Goal: Consume media (video, audio): Consume media (video, audio)

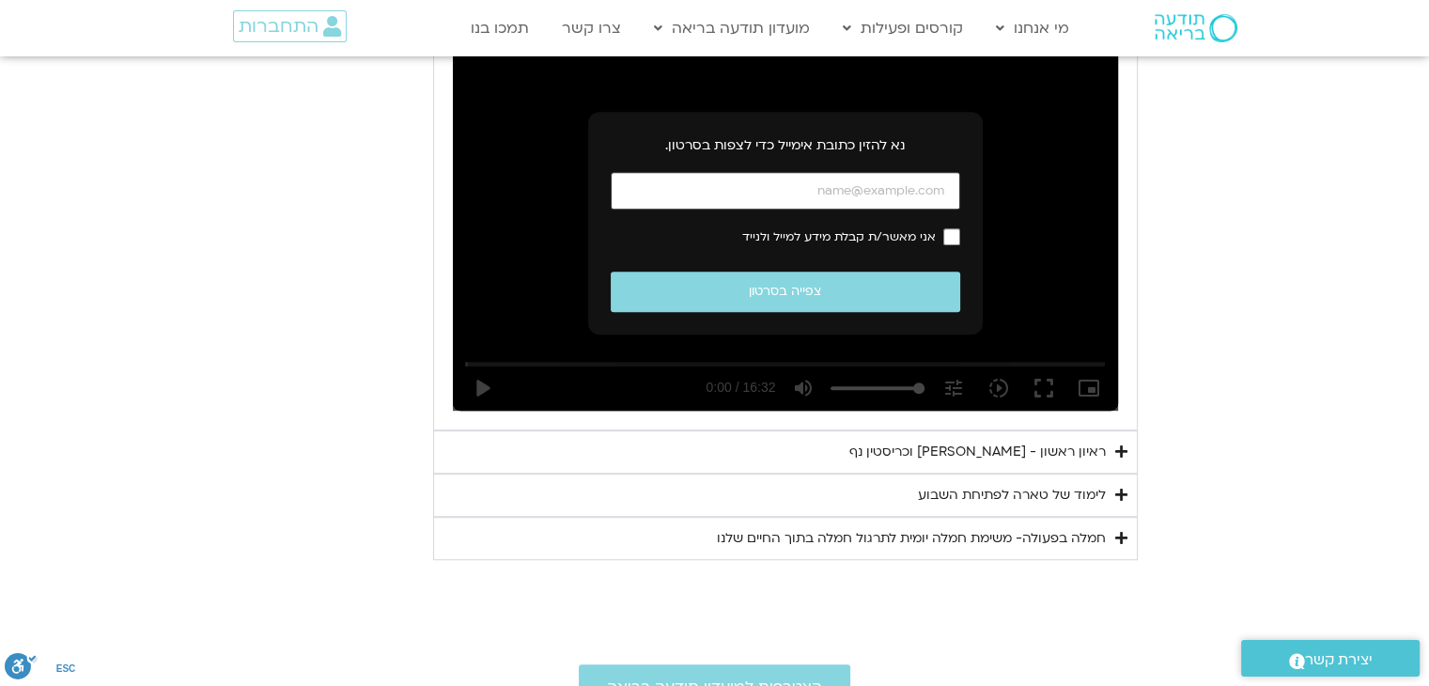
click at [831, 189] on input "כתובת אימייל" at bounding box center [785, 191] width 349 height 39
type input "[EMAIL_ADDRESS][DOMAIN_NAME]"
click at [1016, 448] on div "ראיון ראשון - [PERSON_NAME] וכריסטין נף" at bounding box center [977, 452] width 256 height 23
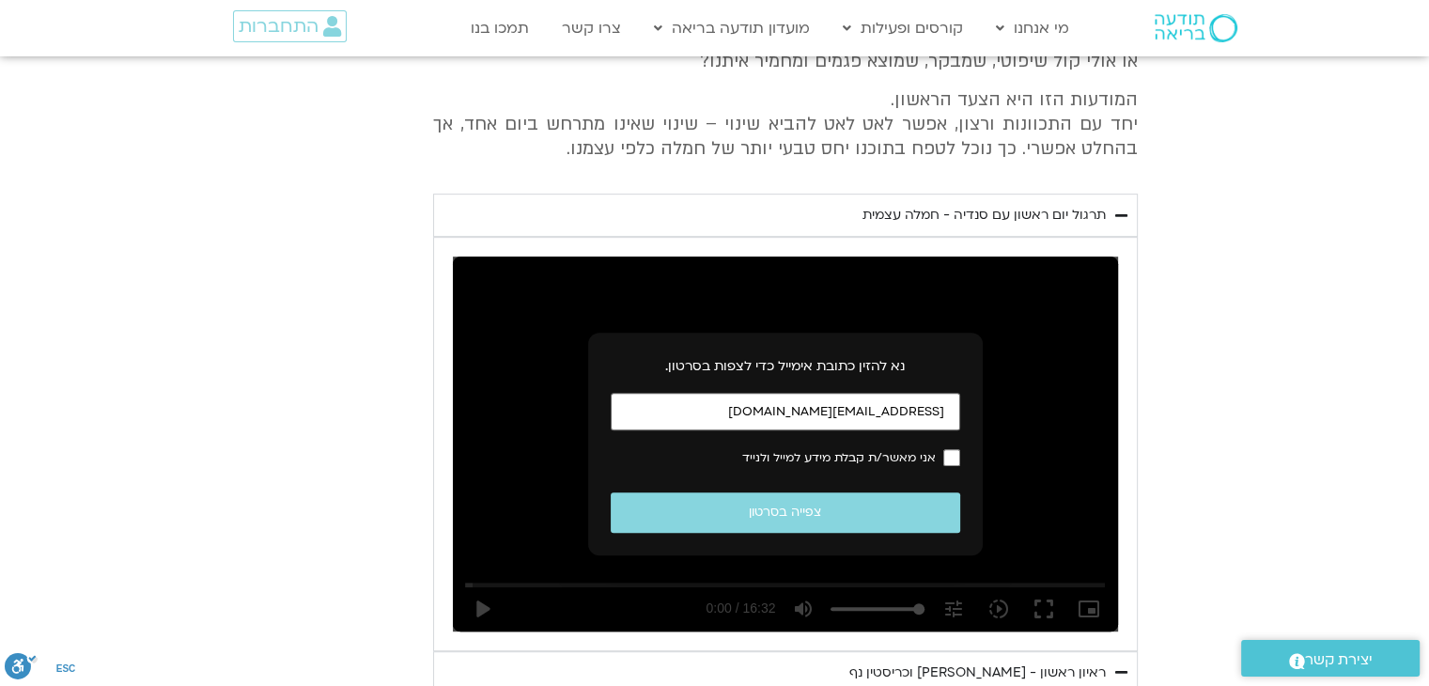
scroll to position [912, 0]
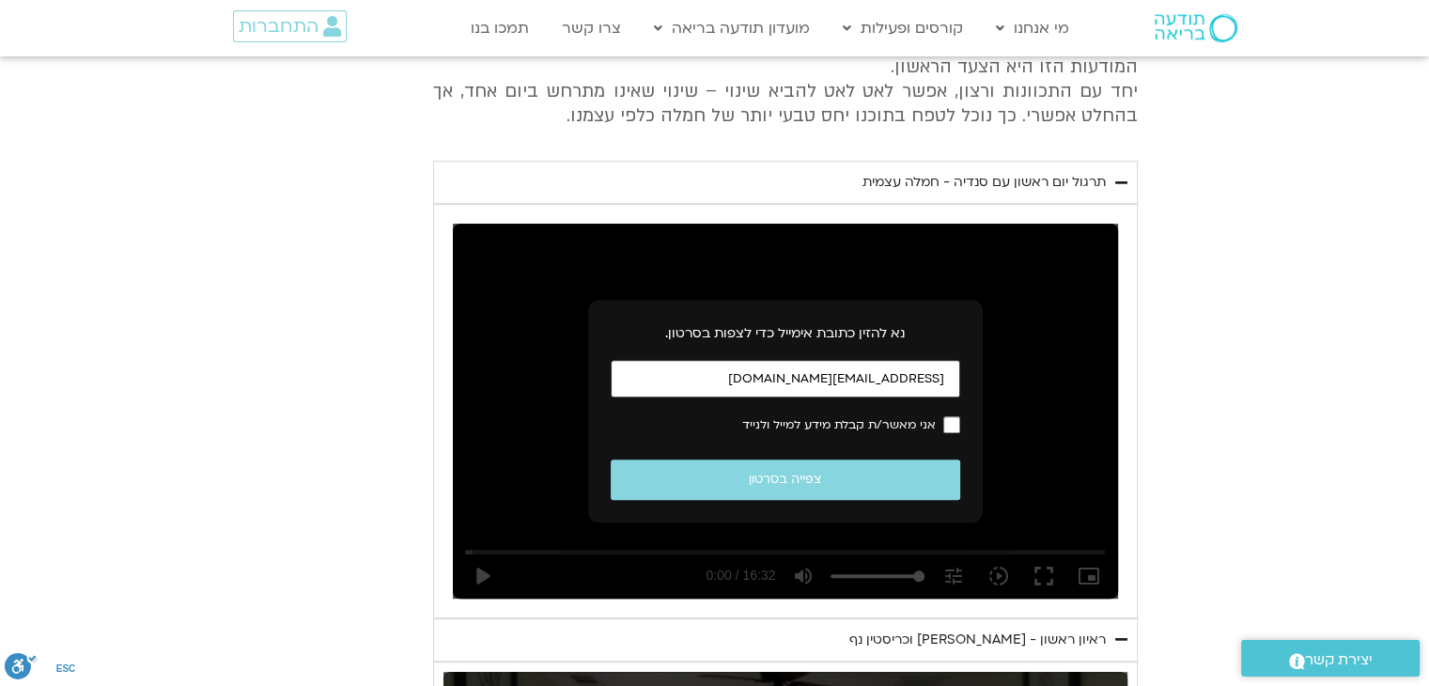
click at [868, 377] on input "[EMAIL_ADDRESS][DOMAIN_NAME]" at bounding box center [785, 379] width 349 height 39
click at [912, 374] on input "כתובת אימייל" at bounding box center [785, 379] width 349 height 39
type input "[EMAIL_ADDRESS][DOMAIN_NAME]"
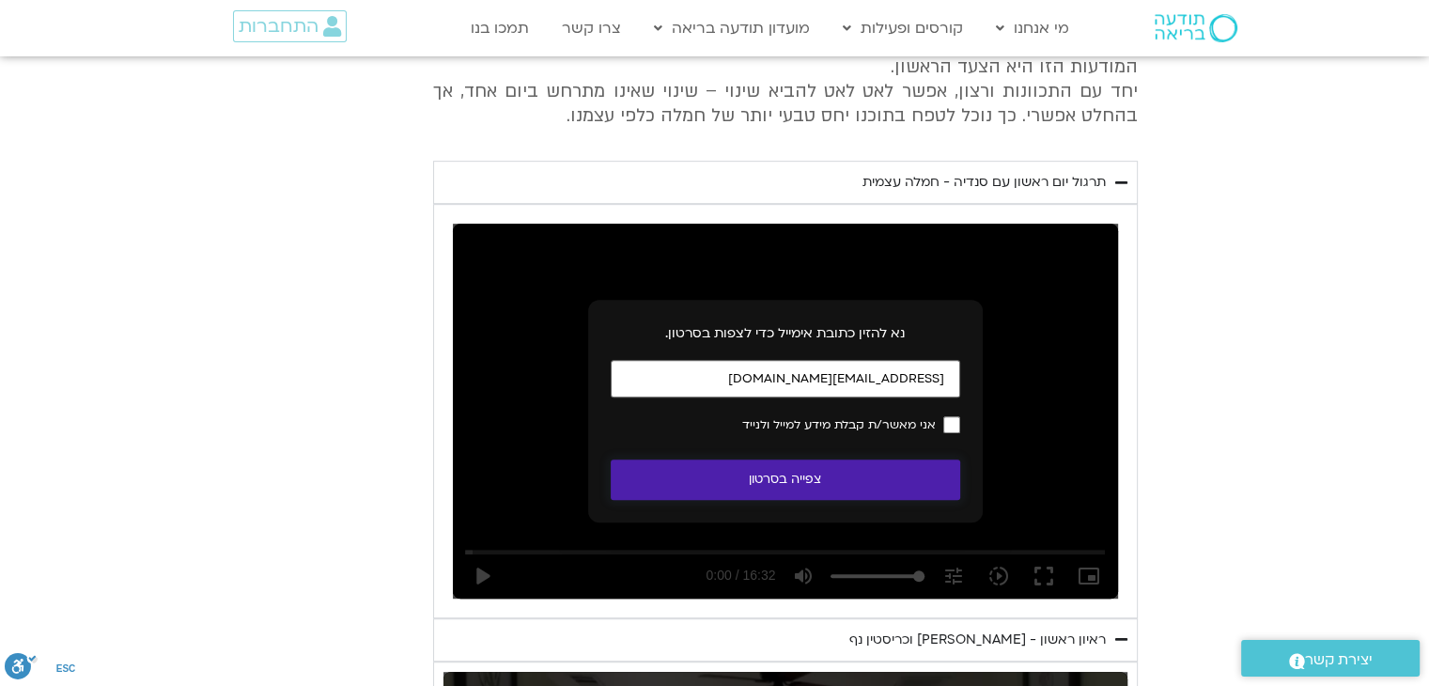
click at [812, 474] on button "צפייה בסרטון" at bounding box center [785, 479] width 349 height 40
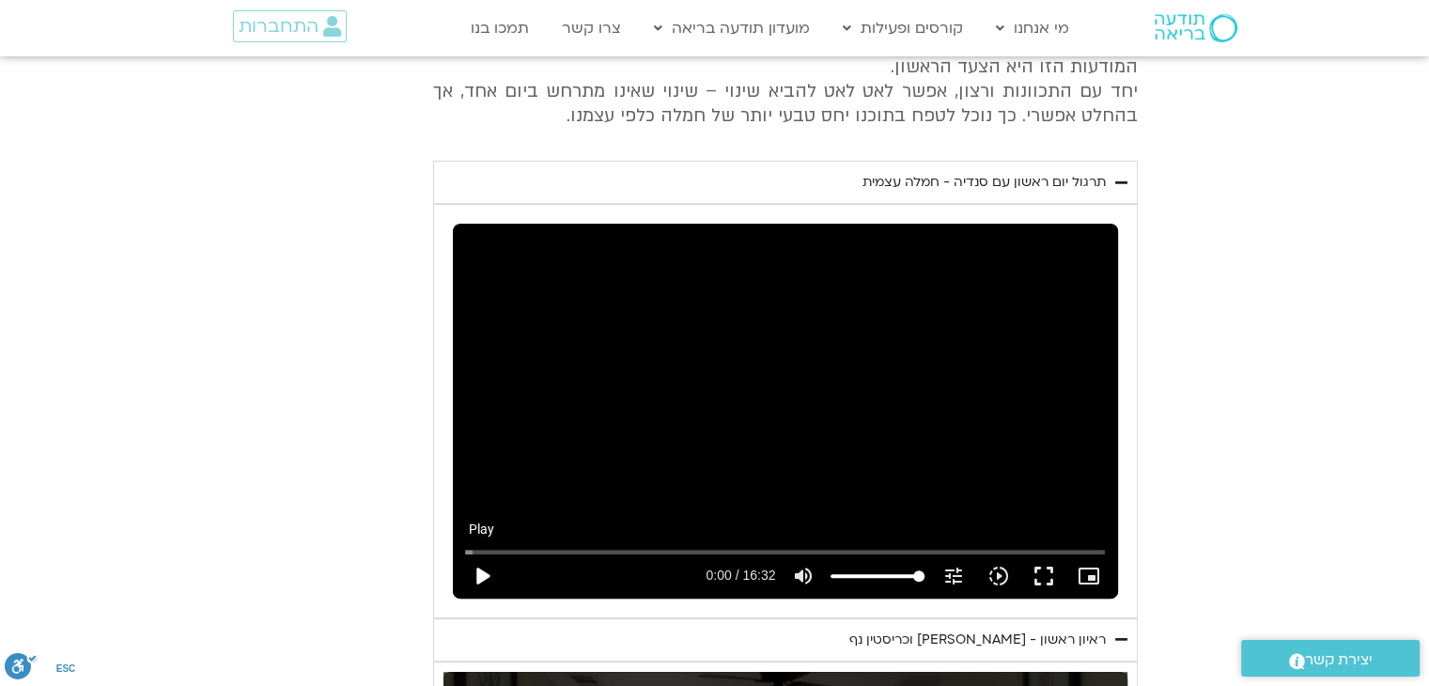
click at [489, 571] on button "play_arrow" at bounding box center [481, 575] width 45 height 45
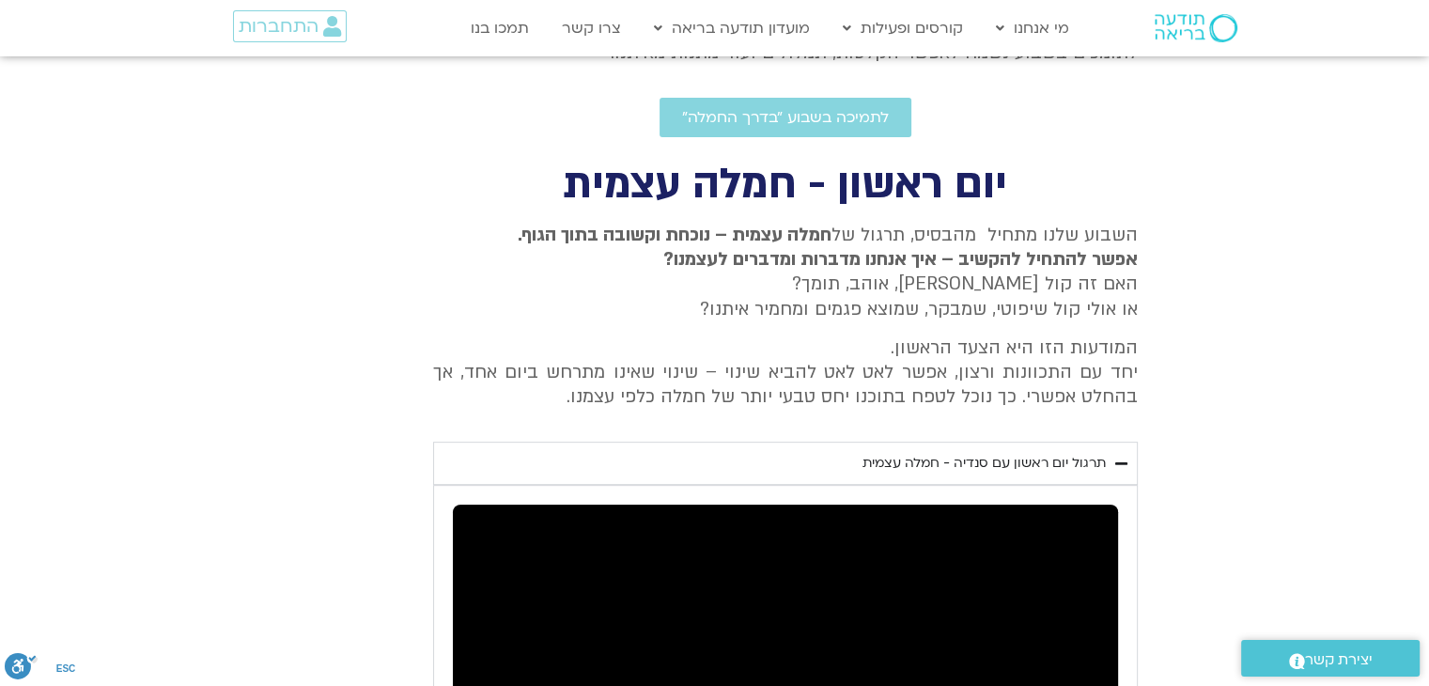
scroll to position [630, 0]
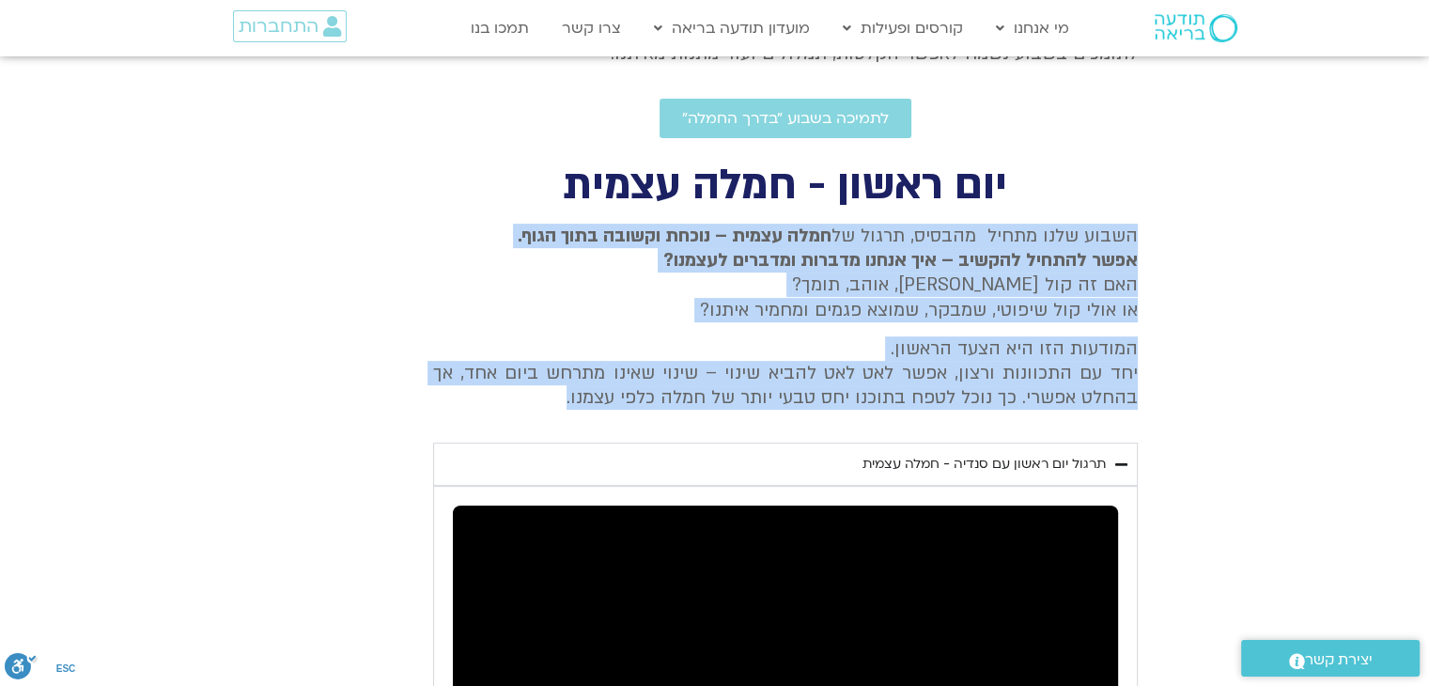
drag, startPoint x: 1134, startPoint y: 226, endPoint x: 547, endPoint y: 396, distance: 611.0
click at [547, 396] on div "השבוע שלנו מתחיל מהבסיס, תרגול של חמלה עצמית – נוכחת וקשובה בתוך הגוף. אפשר להת…" at bounding box center [785, 317] width 705 height 187
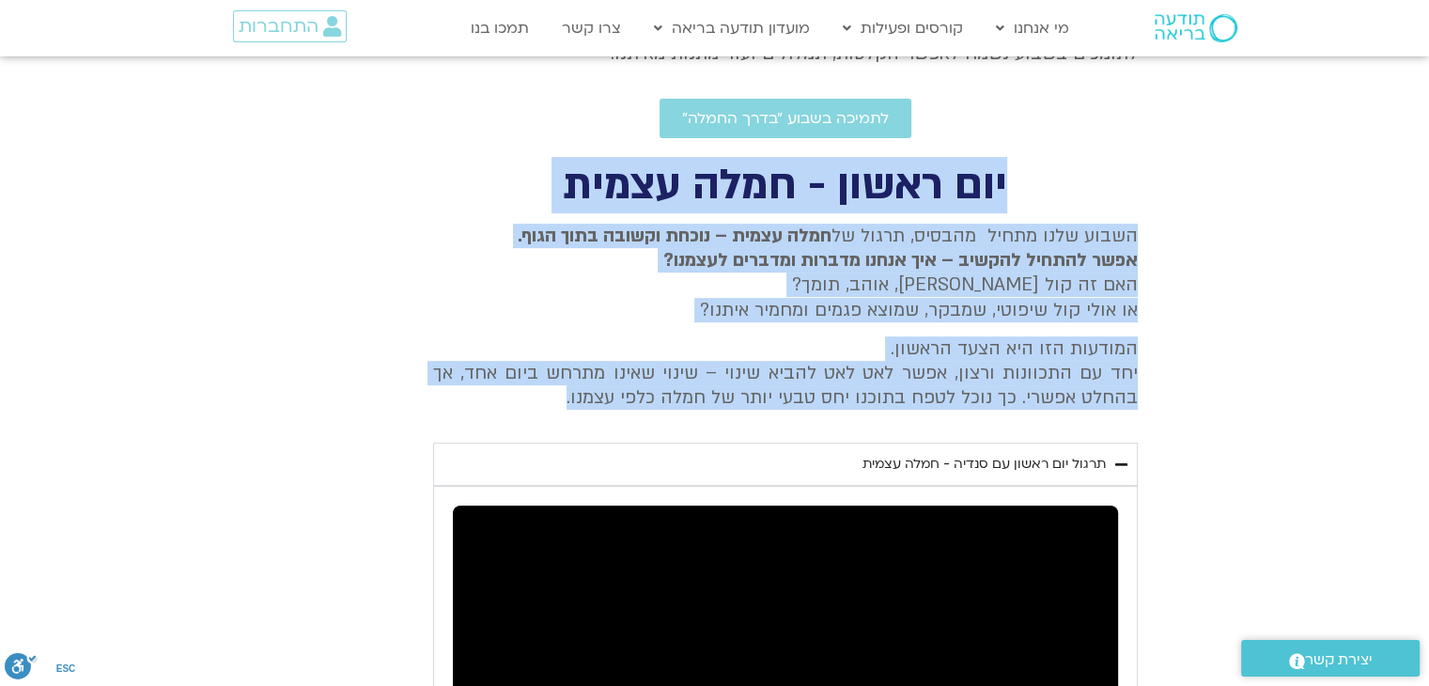
drag, startPoint x: 1007, startPoint y: 175, endPoint x: 511, endPoint y: 394, distance: 542.2
copy div "יום ראשון - חמלה עצמית השבוע שלנו מתחיל מהבסיס, תרגול של חמלה עצמית – נוכחת וקש…"
click at [963, 280] on p "השבוע שלנו מתחיל מהבסיס, תרגול של חמלה עצמית – נוכחת וקשובה בתוך הגוף. אפשר להת…" at bounding box center [785, 274] width 705 height 100
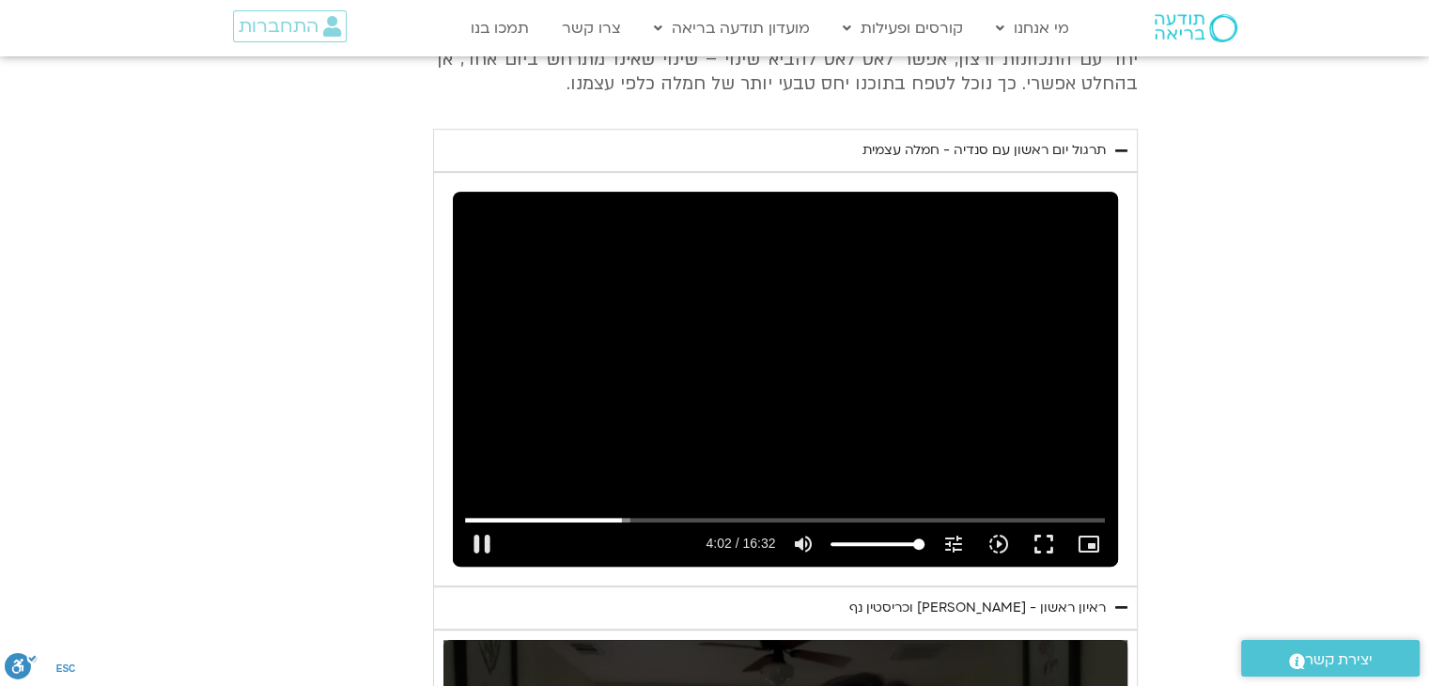
scroll to position [912, 0]
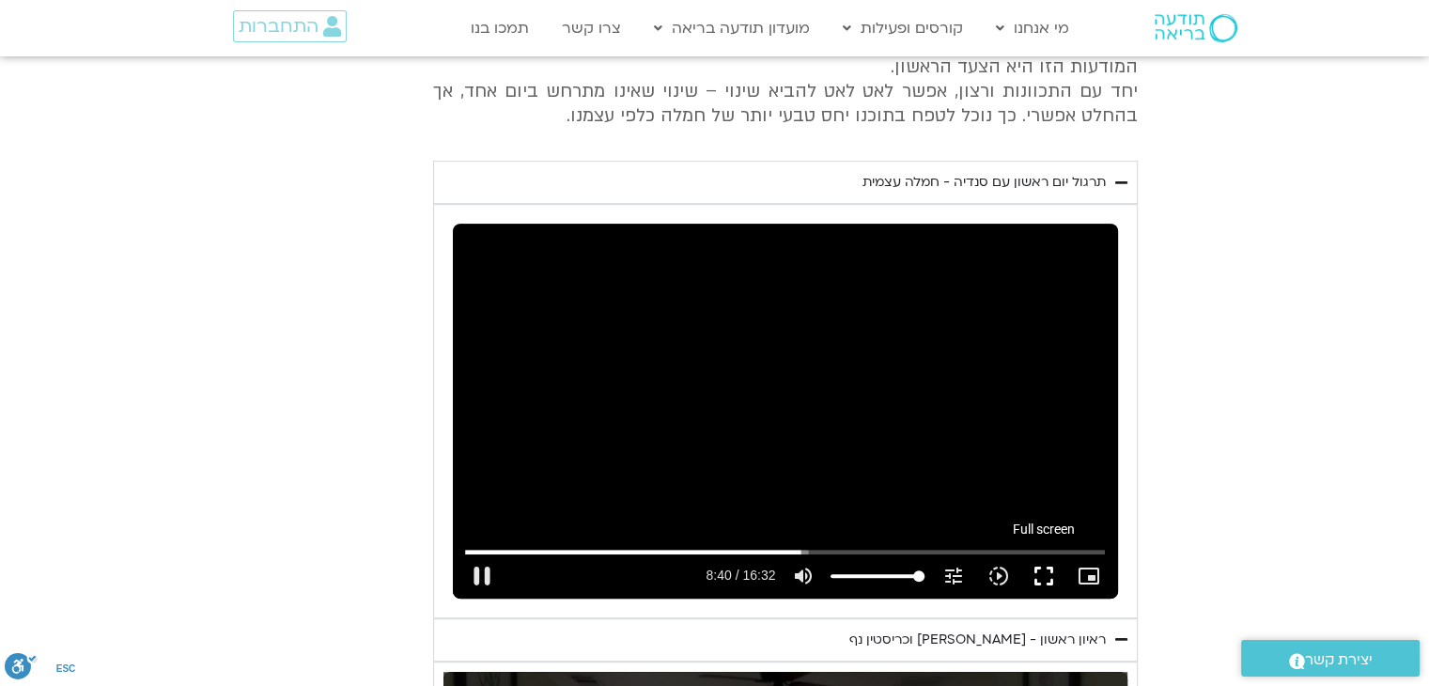
click at [1049, 576] on button "fullscreen" at bounding box center [1042, 575] width 45 height 45
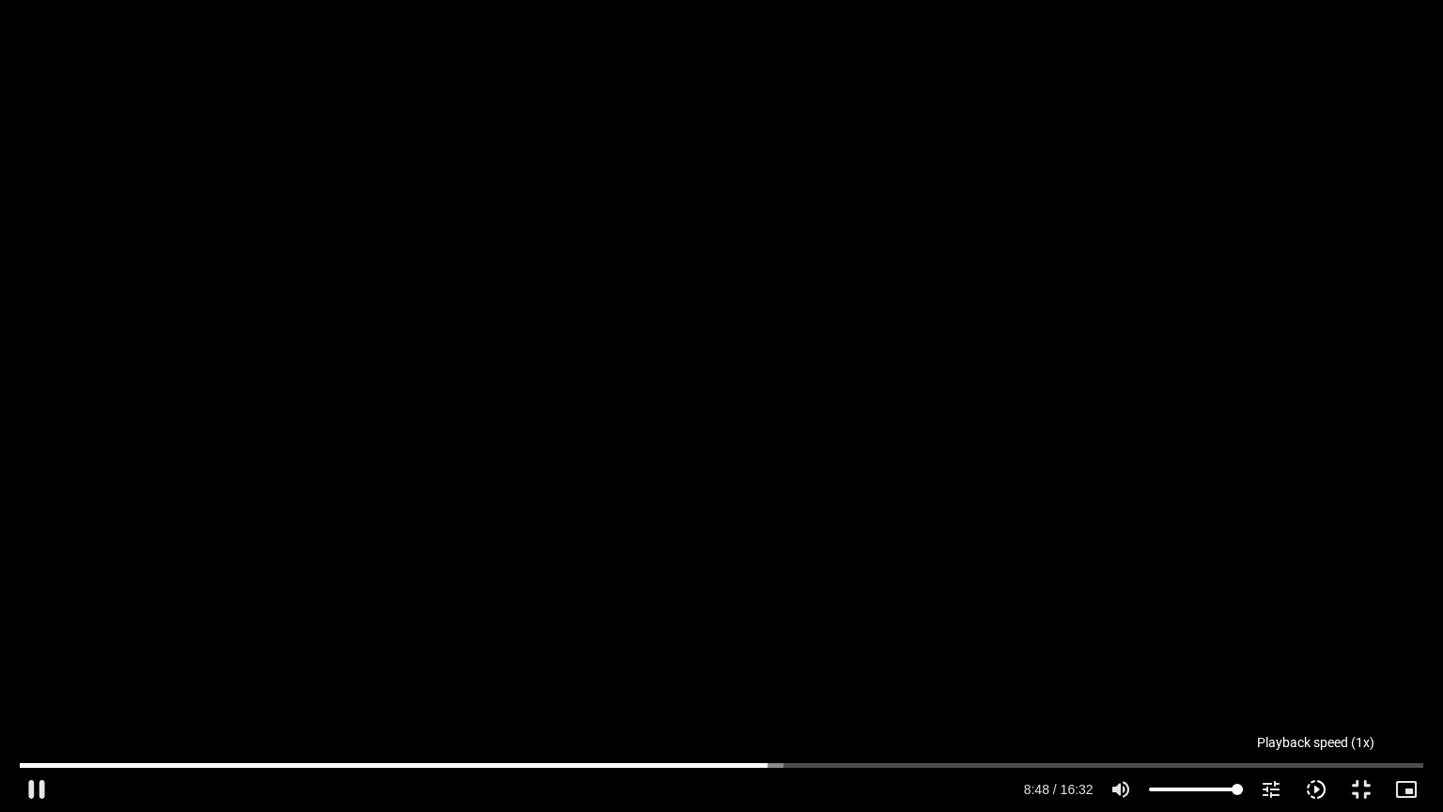
click at [1319, 685] on icon "slow_motion_video" at bounding box center [1316, 789] width 23 height 23
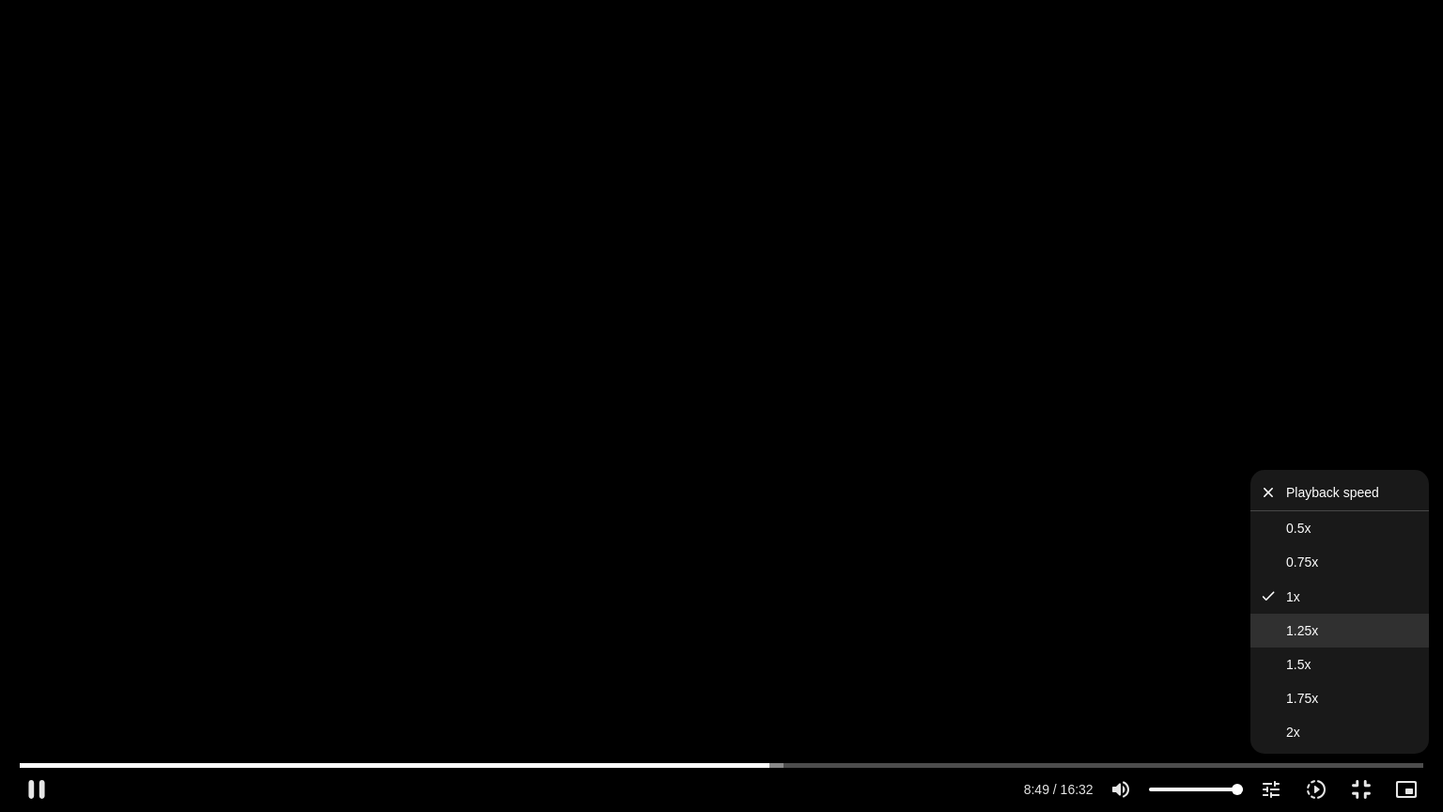
click at [1292, 626] on span "1.25x" at bounding box center [1302, 630] width 32 height 15
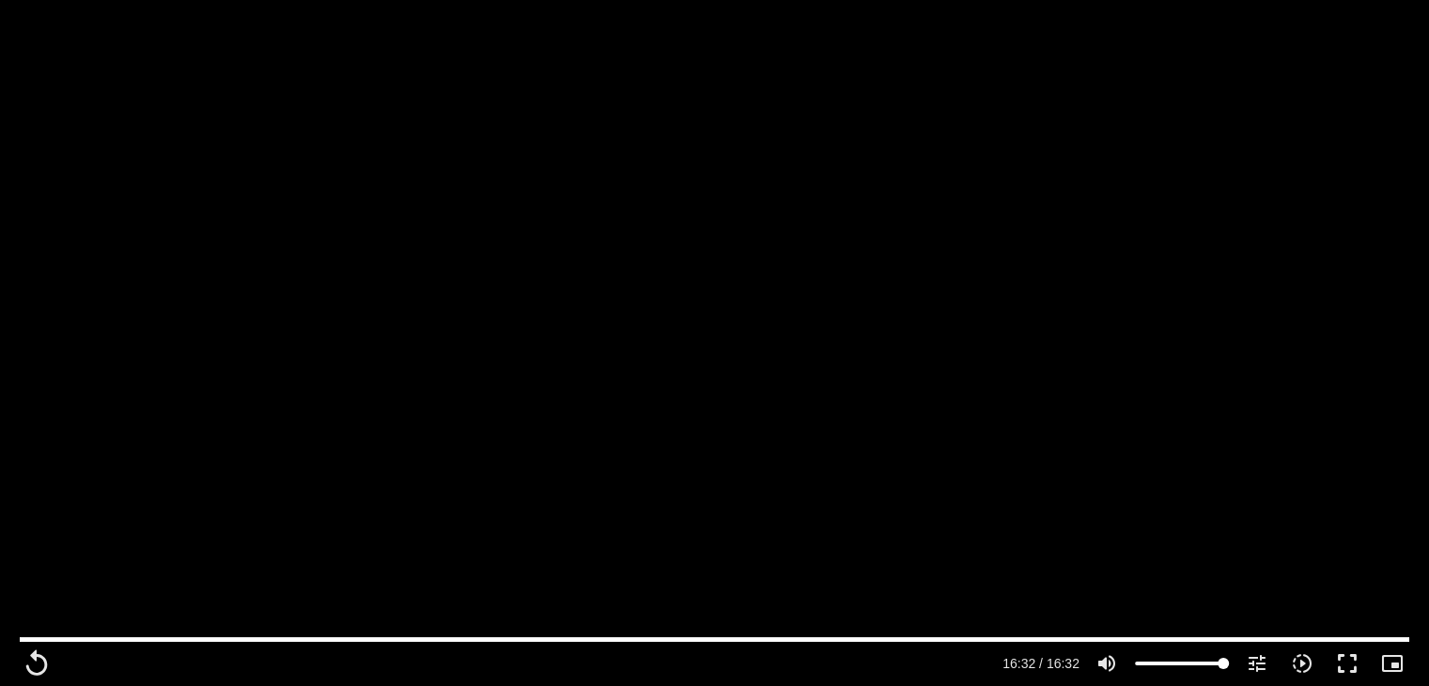
scroll to position [1664, 0]
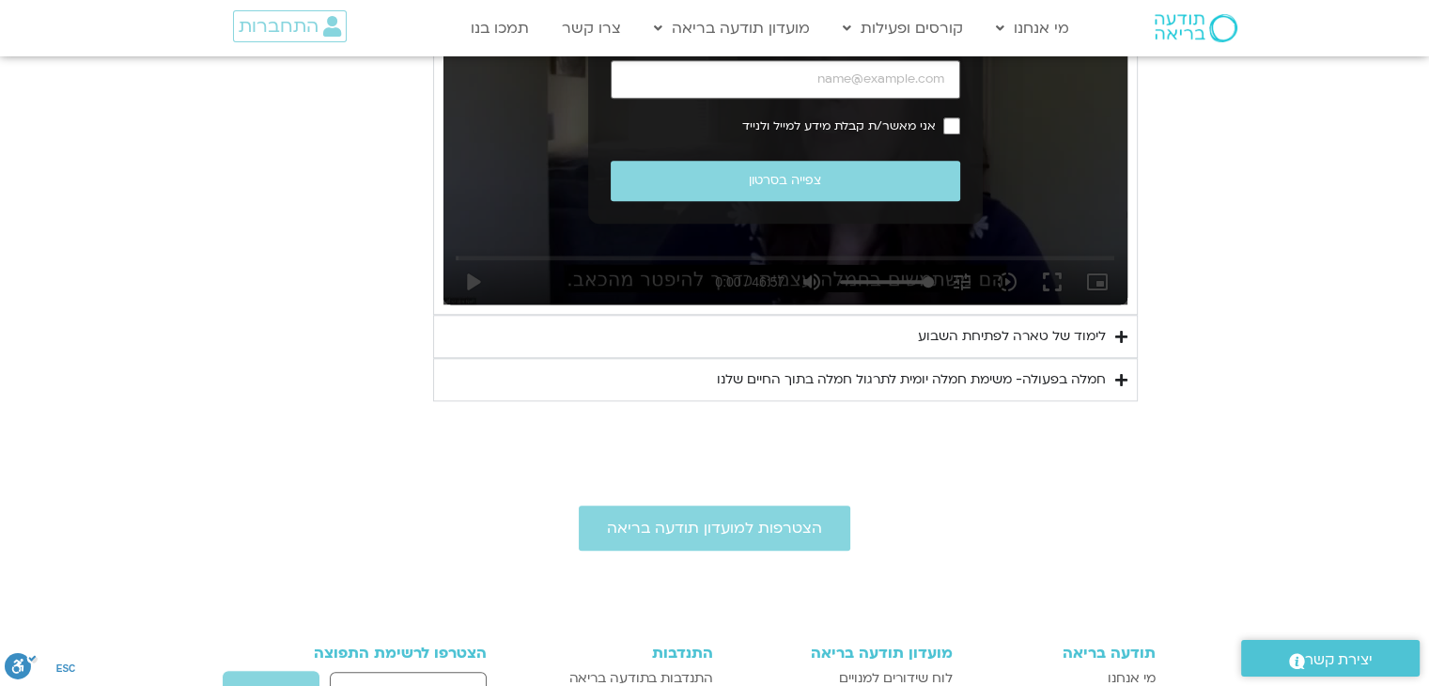
click at [1032, 379] on div "חמלה בפעולה- משימת חמלה יומית לתרגול חמלה בתוך החיים שלנו" at bounding box center [911, 379] width 389 height 23
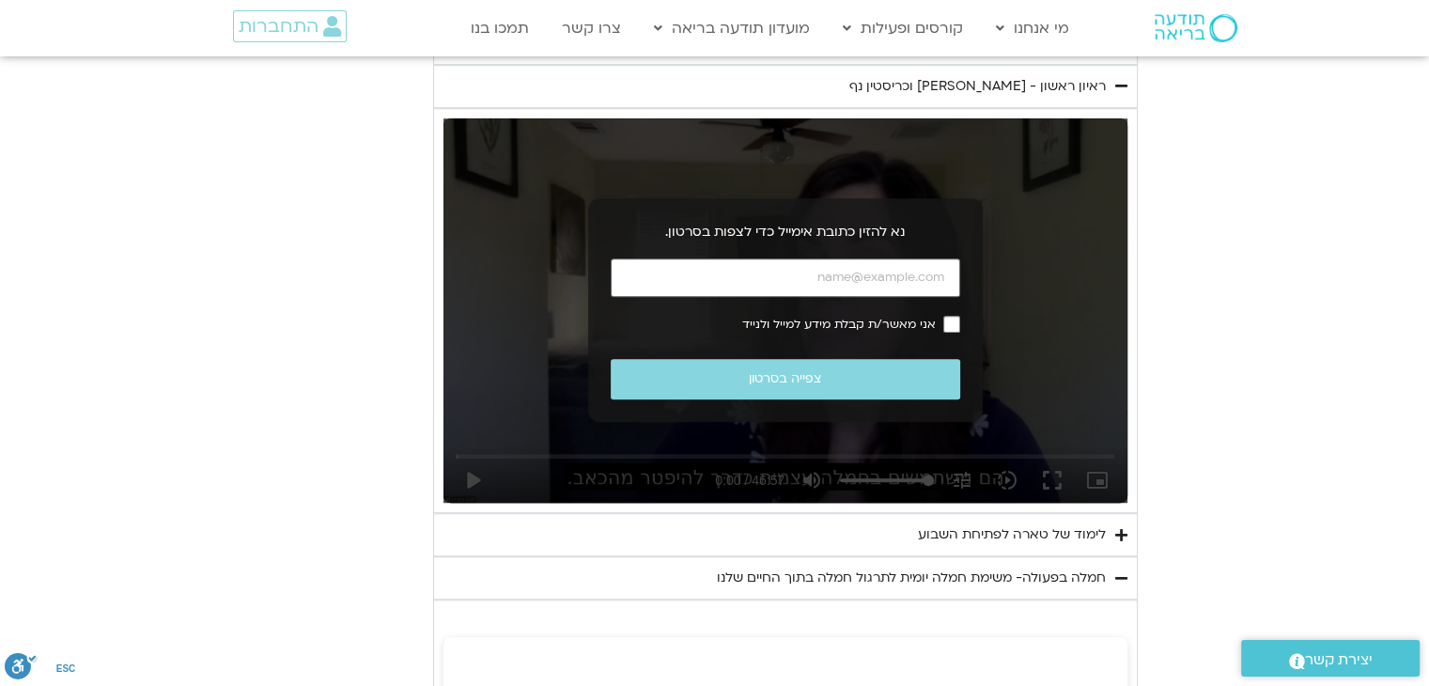
scroll to position [1476, 0]
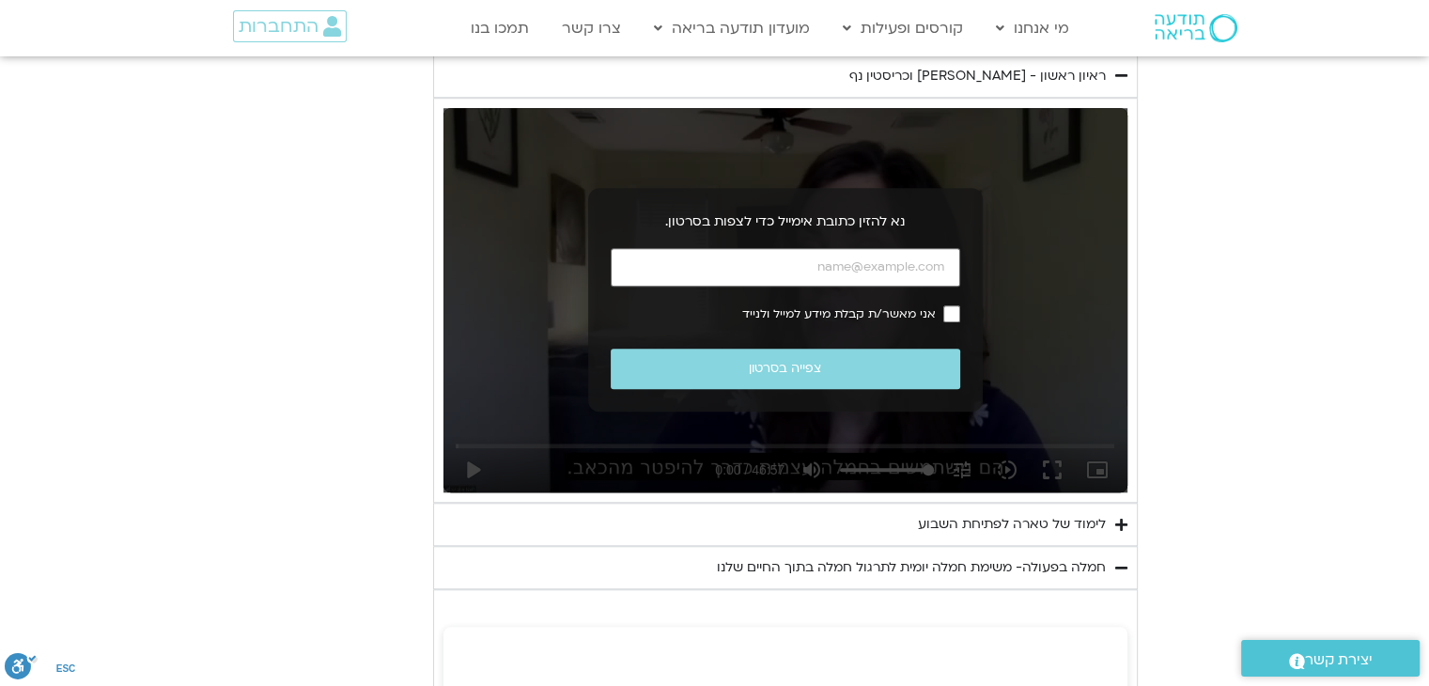
click at [1076, 518] on div "לימוד של טארה לפתיחת השבוע" at bounding box center [1012, 524] width 188 height 23
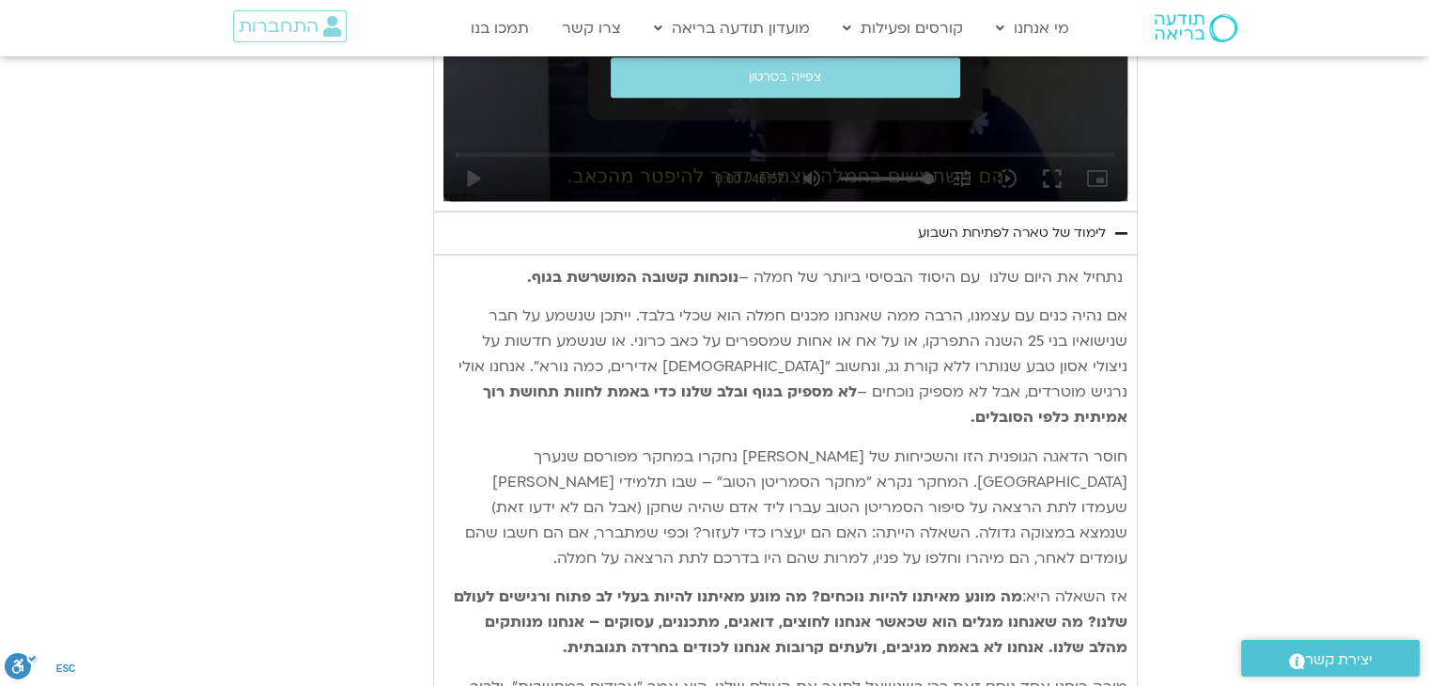
scroll to position [1758, 0]
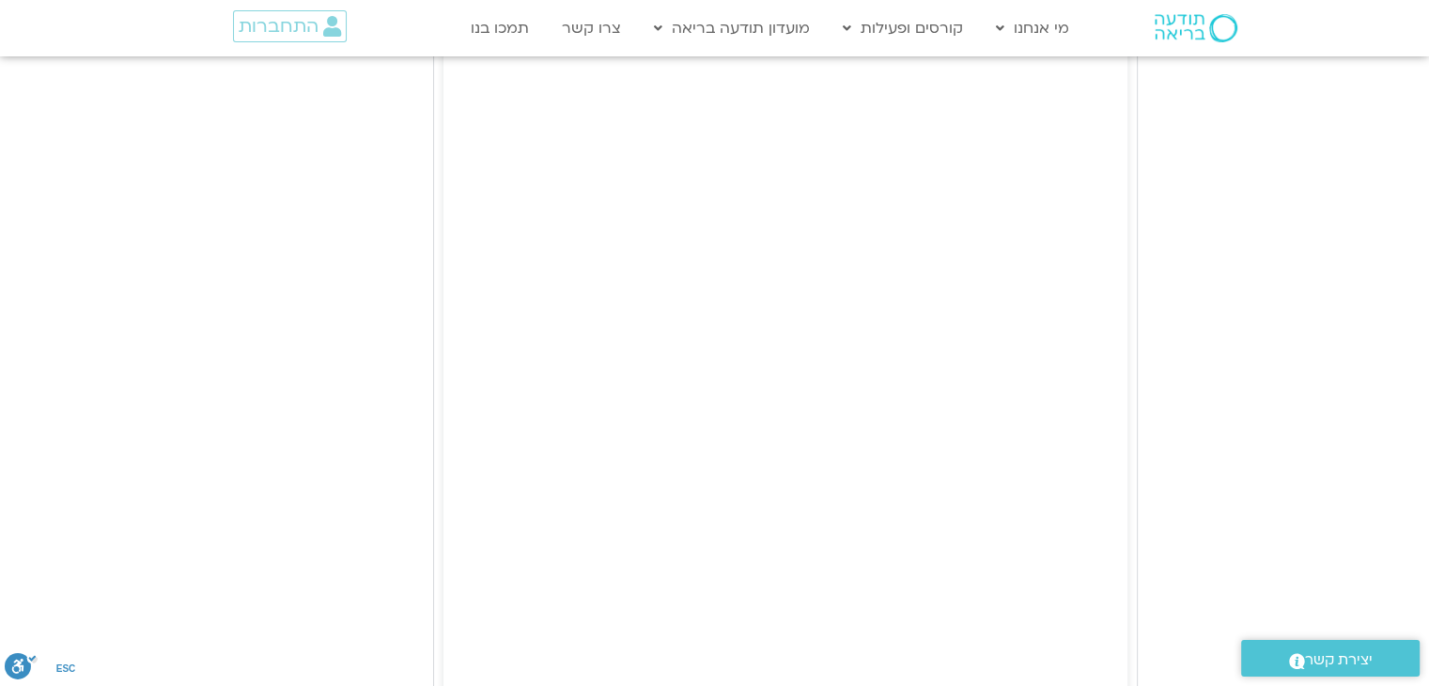
drag, startPoint x: 1126, startPoint y: 280, endPoint x: 992, endPoint y: 683, distance: 424.8
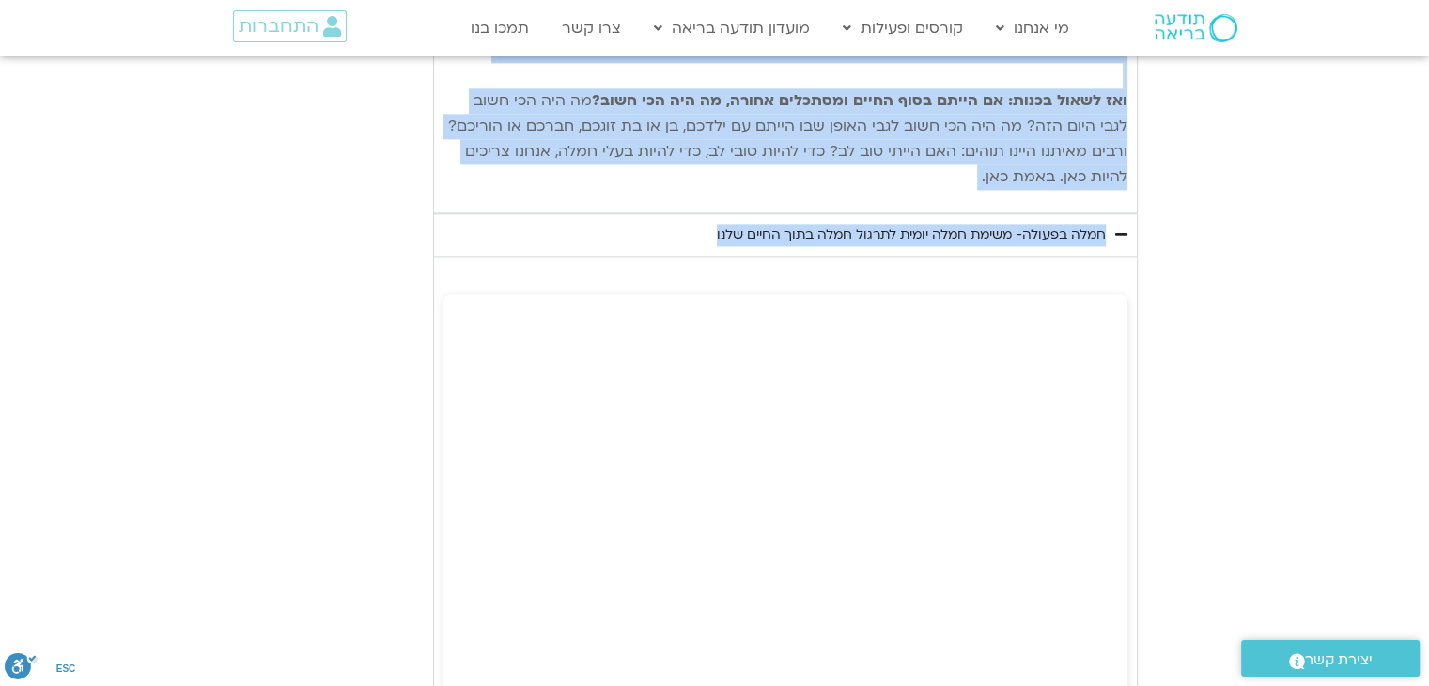
scroll to position [2376, 0]
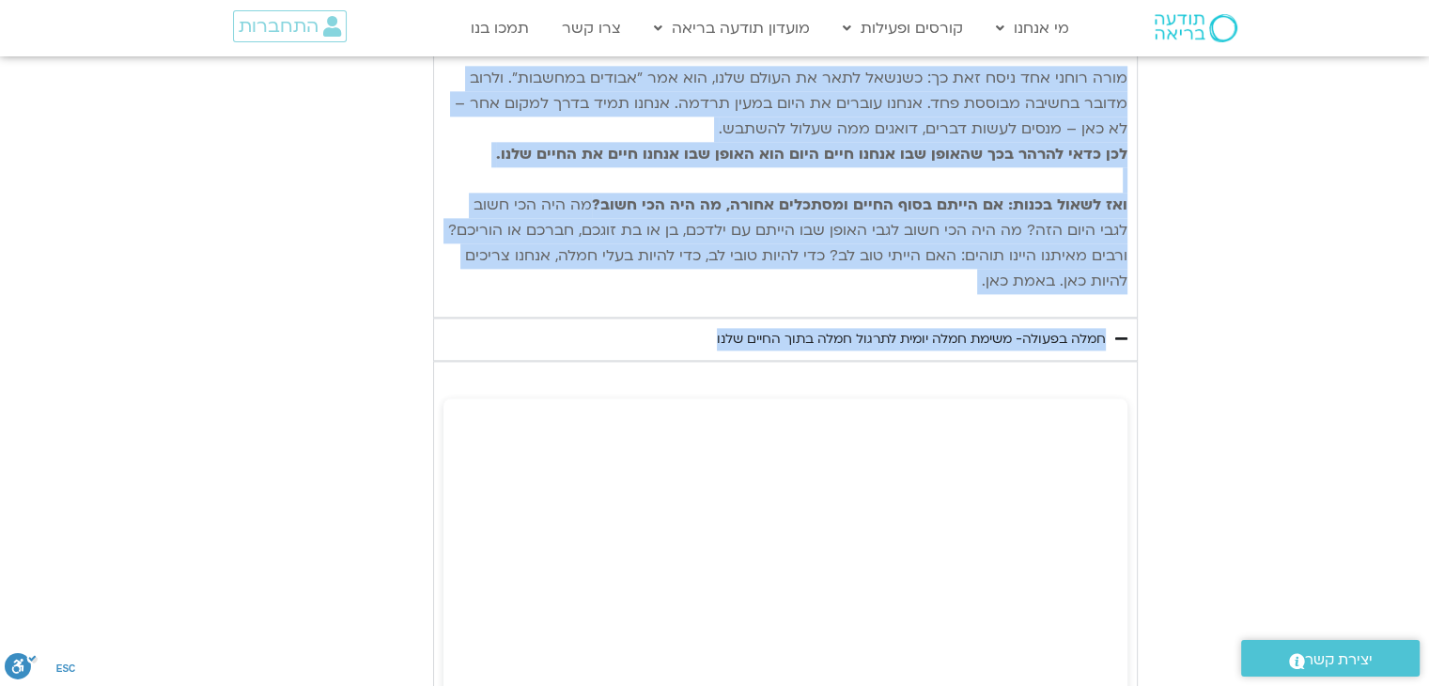
click at [930, 260] on p "מורה רוחני אחד ניסח זאת כך: כשנשאל לתאר את העולם שלנו, הוא אמר "אבודים במחשבות"…" at bounding box center [785, 180] width 684 height 228
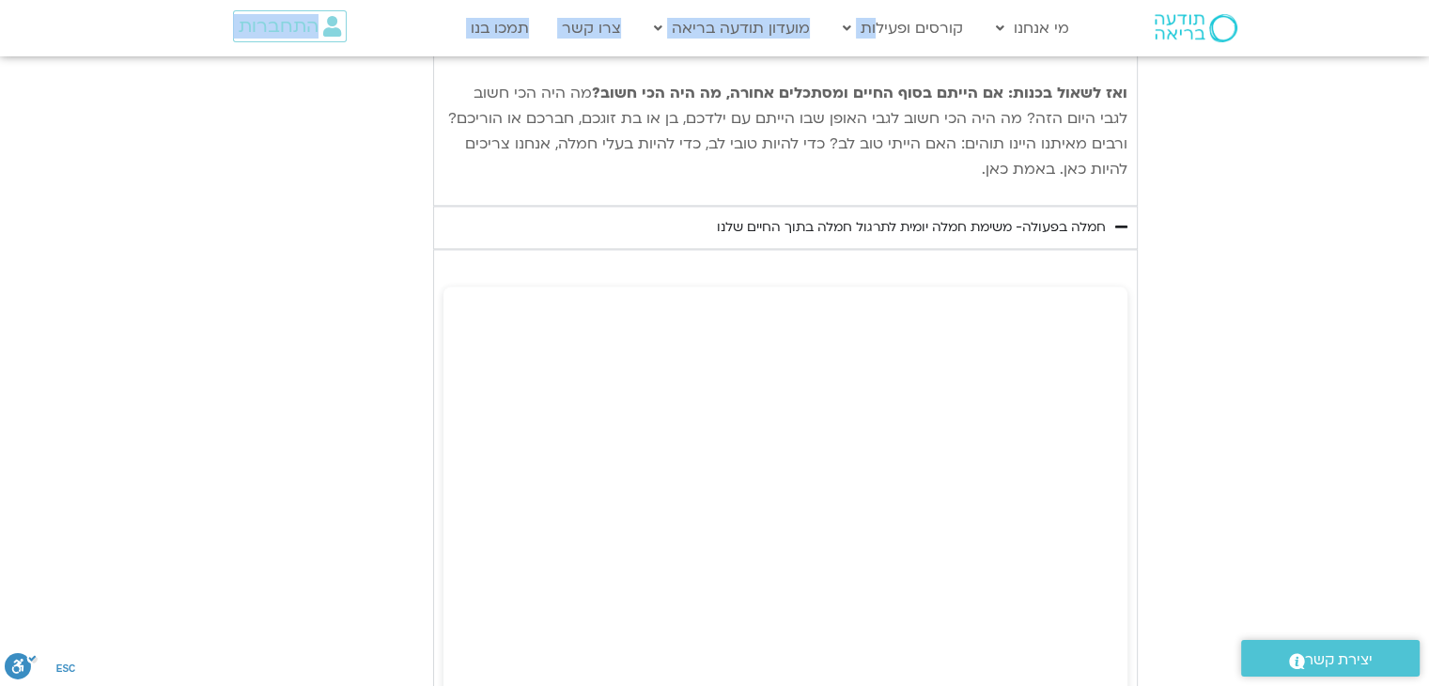
scroll to position [2417, 0]
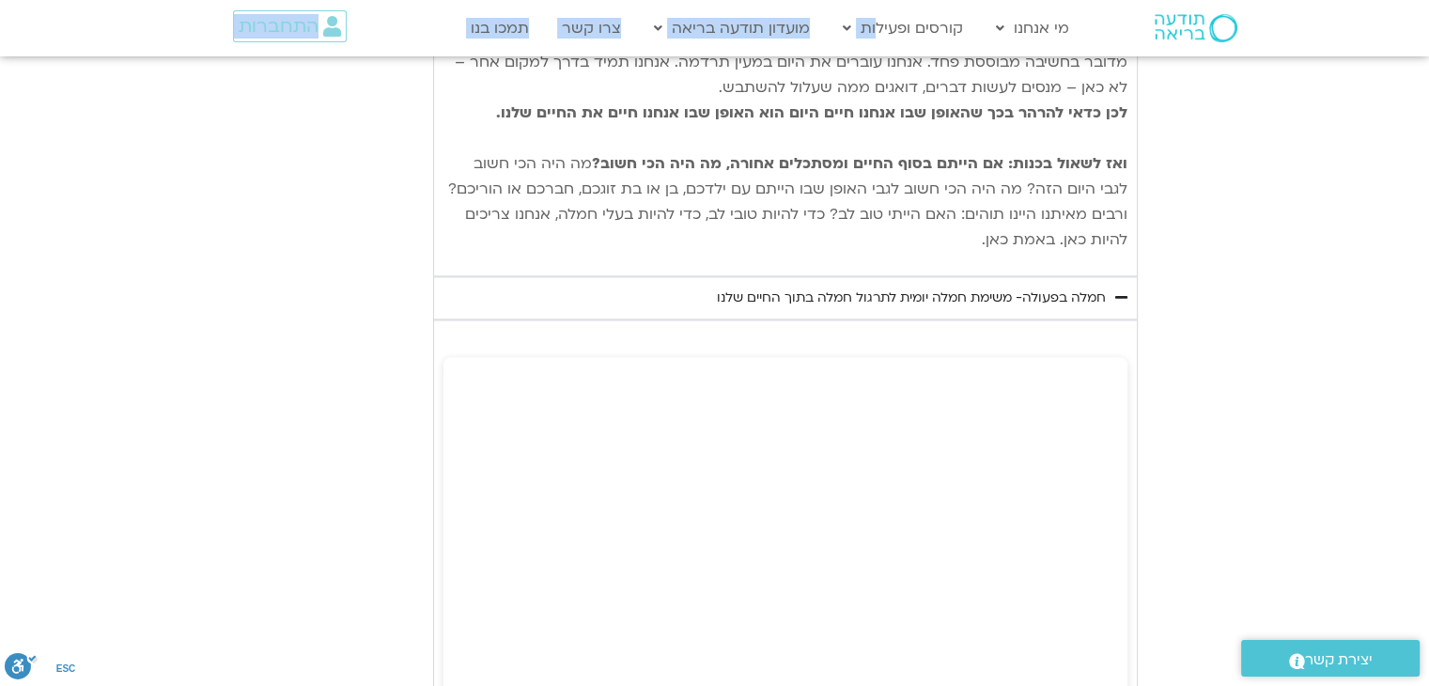
drag, startPoint x: 1124, startPoint y: 320, endPoint x: 905, endPoint y: 218, distance: 241.7
copy div "lorem ip dolo sita co adipi elitse doeiu te inci – utlabo etdol magnaal enim. a…"
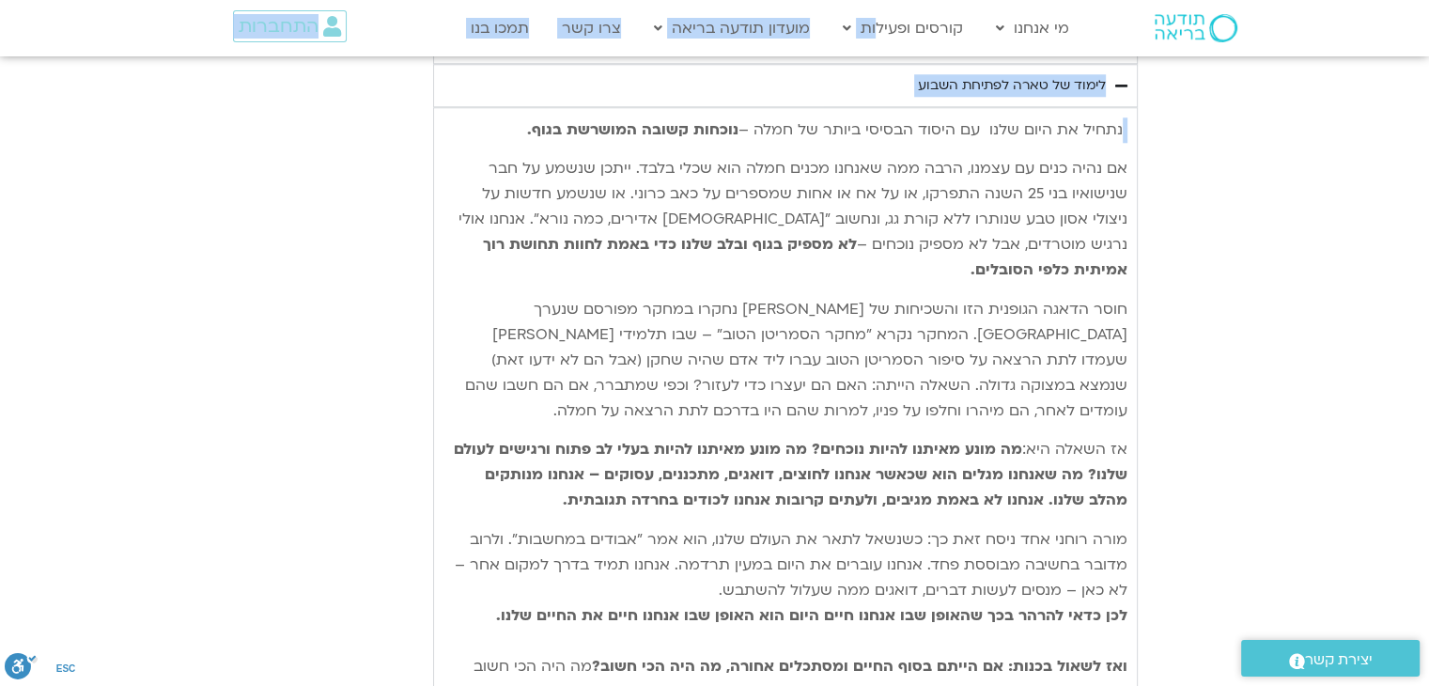
scroll to position [1948, 0]
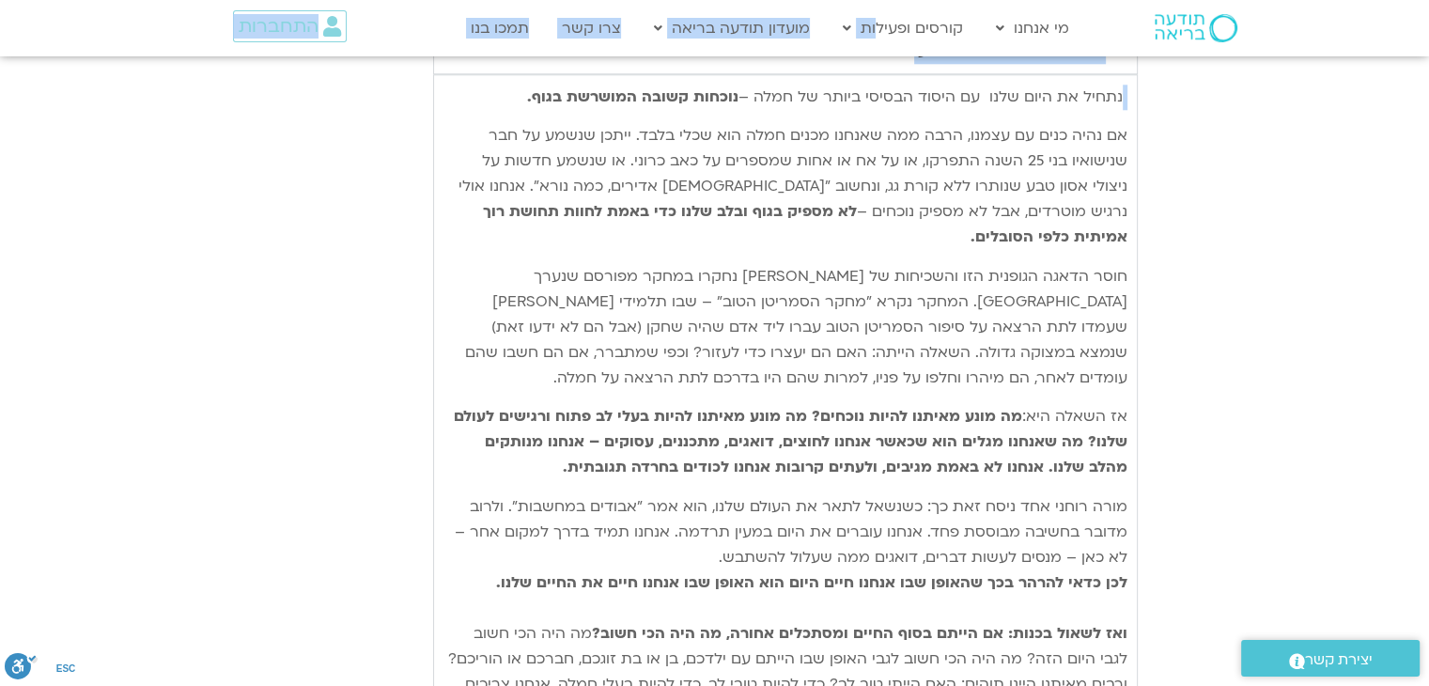
click at [1019, 280] on span "חוסר הדאגה הגופנית הזו והשכיחות של [PERSON_NAME] נחקרו במחקר מפורסם שנערך [GEOG…" at bounding box center [796, 327] width 662 height 122
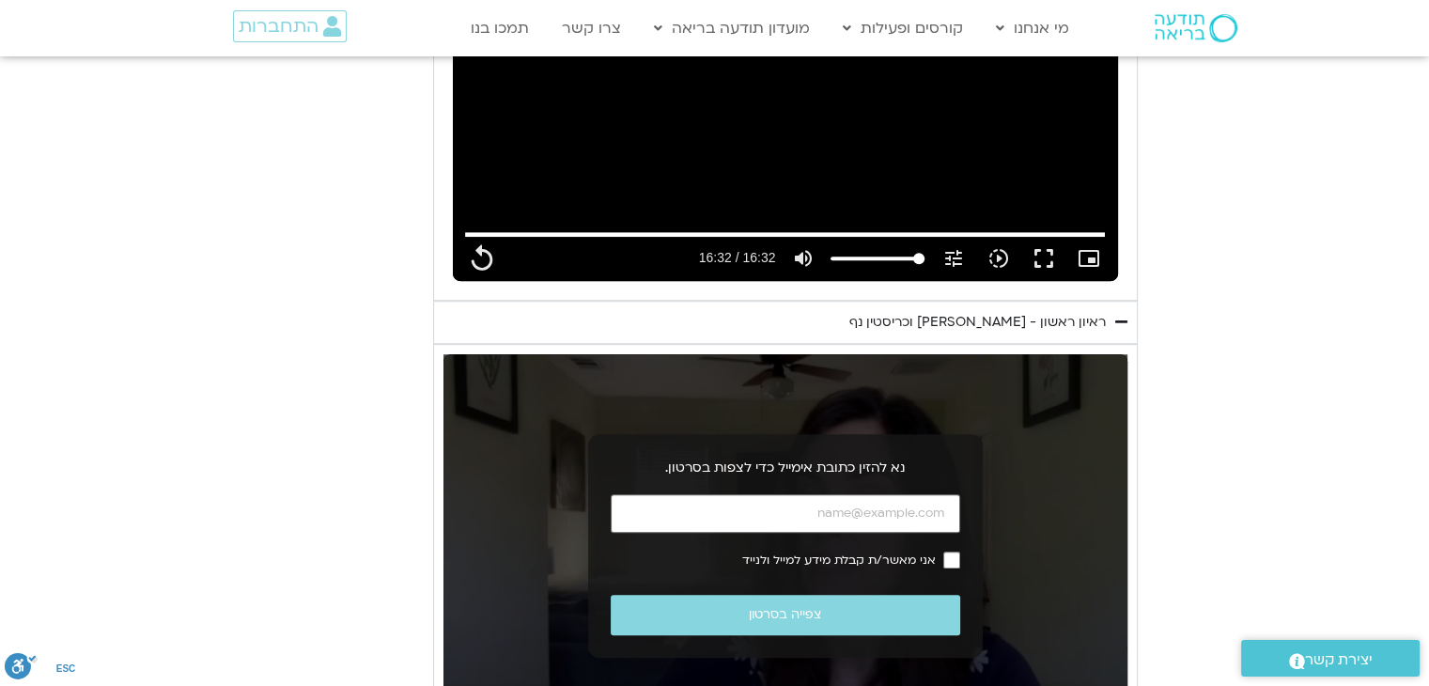
scroll to position [1196, 0]
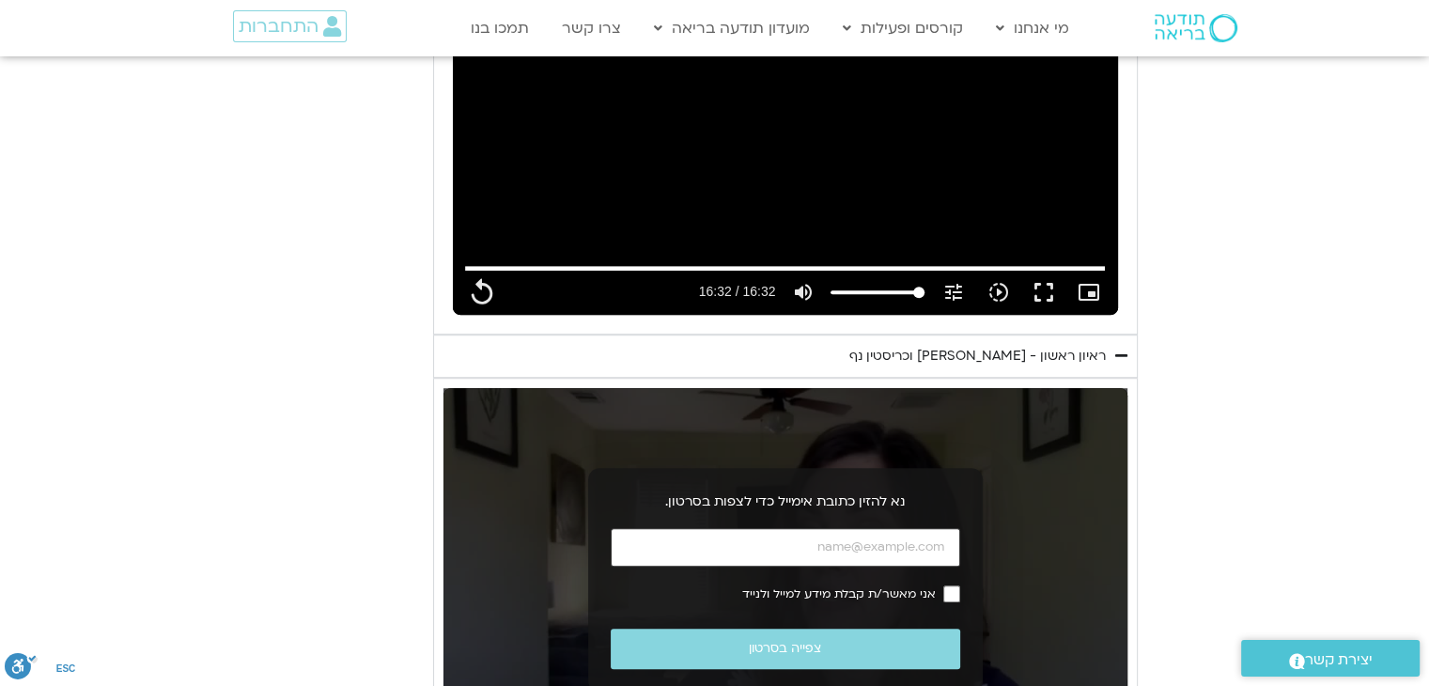
click at [896, 550] on input "כתובת אימייל" at bounding box center [785, 547] width 349 height 39
type input "992.52"
type input "[EMAIL_ADDRESS][DOMAIN_NAME]"
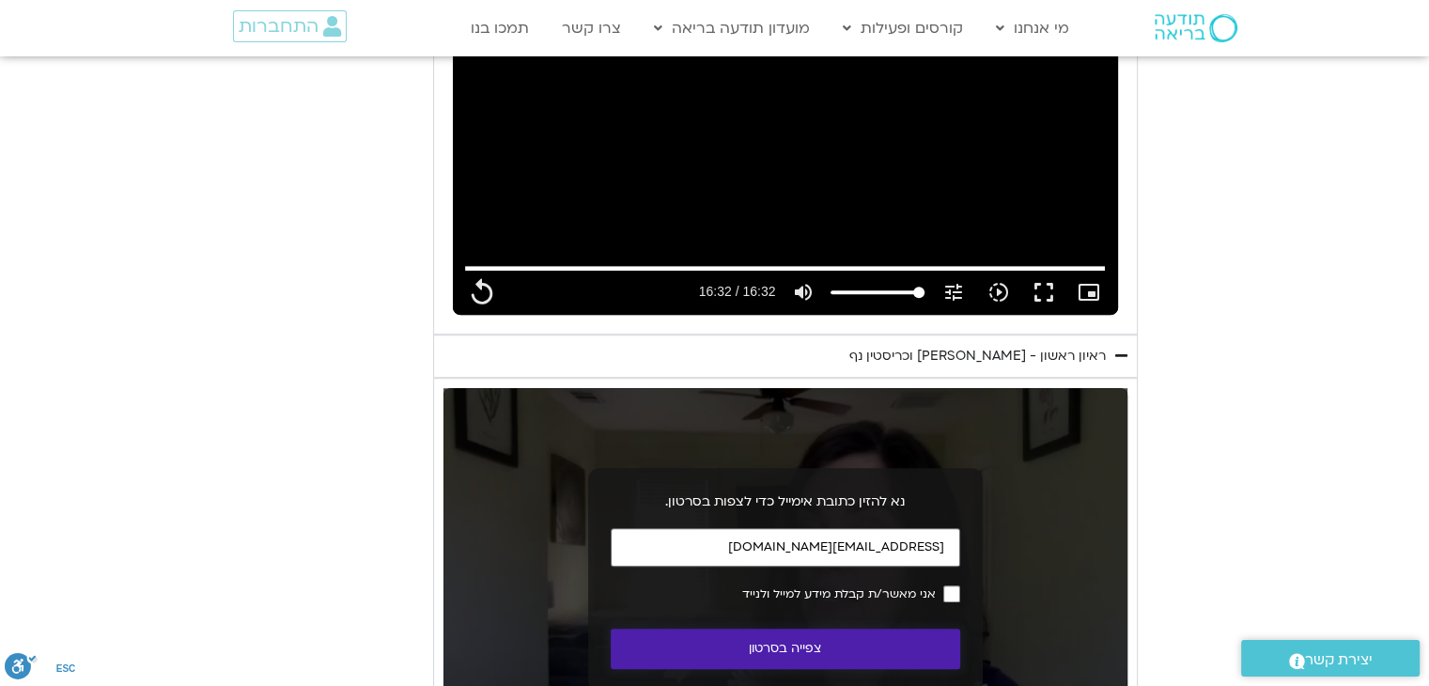
click at [898, 644] on button "צפייה בסרטון" at bounding box center [785, 649] width 349 height 40
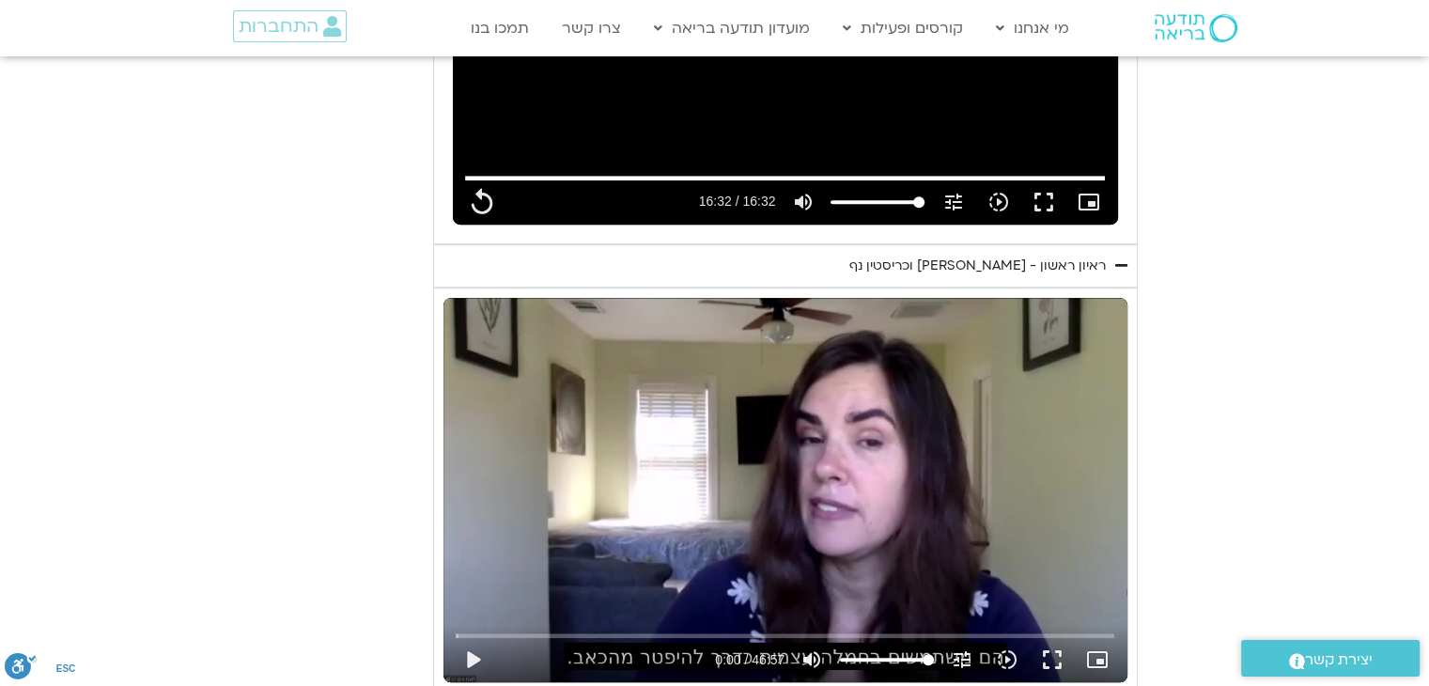
scroll to position [1384, 0]
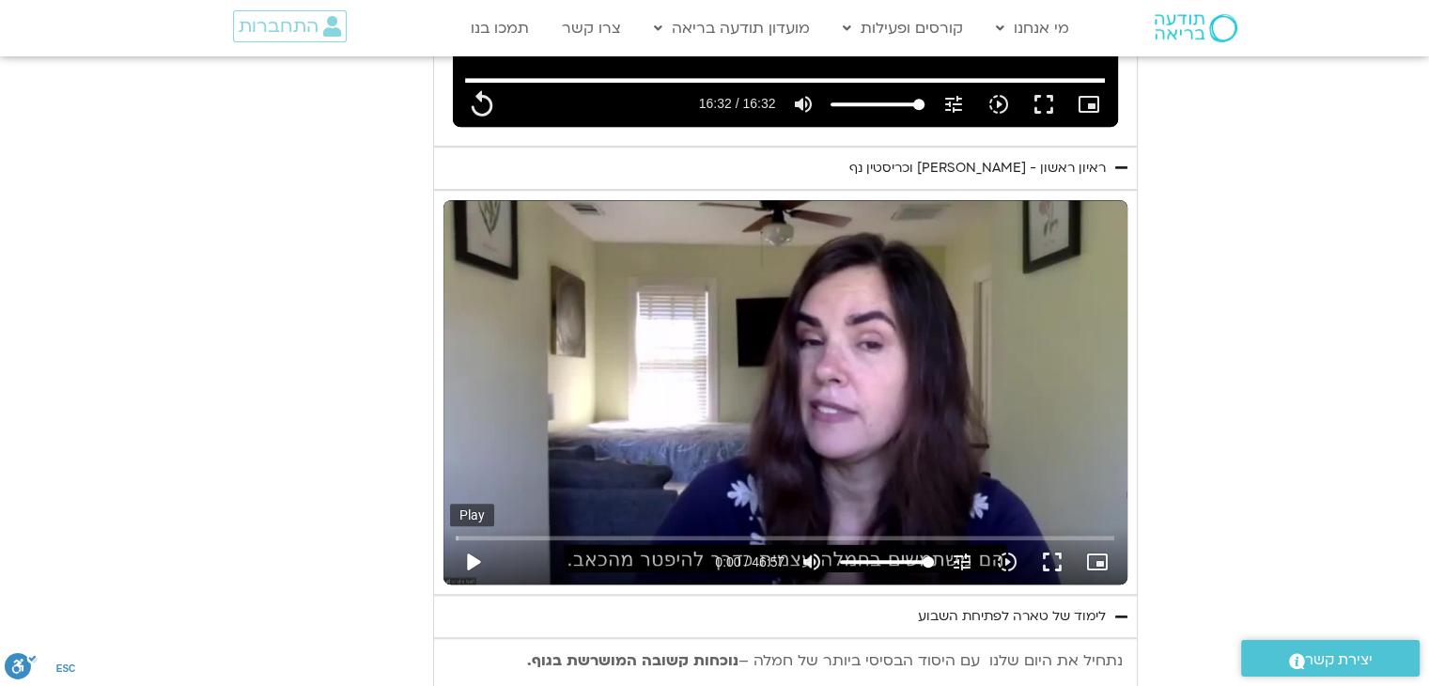
click at [477, 562] on button "play_arrow" at bounding box center [472, 561] width 45 height 45
type input "992.52"
type input "0.012711"
type input "992.52"
type input "0.014758"
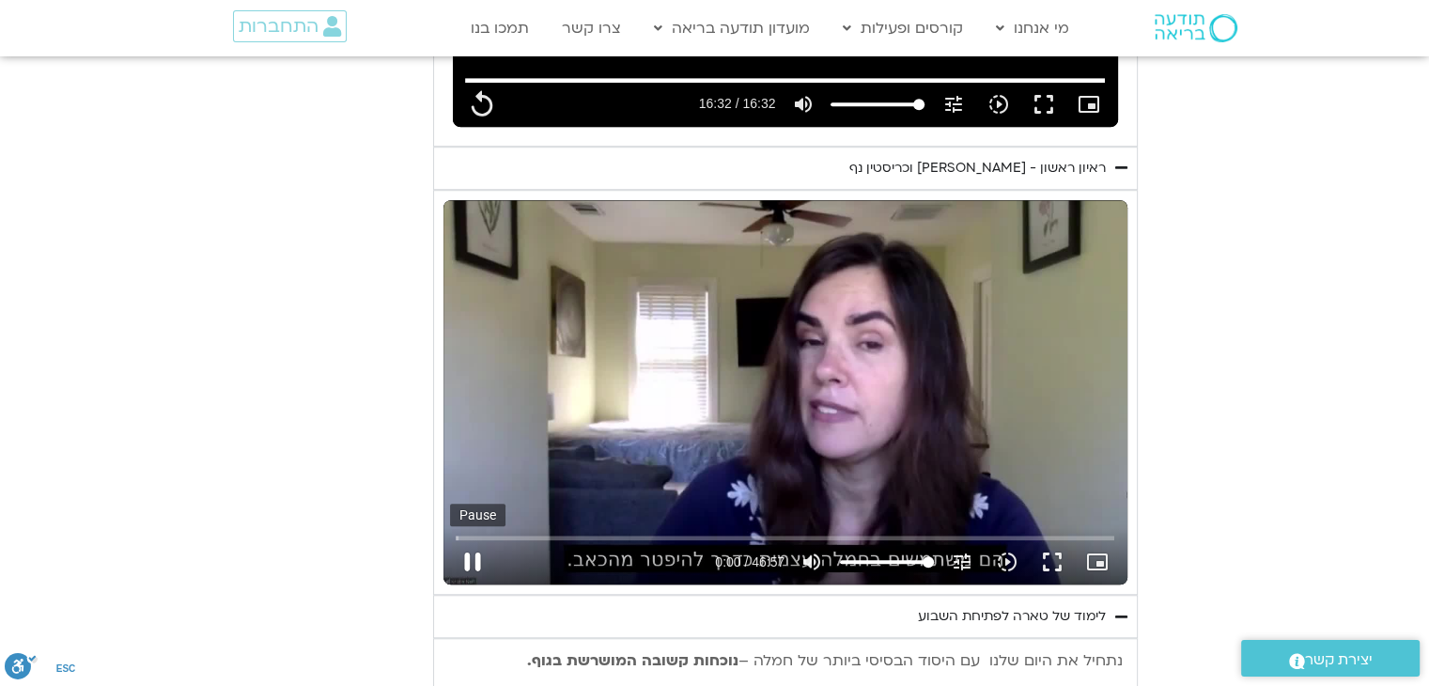
type input "992.52"
type input "0.038095"
type input "992.52"
type input "0.172888"
type input "992.52"
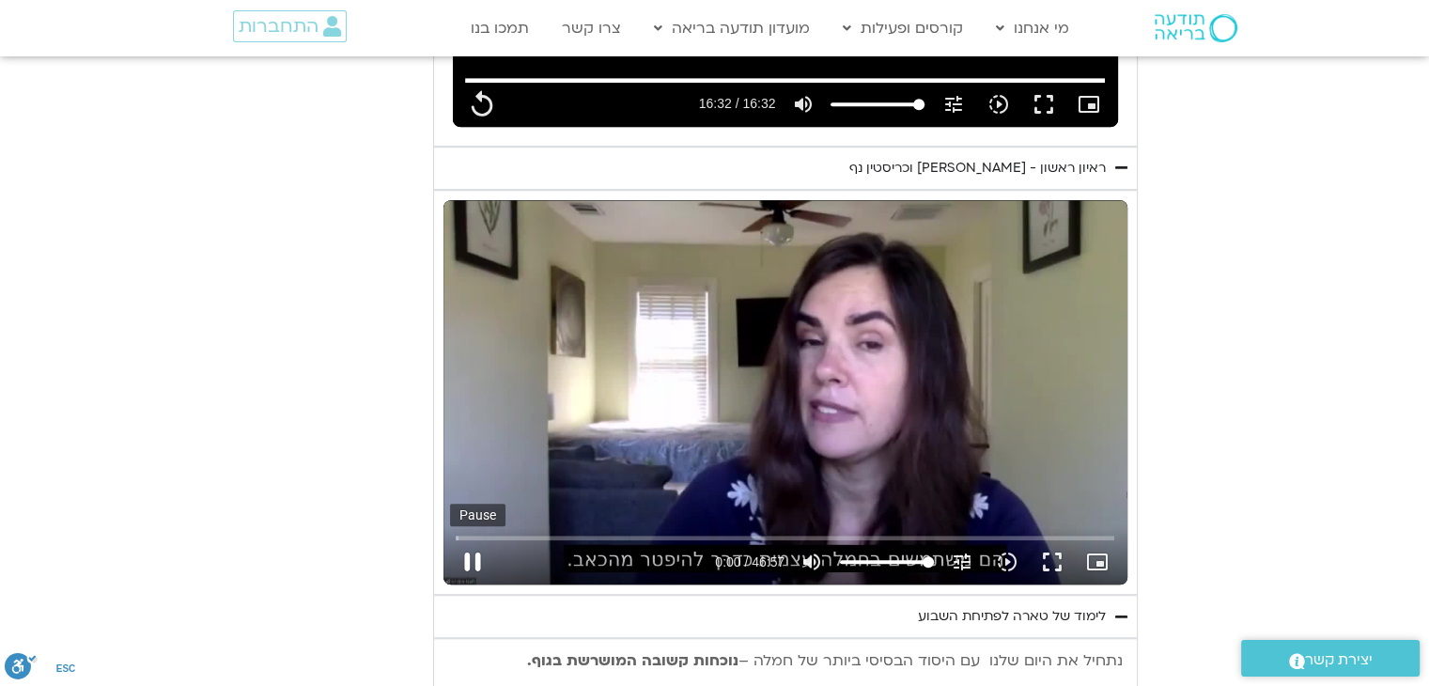
type input "0.307848"
type input "992.52"
type input "0.442656"
type input "992.52"
type input "0.571552"
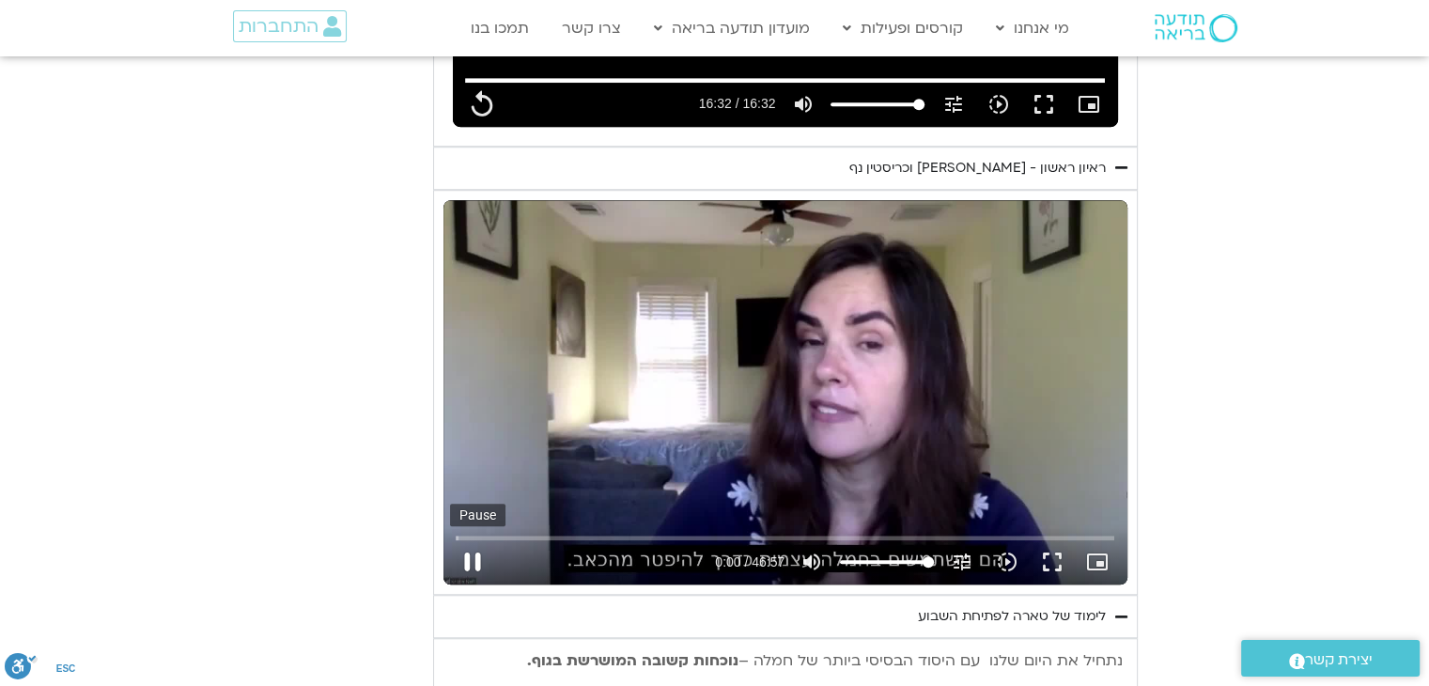
type input "992.52"
type input "0.708854"
type input "992.52"
type input "0.855005"
type input "992.52"
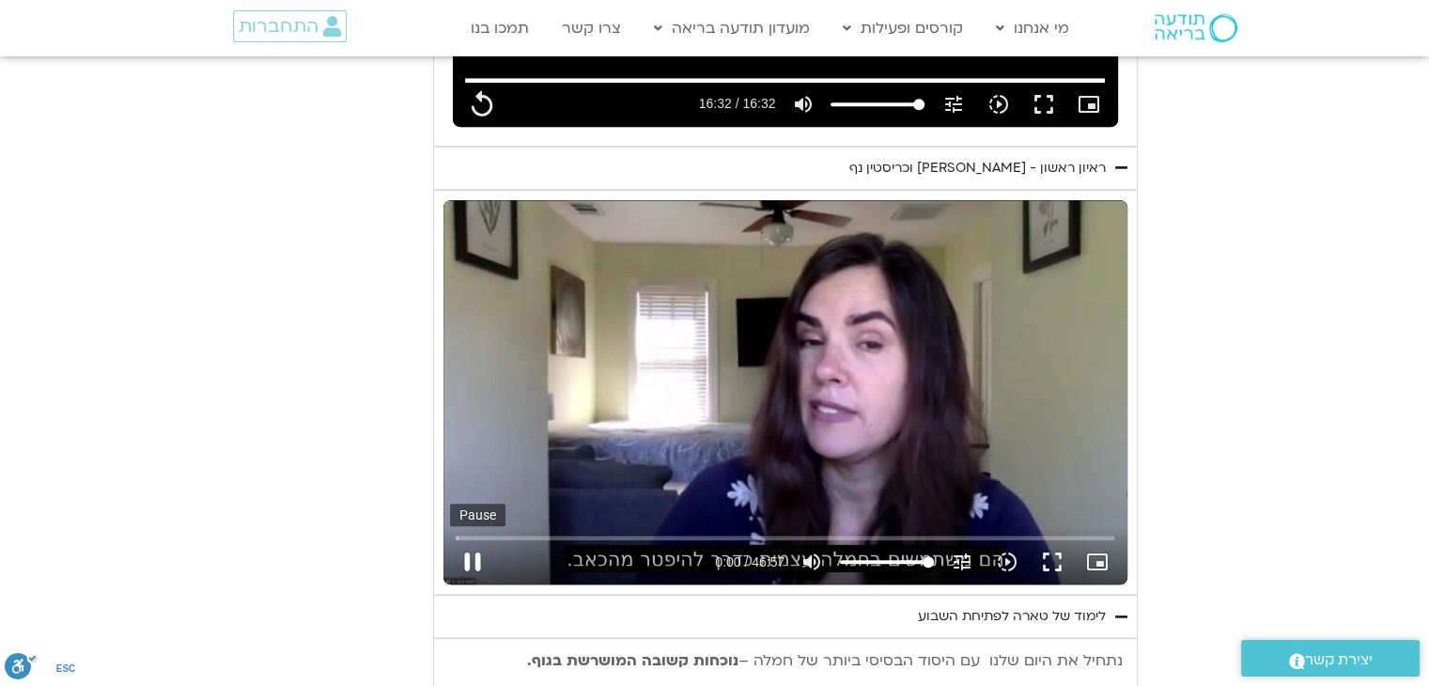
type input "0.991624"
type input "992.52"
type input "1.170365"
type input "992.52"
type input "1.370341"
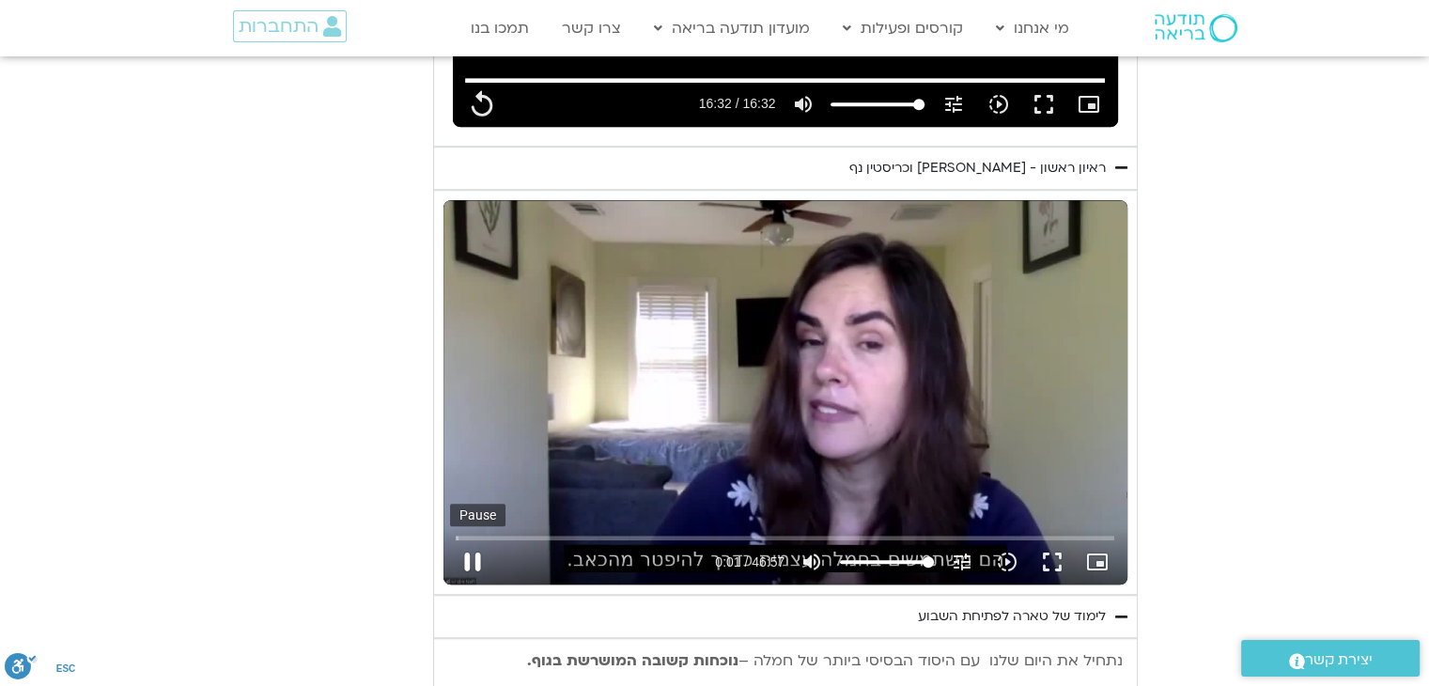
type input "992.52"
type input "1.48721"
type input "992.52"
type input "1.621241"
type input "992.52"
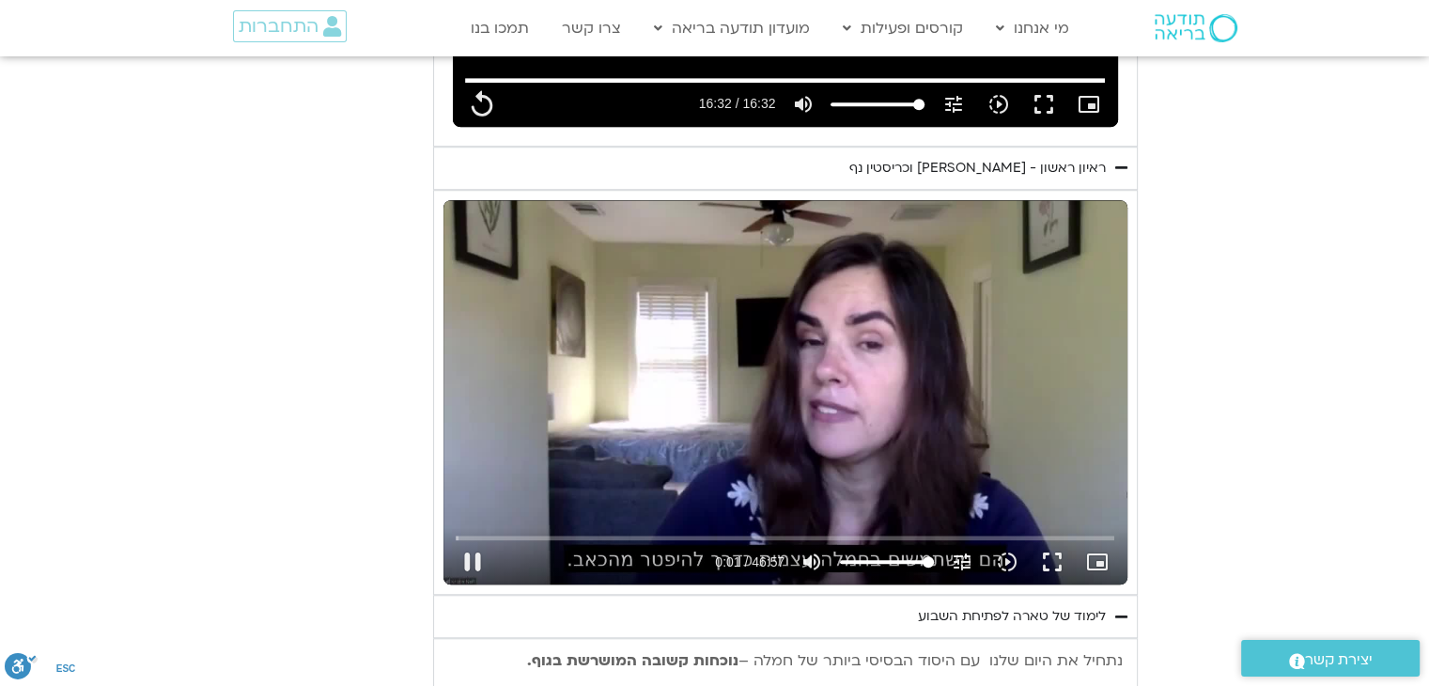
type input "1.753285"
type input "992.52"
type input "1.854825"
type input "992.52"
type input "2.020578"
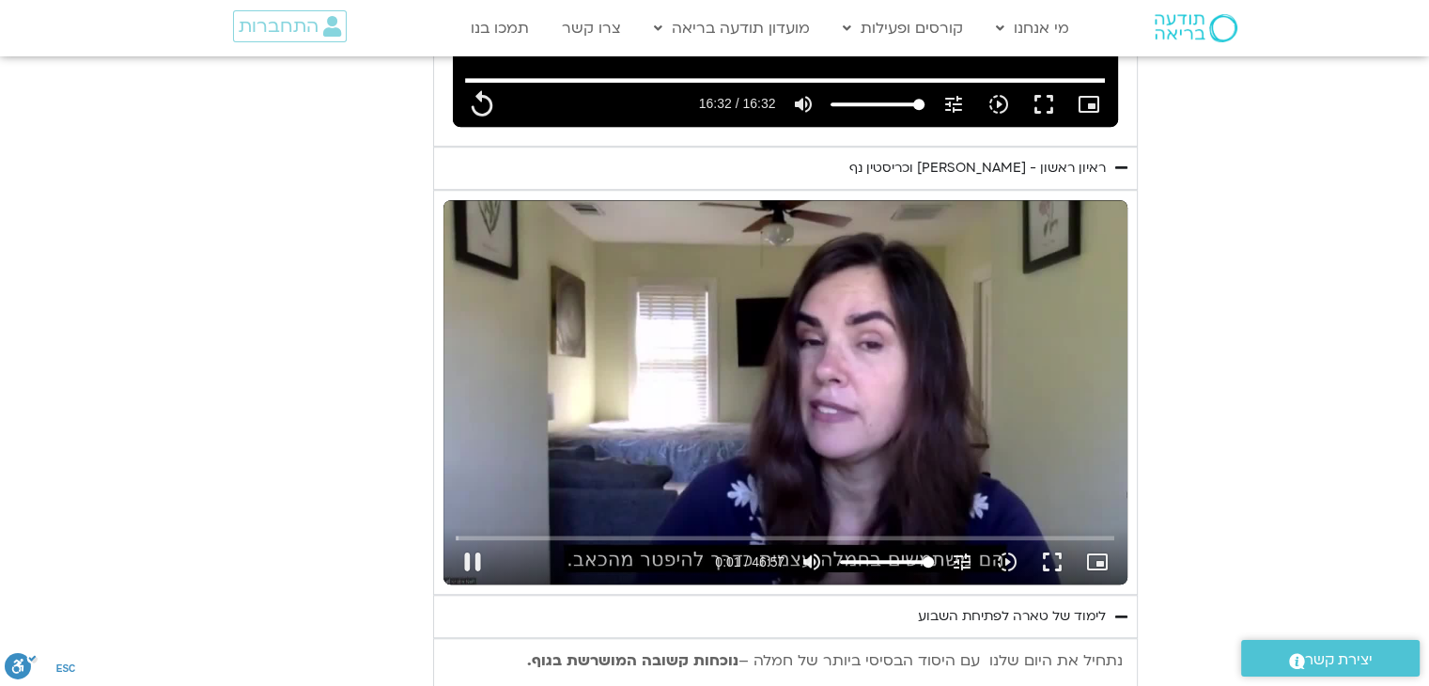
type input "992.52"
type input "2.153526"
type input "992.52"
type input "2.286904"
type input "992.52"
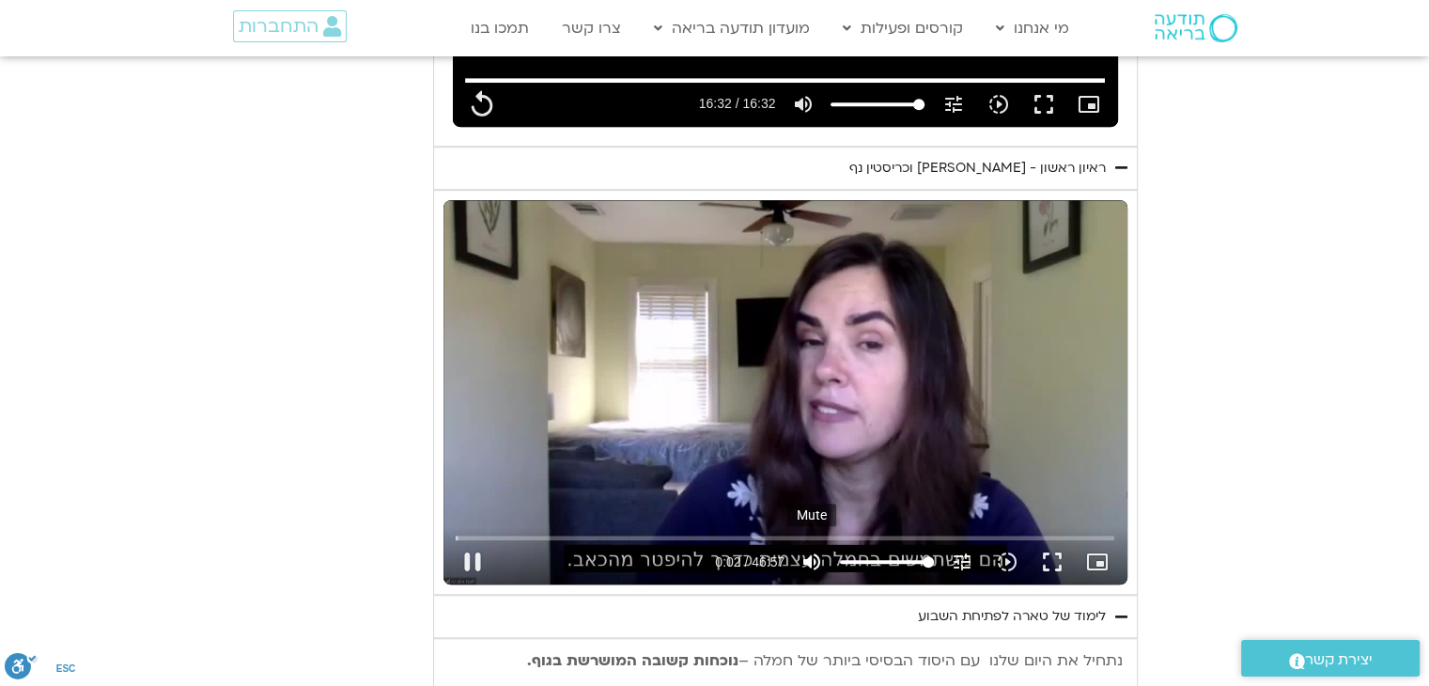
type input "2.419841"
type input "992.52"
type input "2.553586"
type input "992.52"
type input "2.687723"
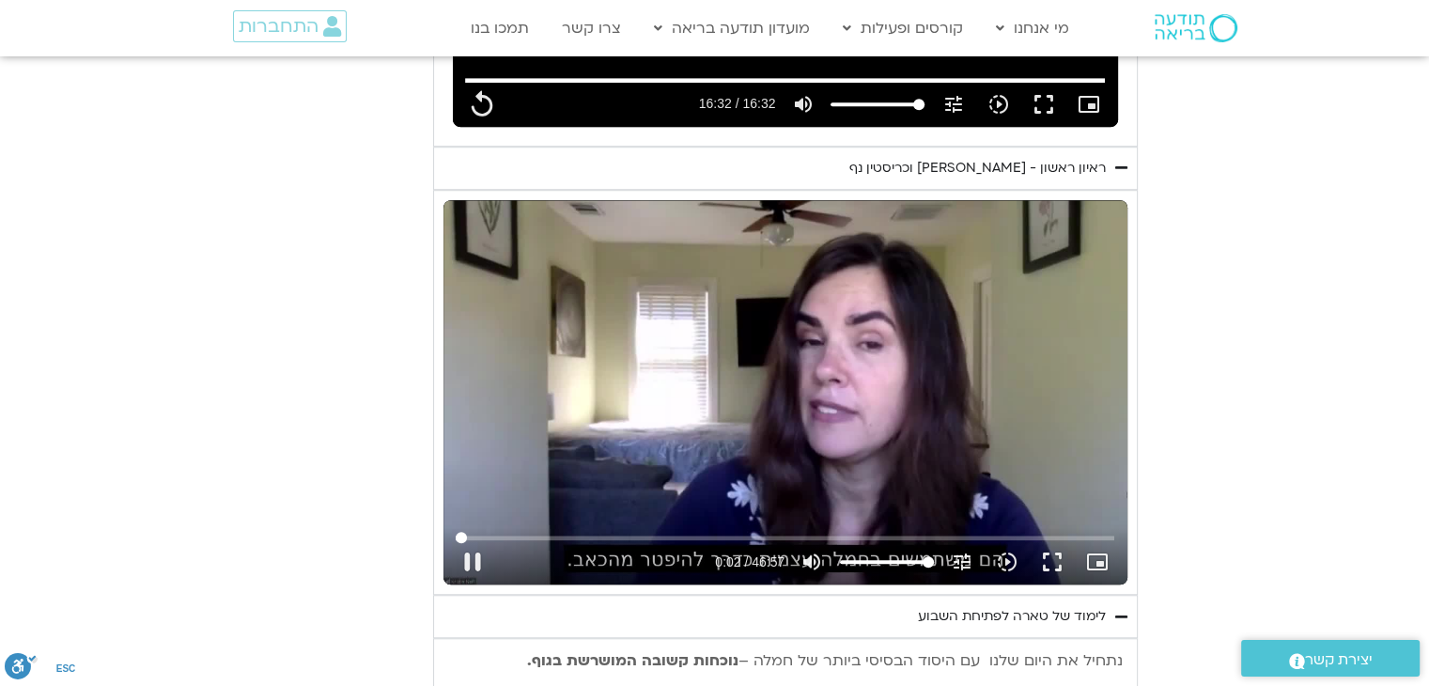
type input "992.52"
type input "2.822703"
type input "992.52"
type input "2.953275"
type input "992.52"
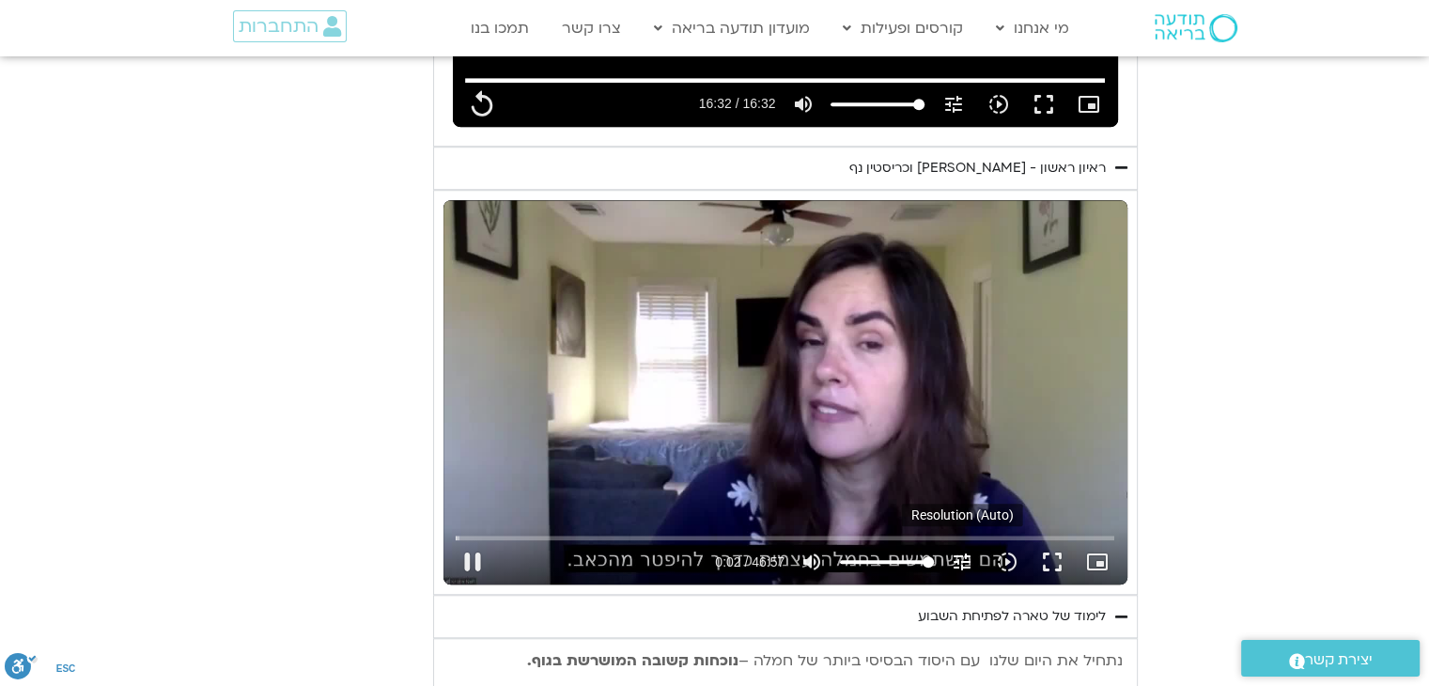
type input "3.07021"
type input "992.52"
type input "3.170154"
type input "992.52"
type input "3.225023"
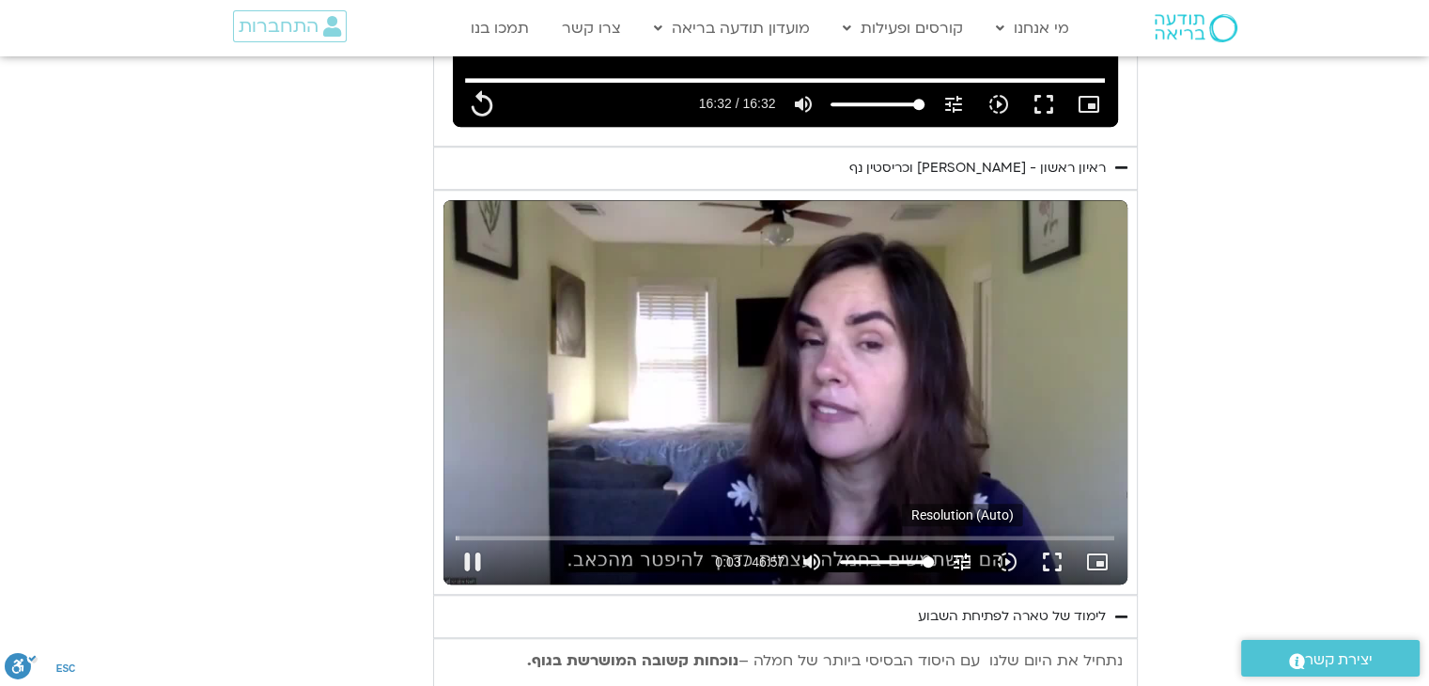
type input "992.52"
type input "3.355834"
type input "992.52"
type input "3.490764"
type input "992.52"
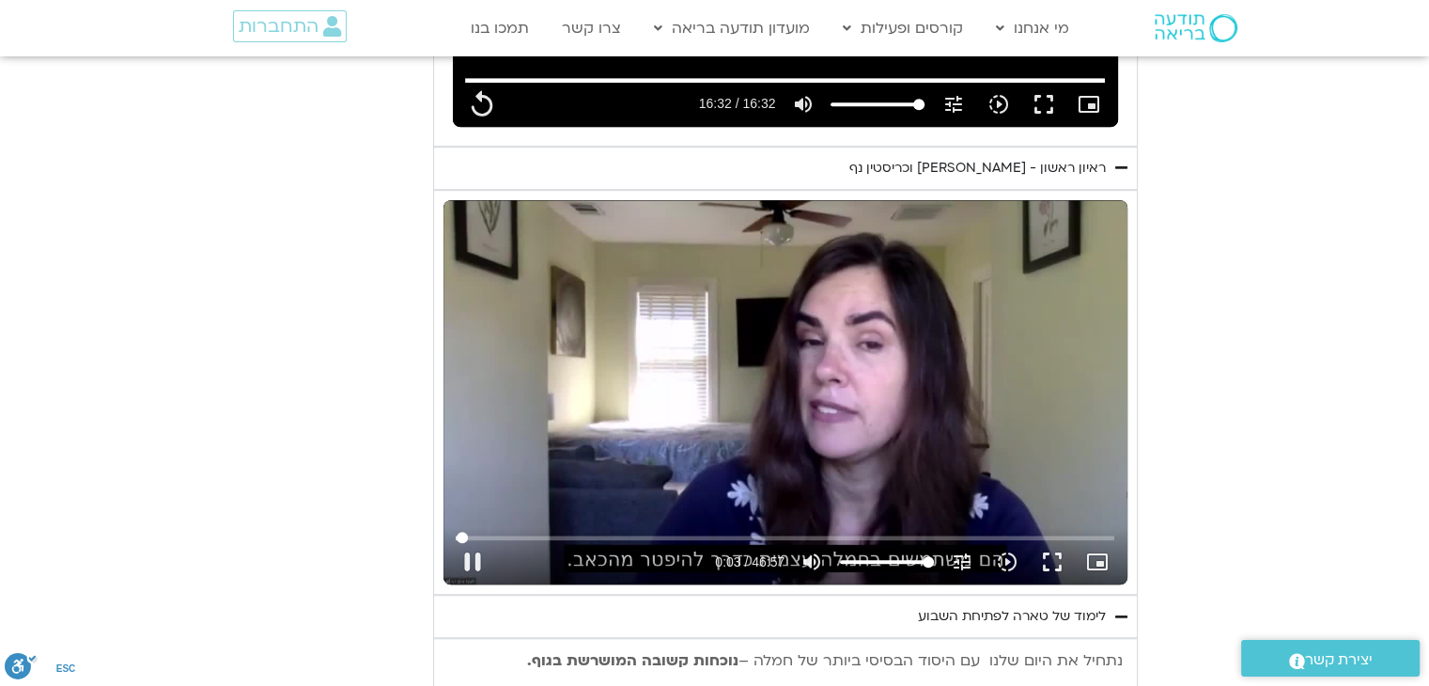
type input "3.737484"
type input "992.52"
type input "3.870896"
type input "992.52"
type input "4.003778"
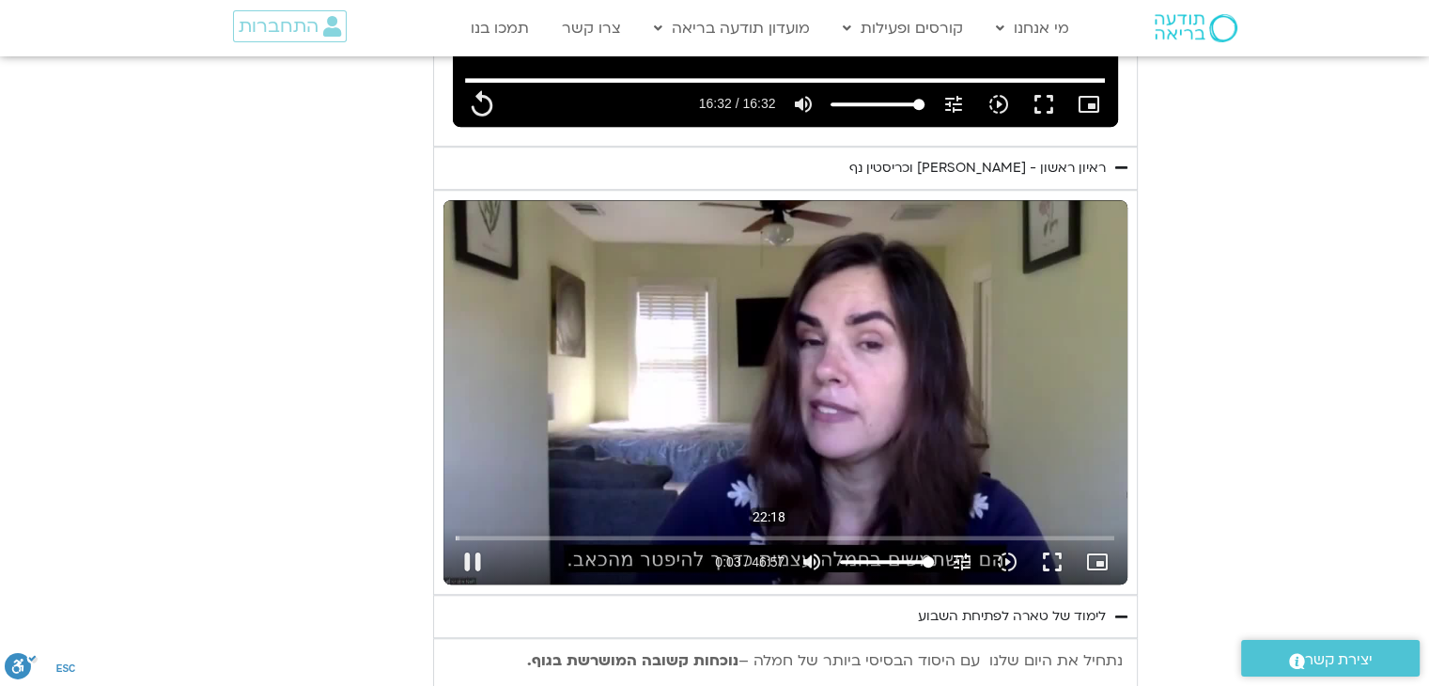
type input "992.52"
type input "4.069813"
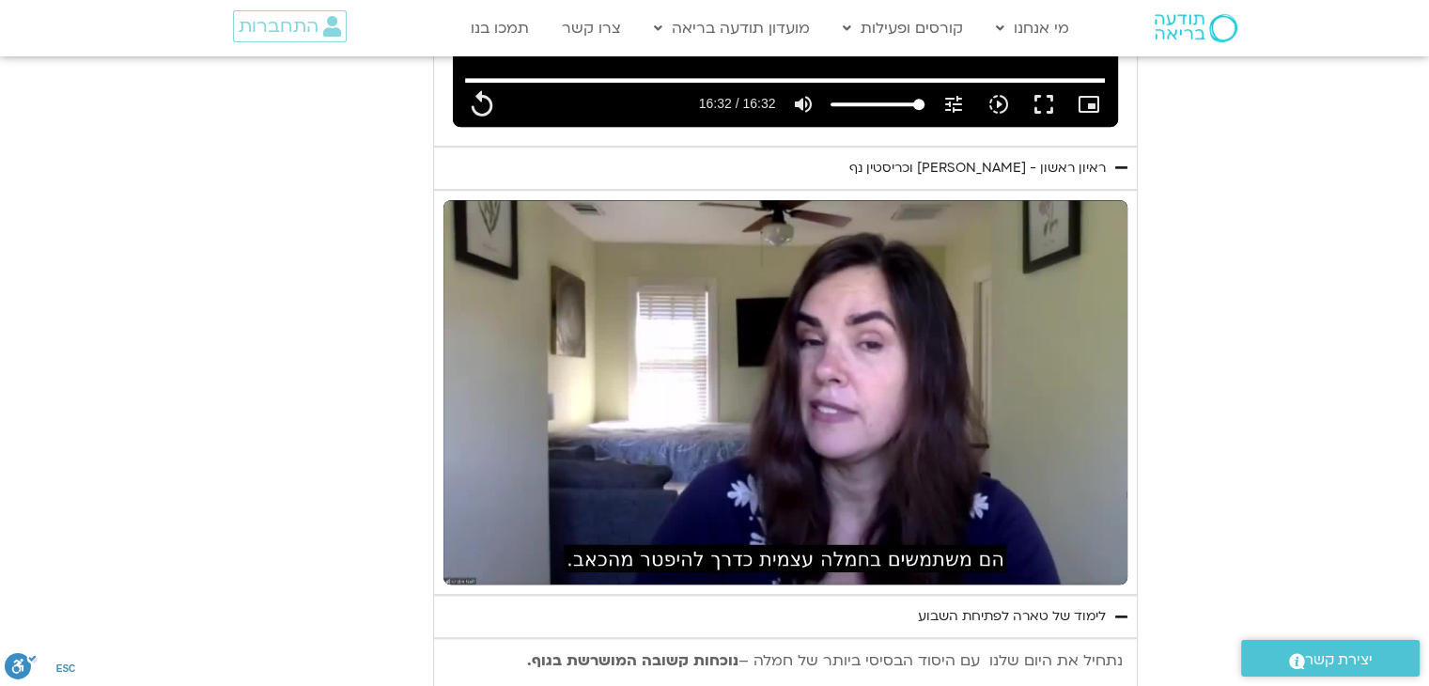
type input "992.52"
type input "5.320379"
type input "992.52"
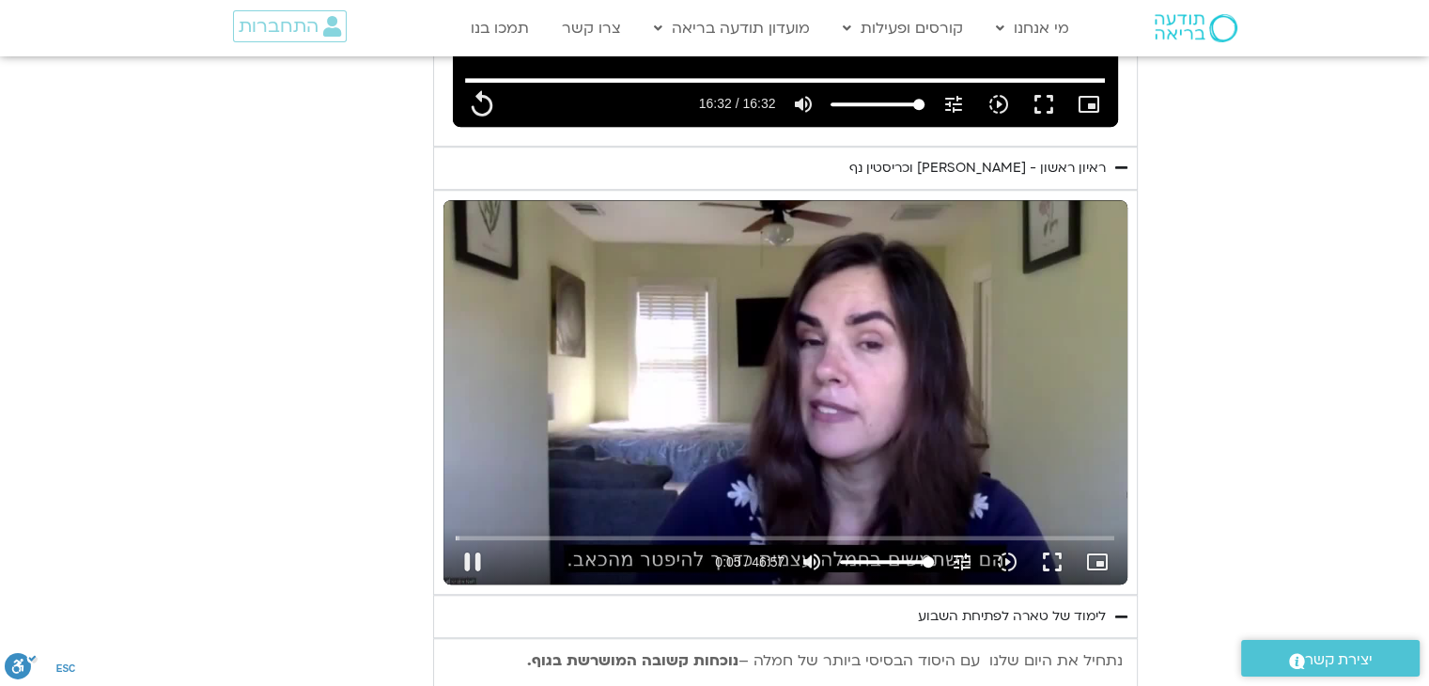
type input "5.453756"
type input "992.52"
type input "5.586807"
type input "992.52"
type input "5.620837"
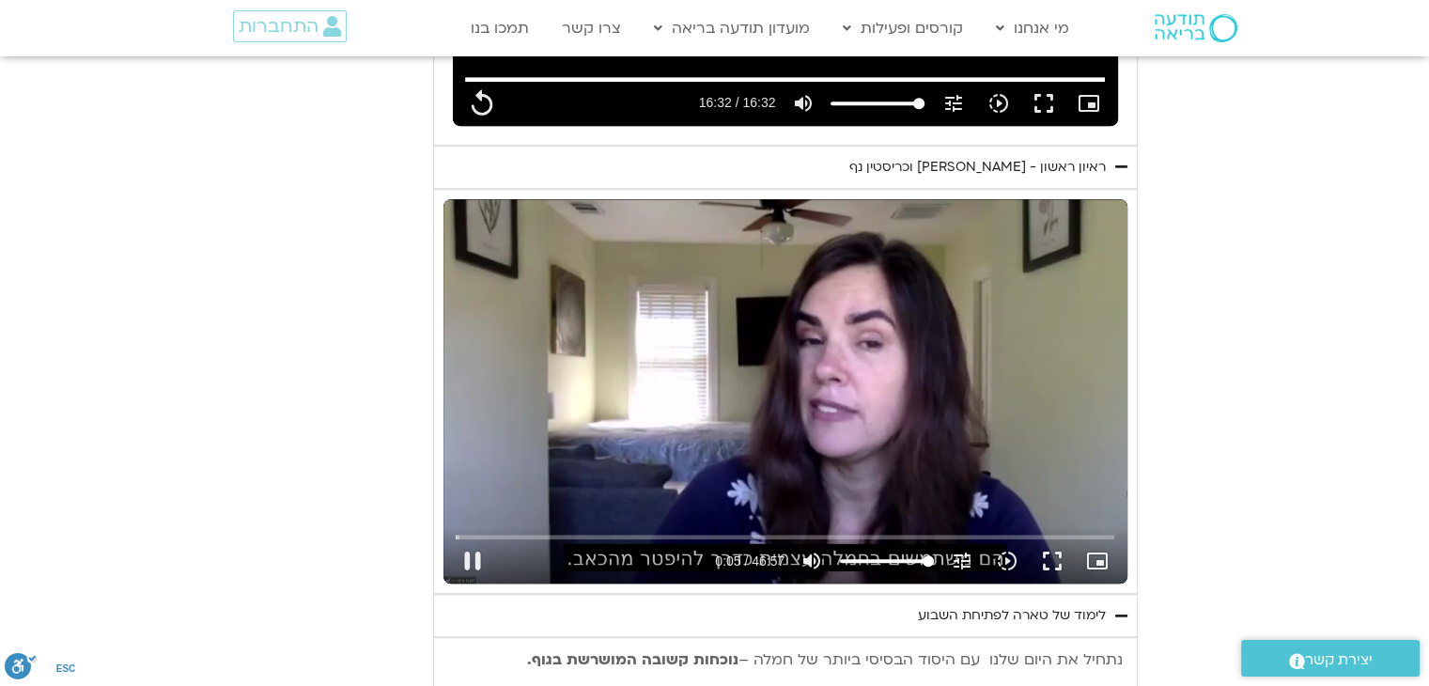
type input "992.52"
type input "5.73169"
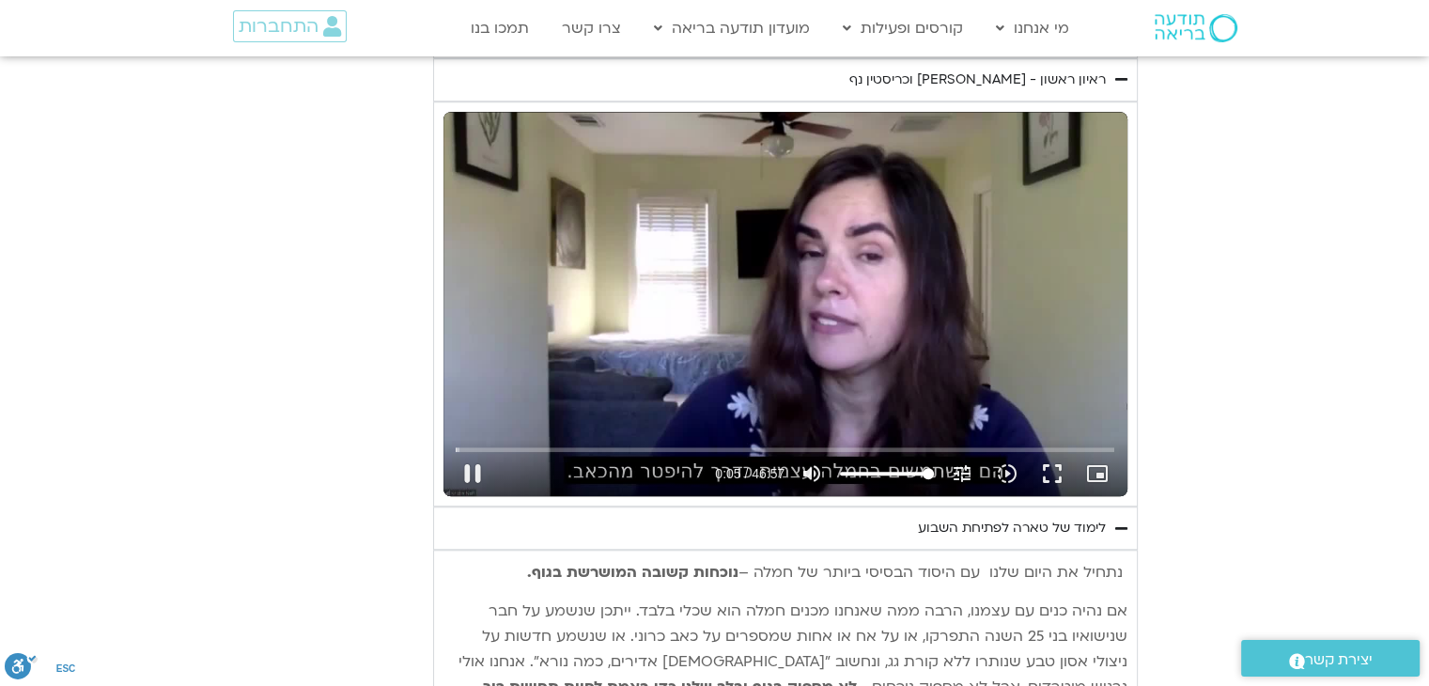
type input "992.52"
type input "5.857454"
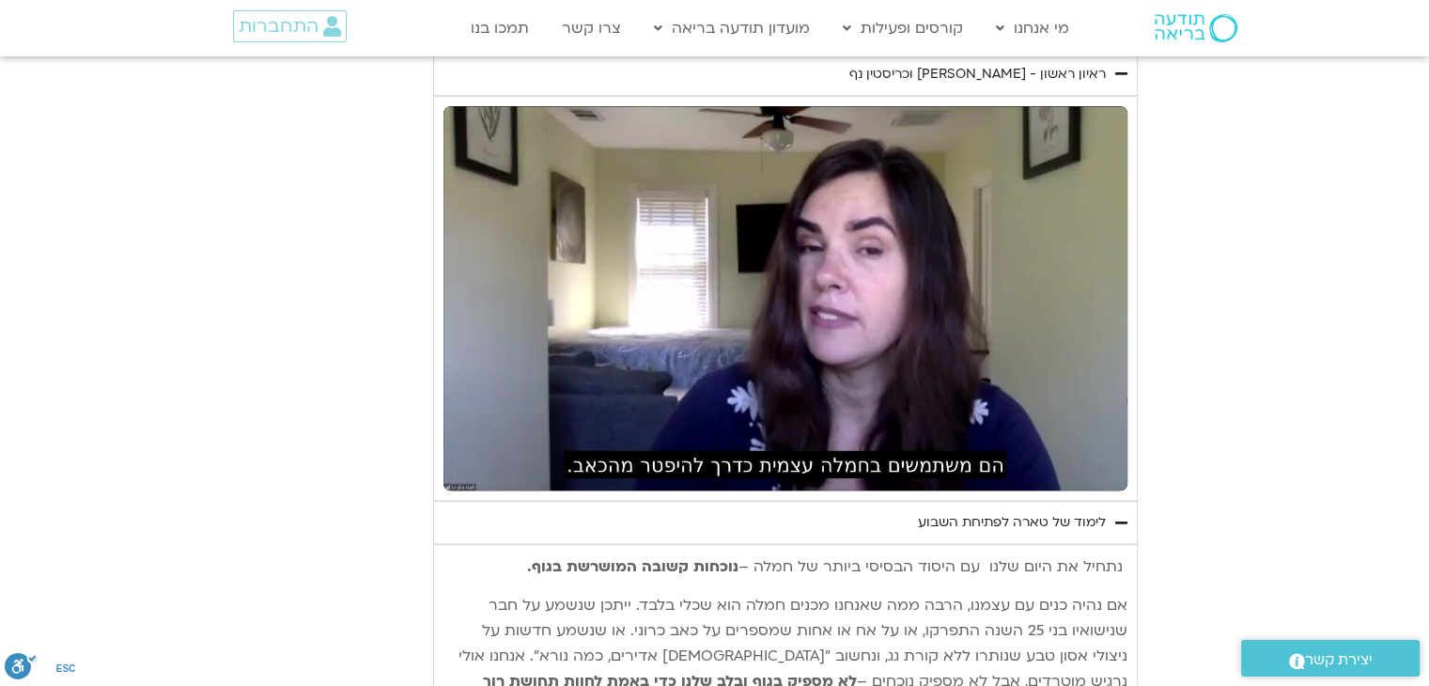
type input "992.52"
type input "6.109094"
type input "992.52"
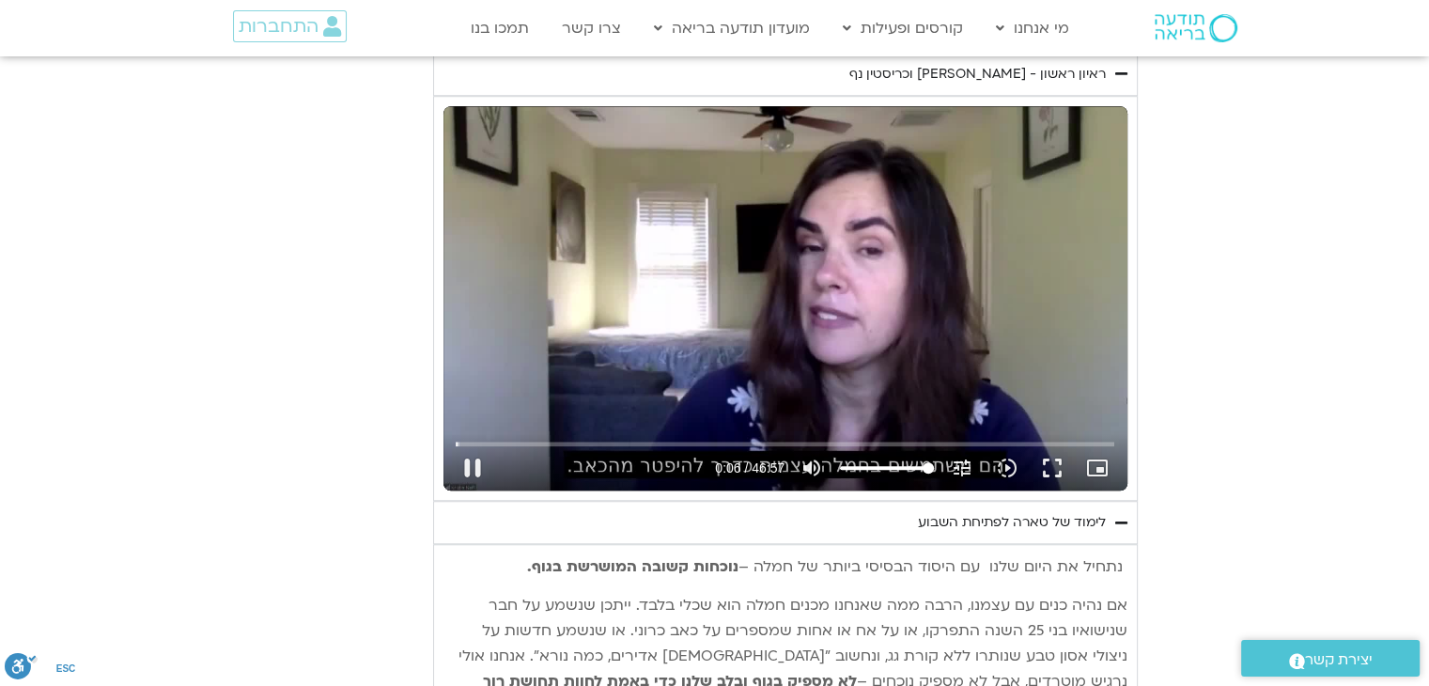
type input "6.236961"
type input "992.52"
type input "6.353086"
type input "992.52"
type input "6.387163"
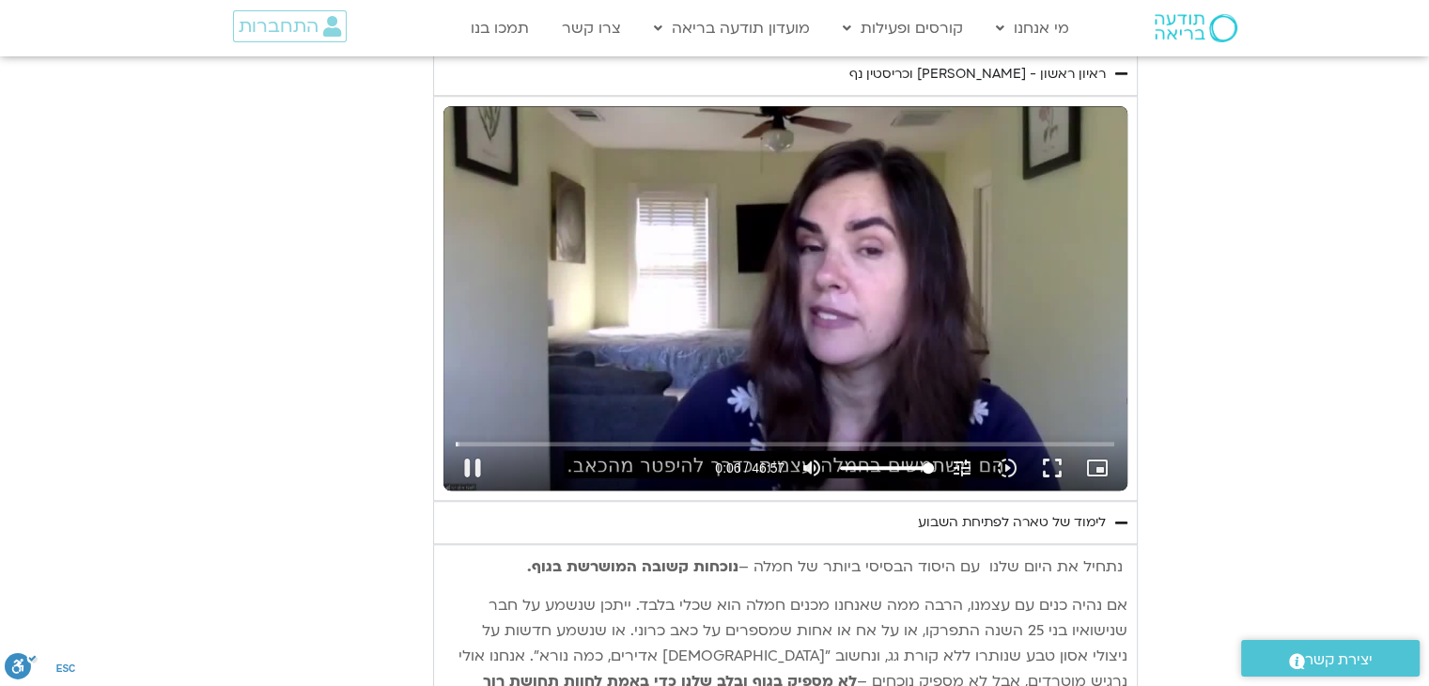
type input "992.52"
type input "6.504893"
type input "992.52"
type input "6.637887"
type input "992.52"
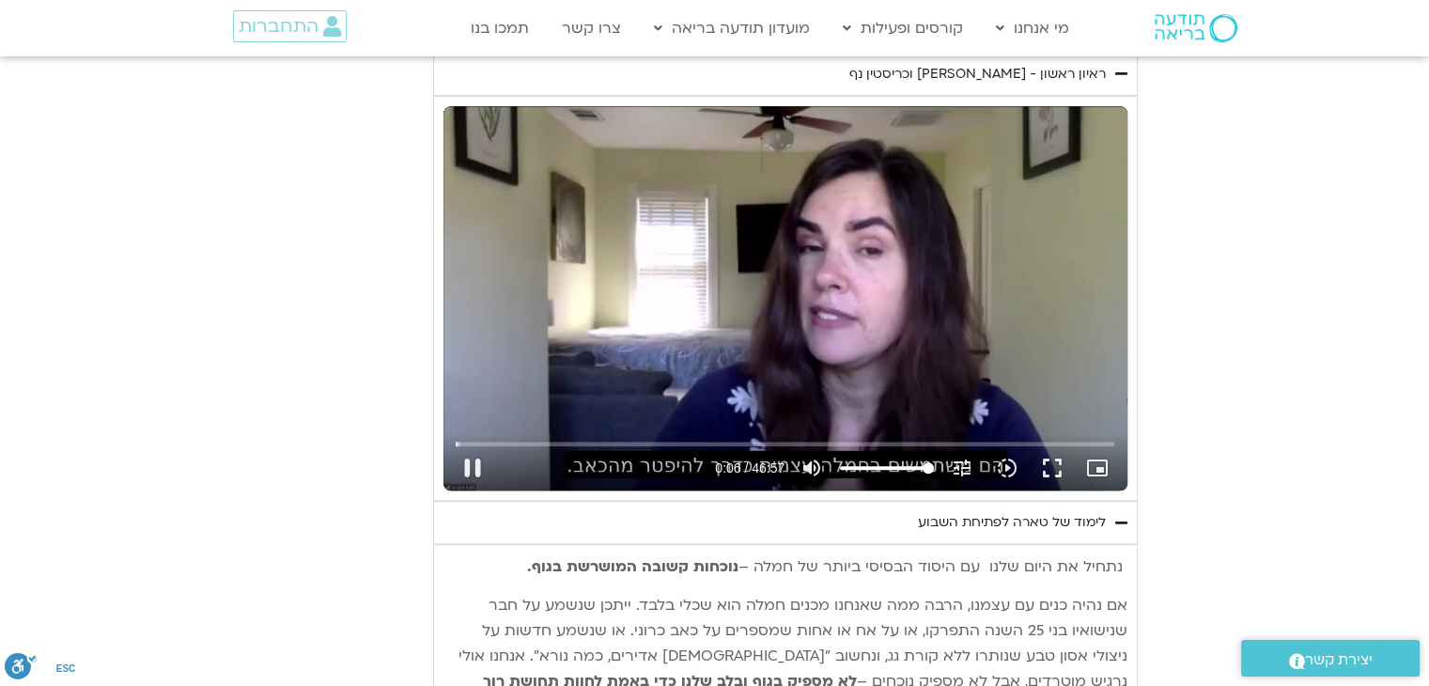
type input "6.772199"
type input "992.52"
type input "6.905397"
type input "992.52"
type input "7.039875"
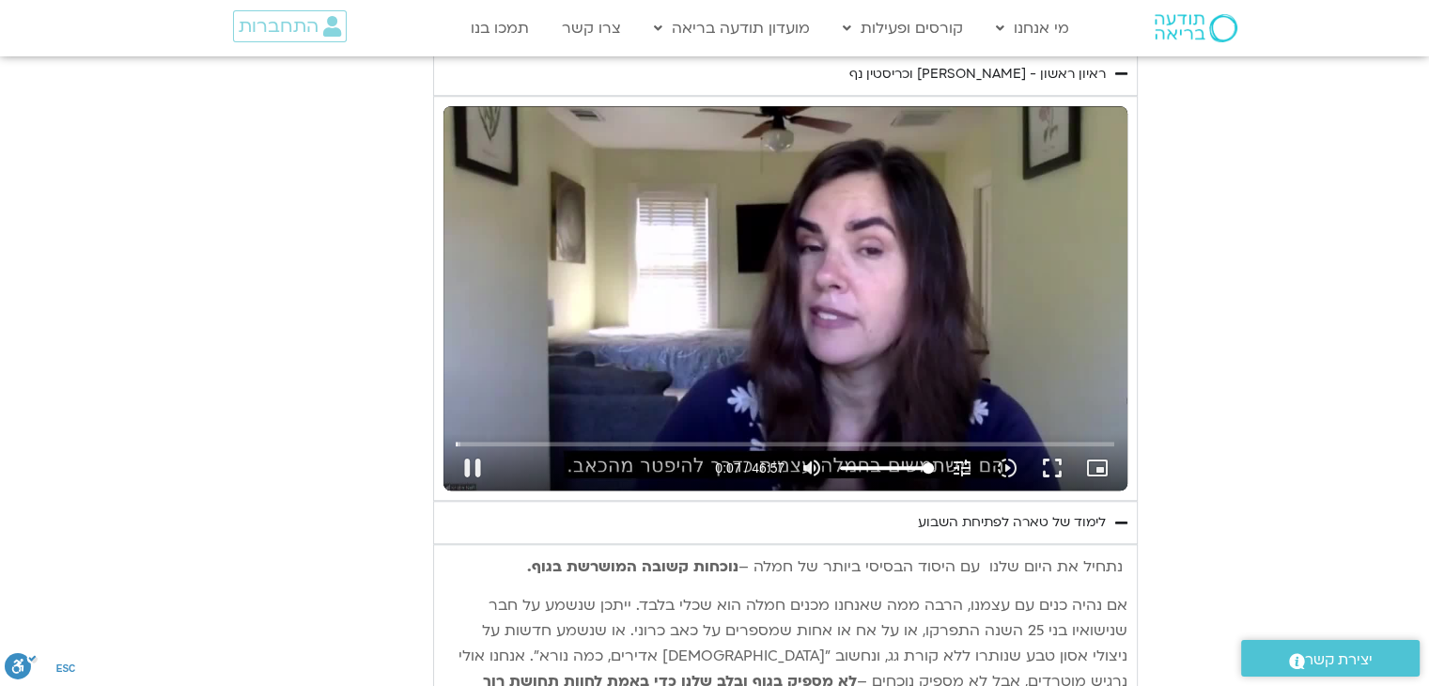
type input "992.52"
type input "7.17344"
type input "992.52"
type input "7.304659"
type input "992.52"
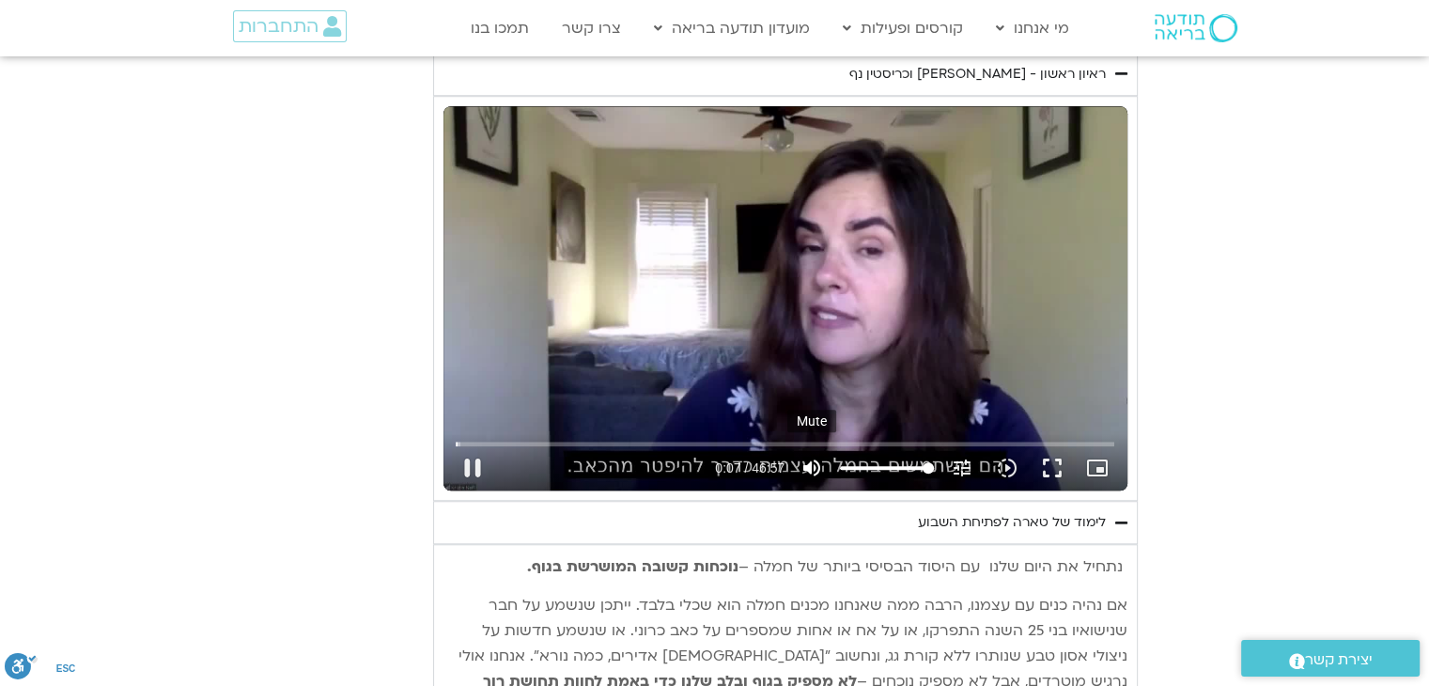
type input "7.552224"
type input "992.52"
type input "7.587154"
type input "992.52"
type input "7.704546"
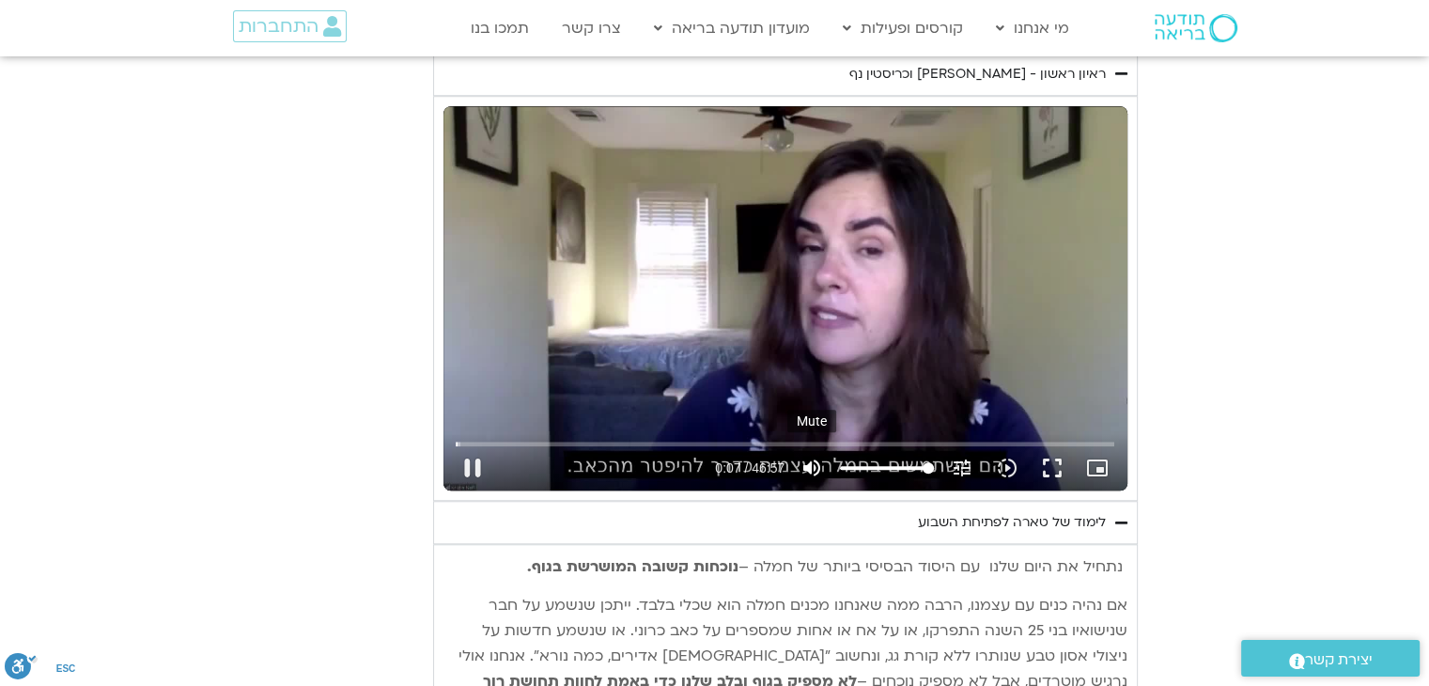
type input "992.52"
type input "7.833057"
type input "992.52"
type input "7.96004"
type input "992.52"
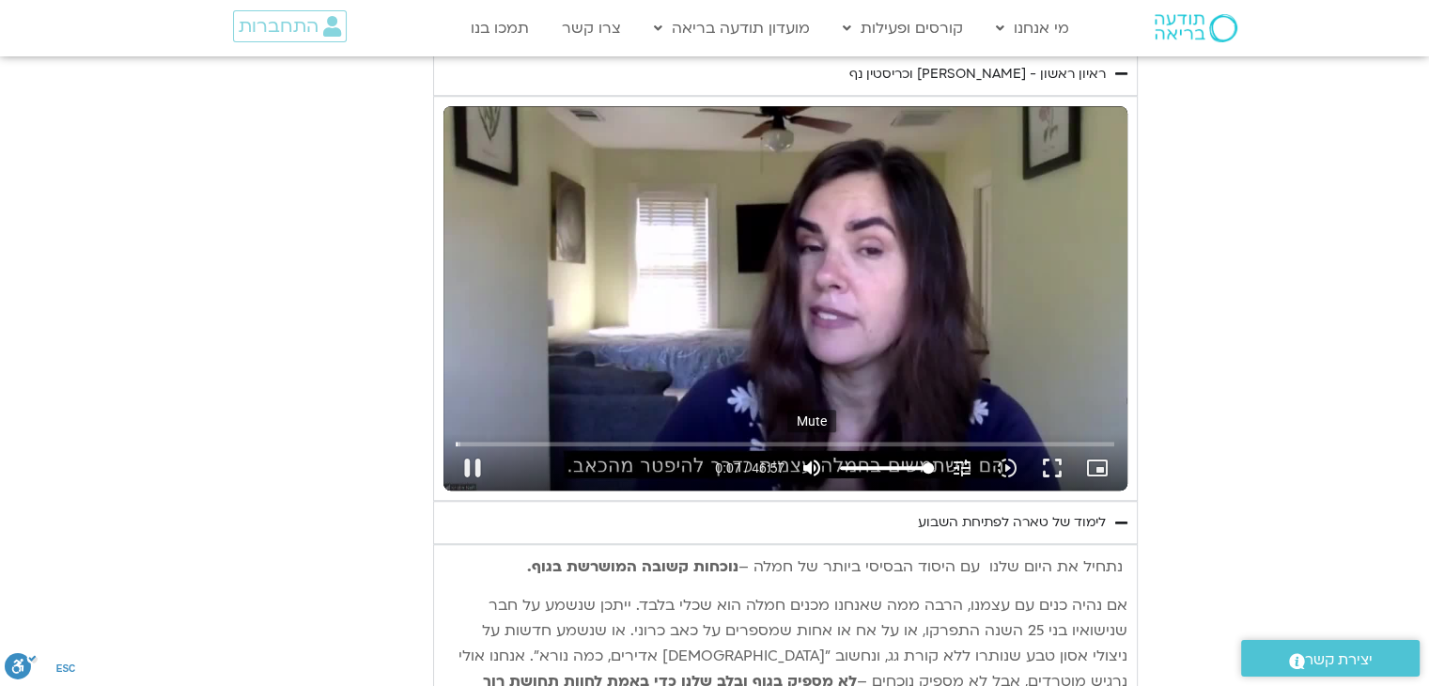
type input "8.090988"
type input "992.52"
type input "8.223868"
type input "992.52"
type input "8.357041"
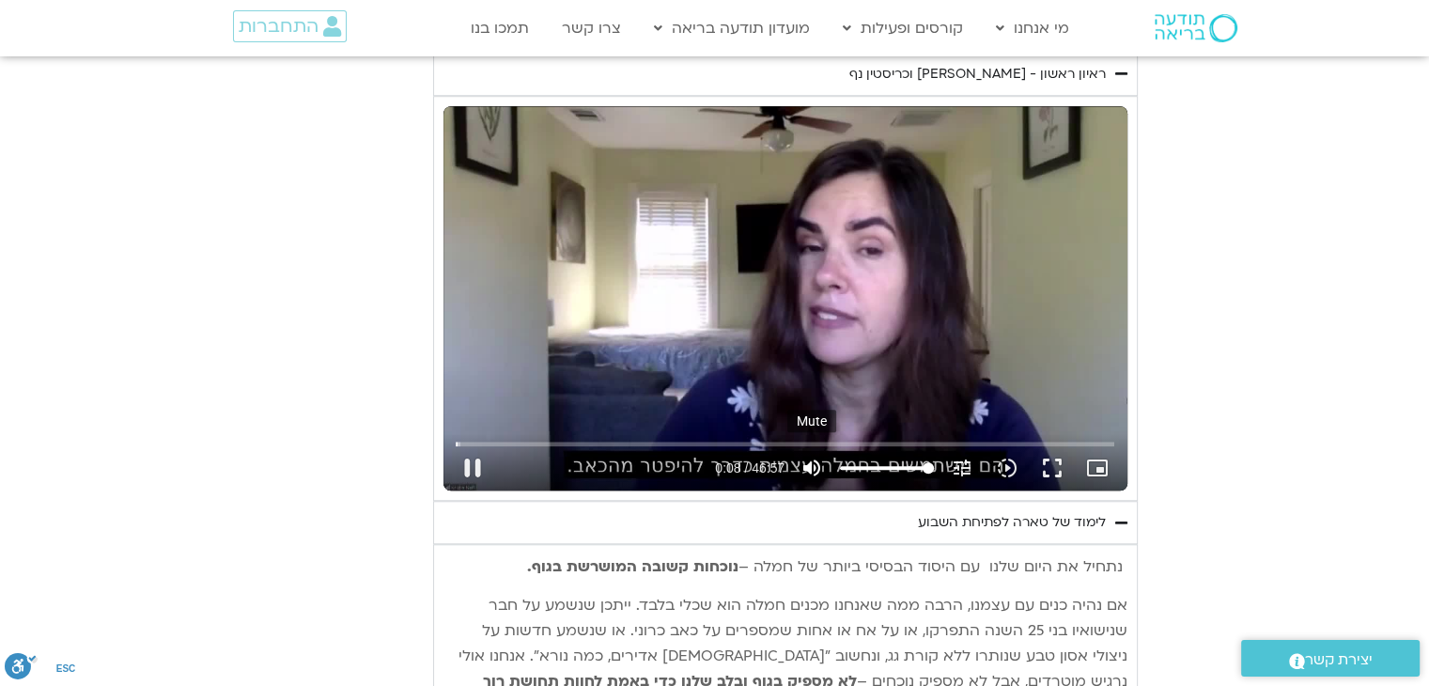
type input "992.52"
type input "8.49061"
type input "992.52"
type input "8.623364"
type input "992.52"
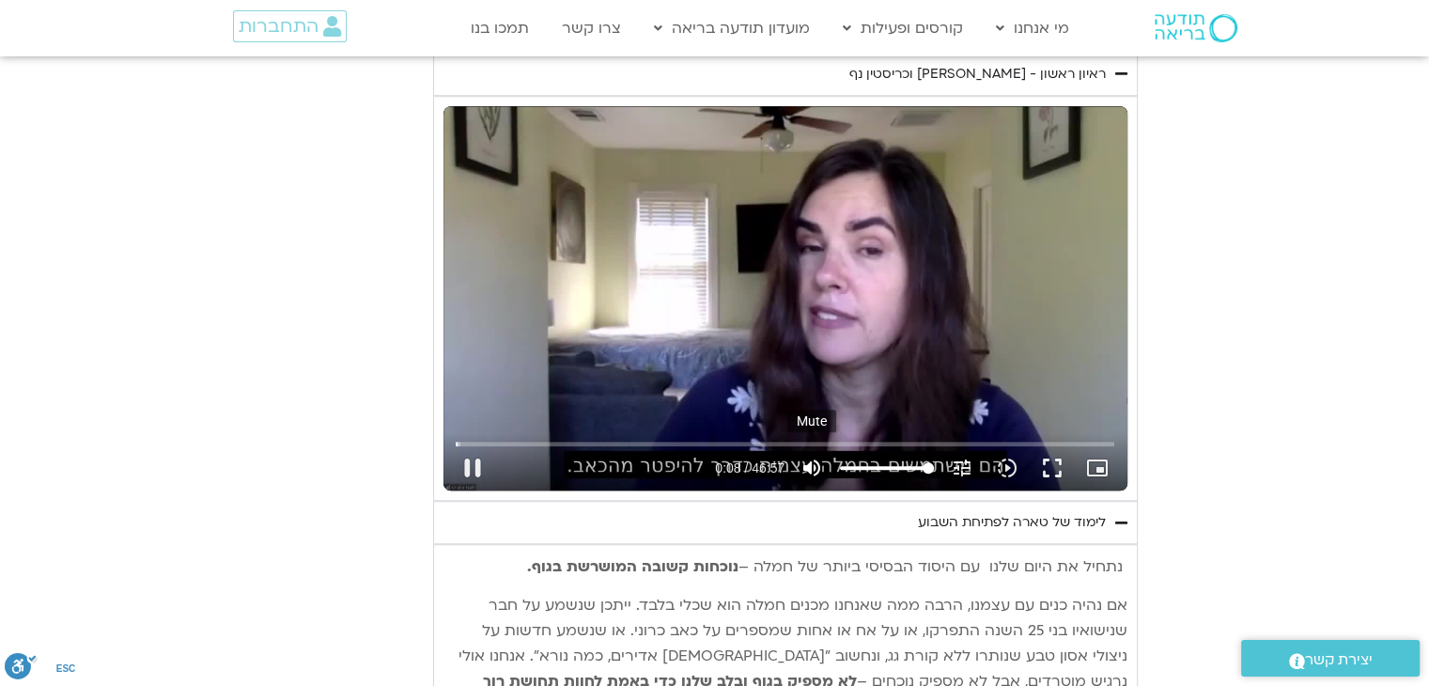
type input "8.758212"
type input "992.52"
type input "8.890957"
type input "992.52"
type input "9.024073"
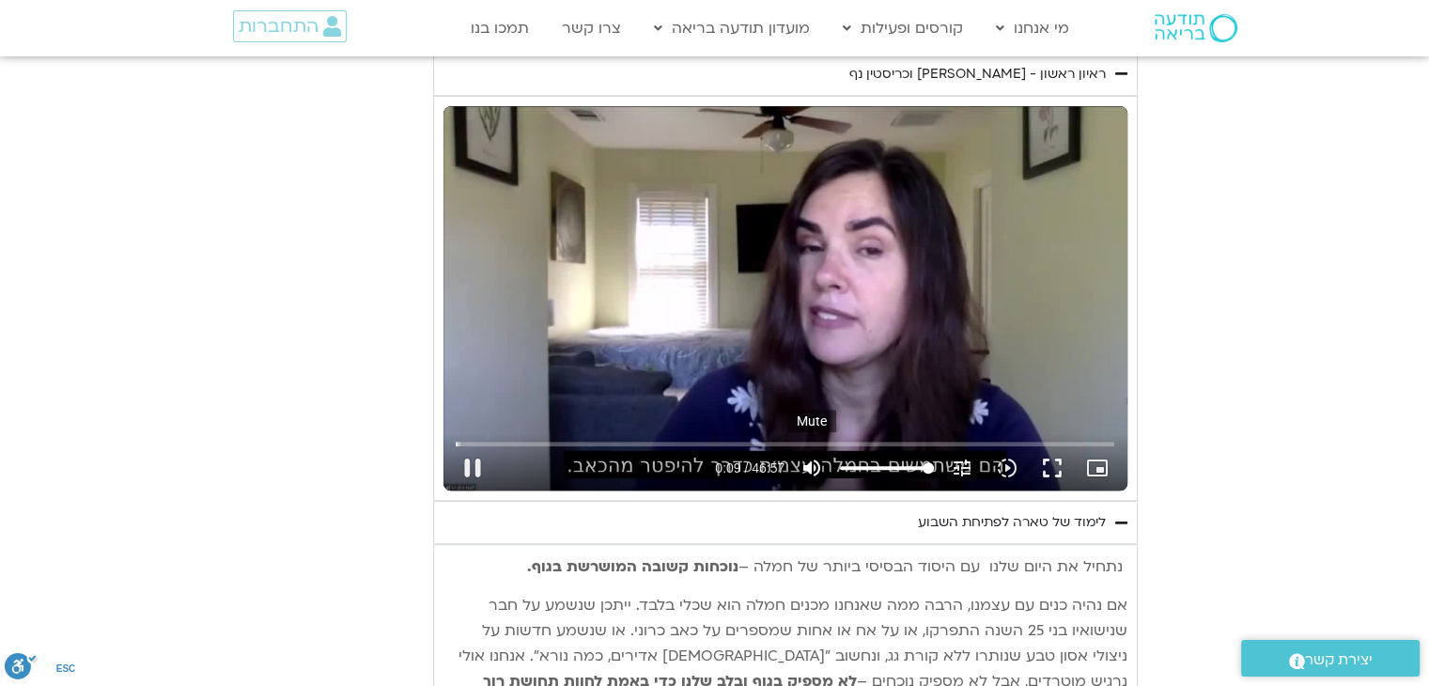
type input "992.52"
type input "9.270126"
type input "992.52"
type input "9.290874"
type input "992.52"
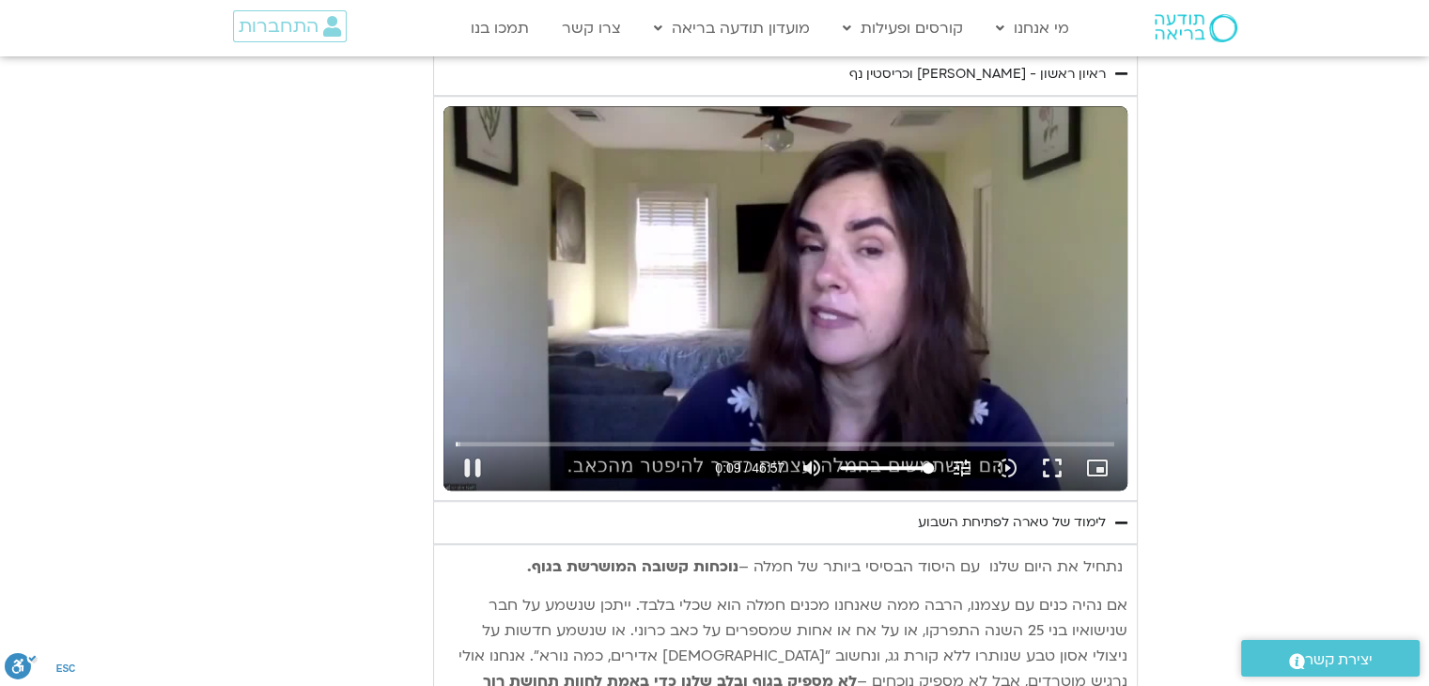
type input "9.425186"
type input "992.52"
type input "9.670078"
type input "992.52"
type input "9.735815"
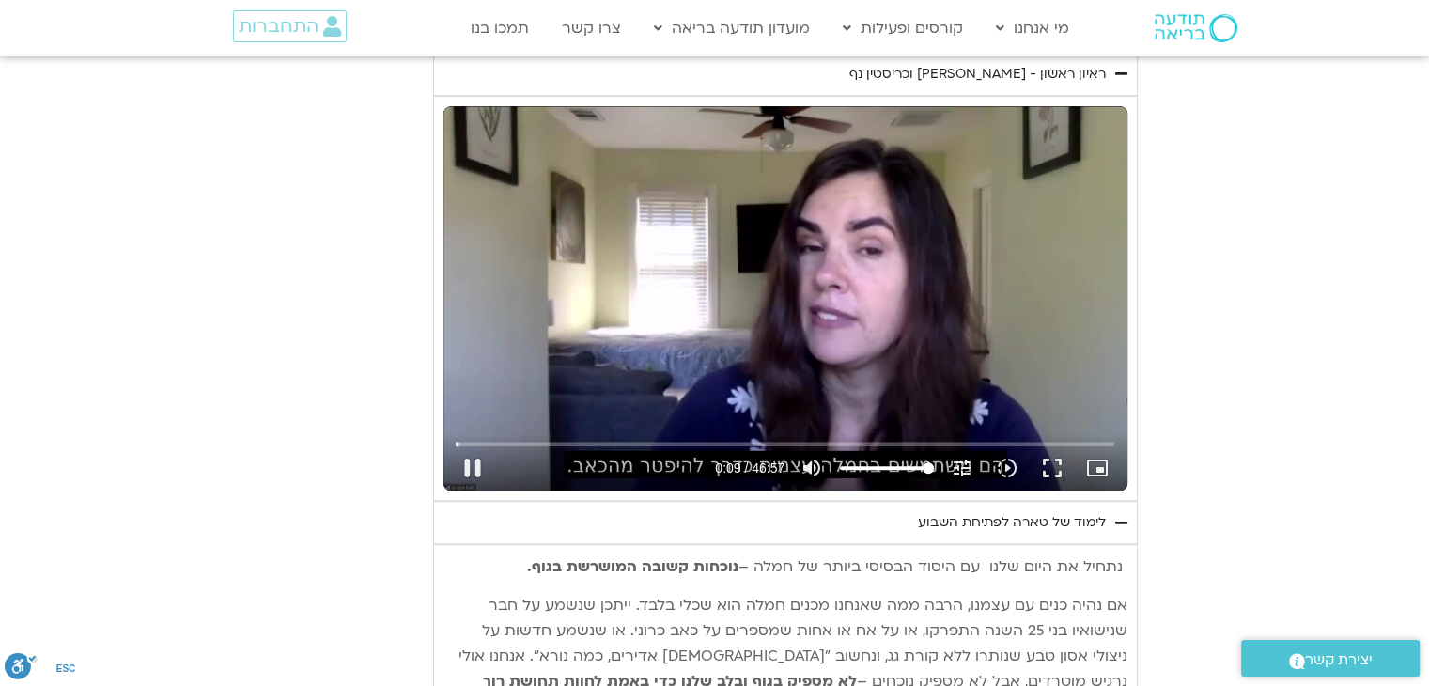
type input "992.52"
type input "9.919083"
type input "992.52"
type input "10.035489"
type input "992.52"
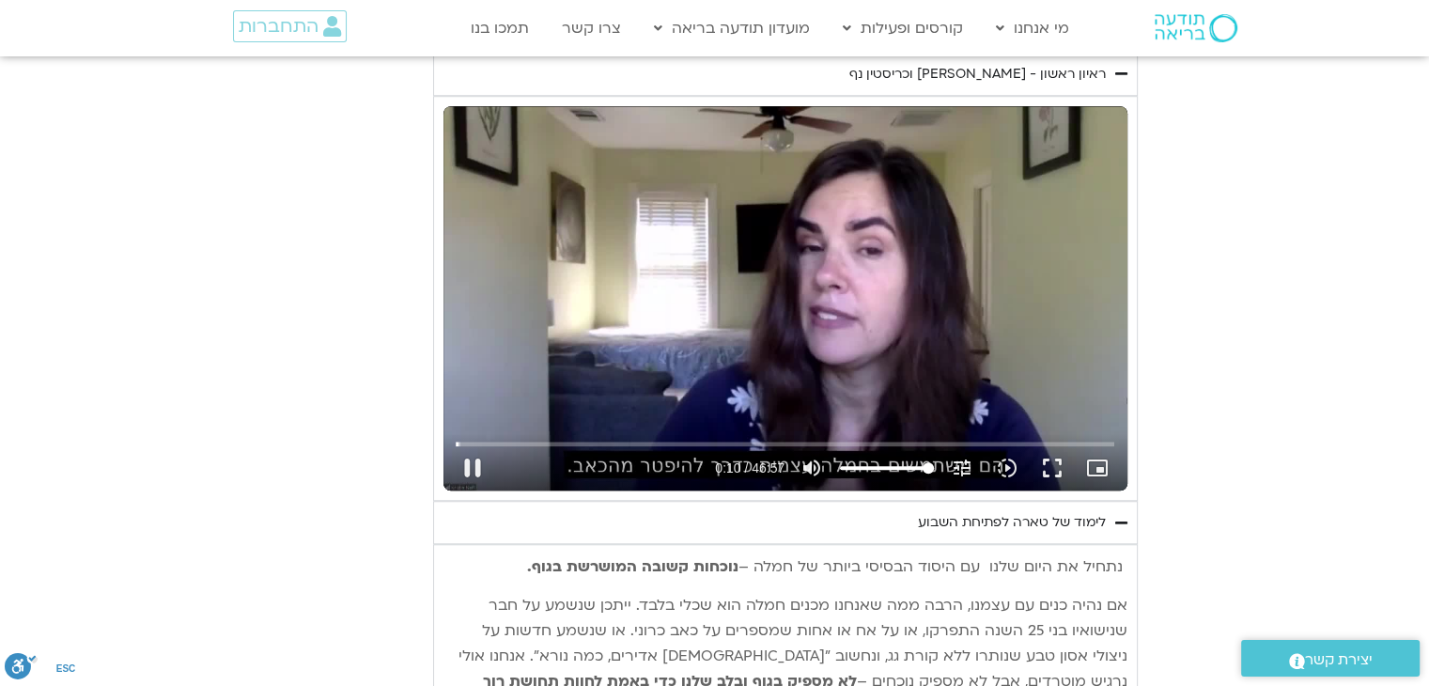
type input "10.187325"
type input "992.52"
type input "10.285734"
type input "992.52"
type input "10.436482"
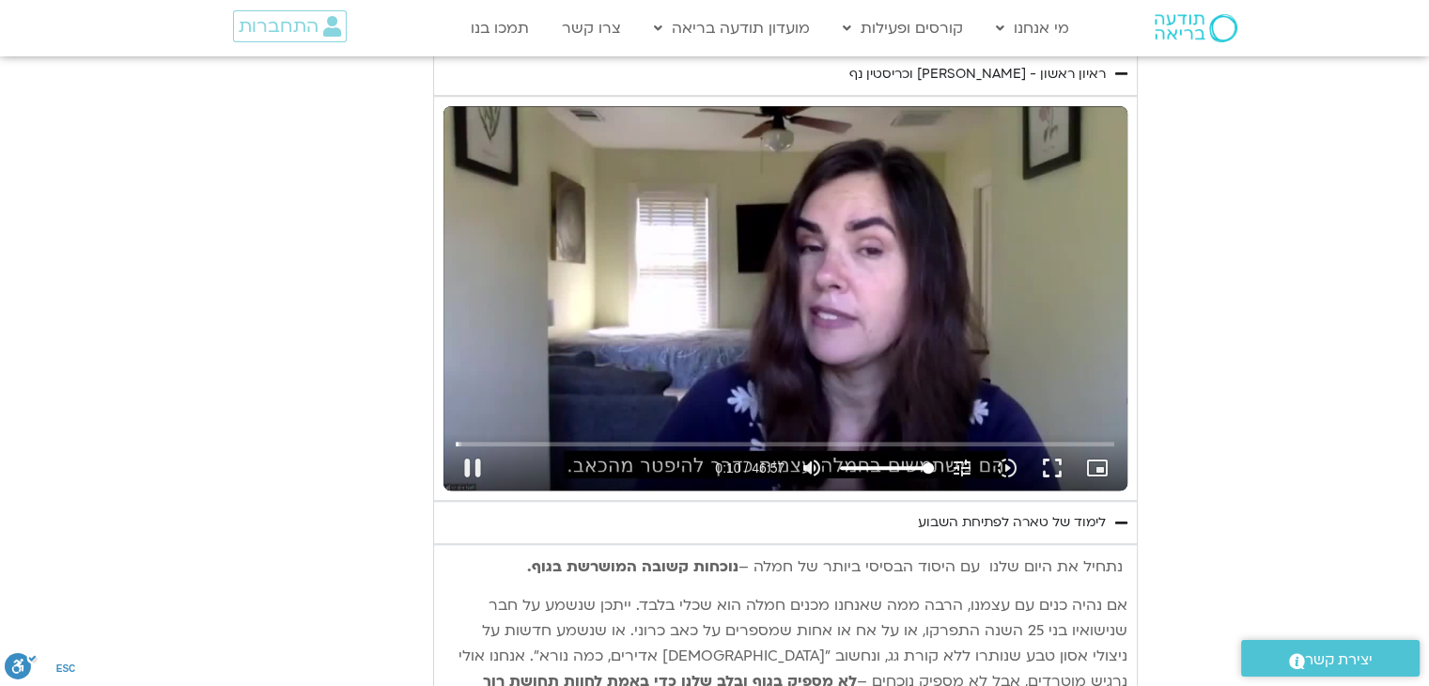
type input "992.52"
type input "10.569319"
type input "992.52"
type input "10.619268"
type input "992.52"
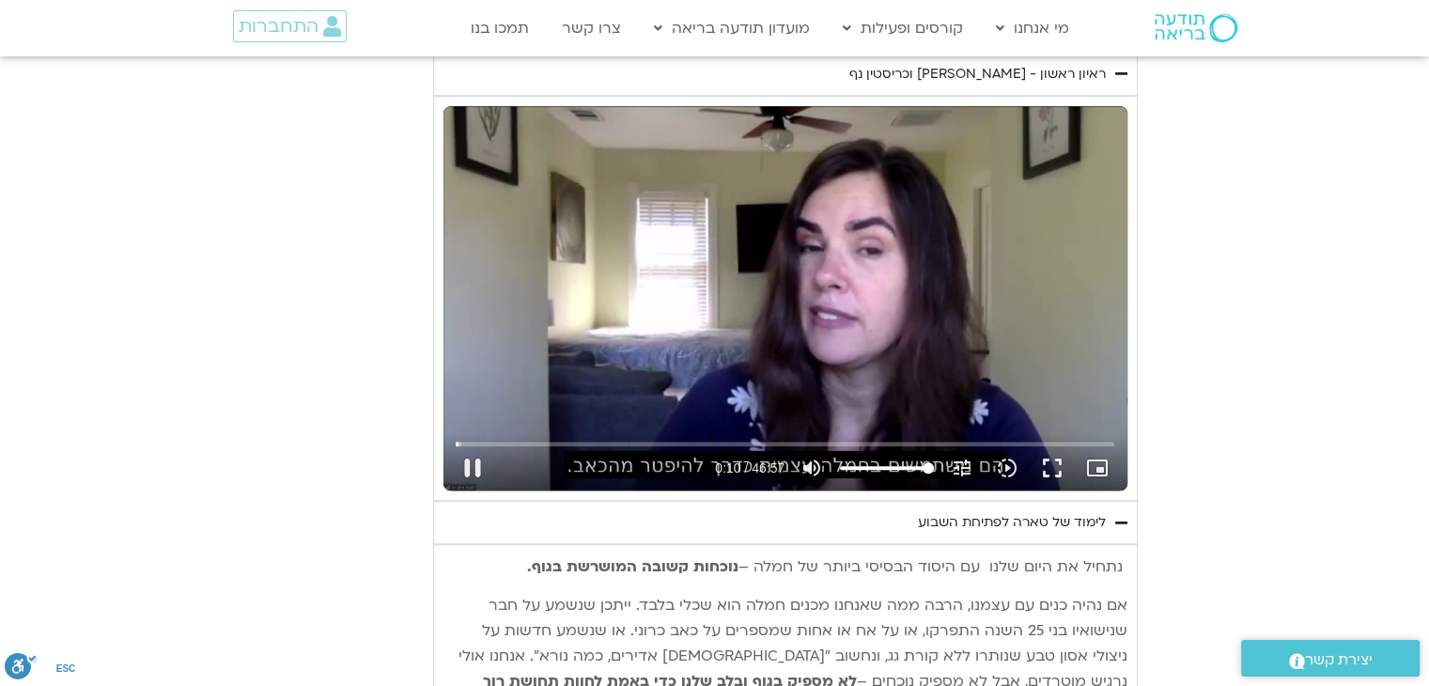
type input "10.708962"
type input "992.52"
type input "10.952167"
type input "992.52"
type input "11.068936"
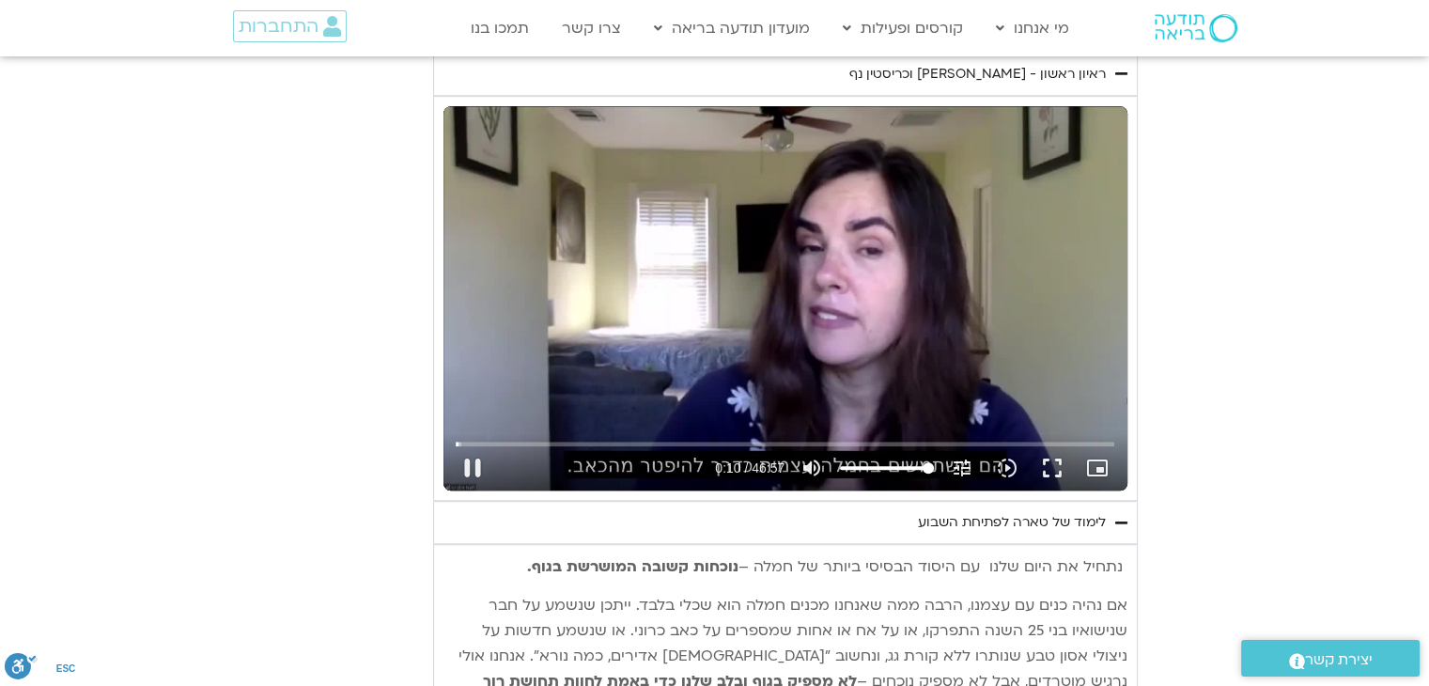
type input "992.52"
type input "11.219101"
type input "992.52"
type input "11.351944"
type input "992.52"
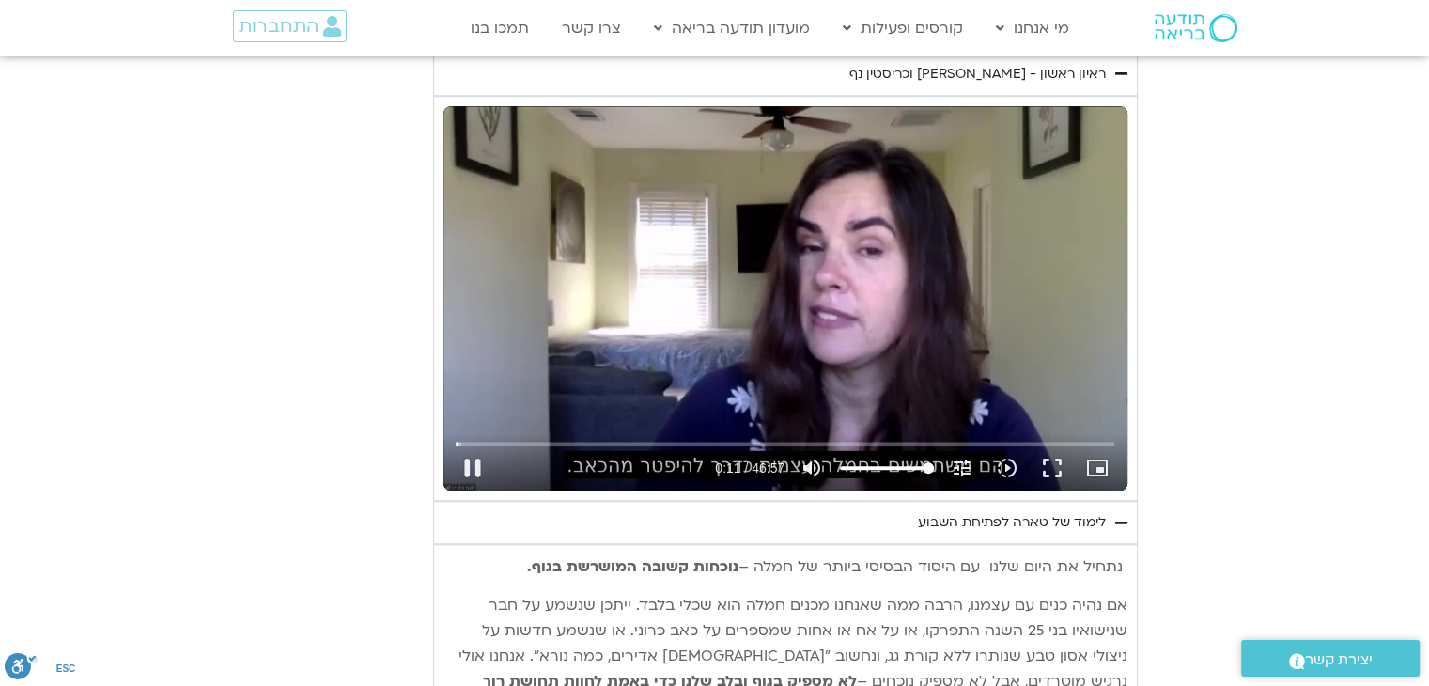
type input "11.485134"
type input "992.52"
type input "11.61939"
type input "992.52"
type input "11.752372"
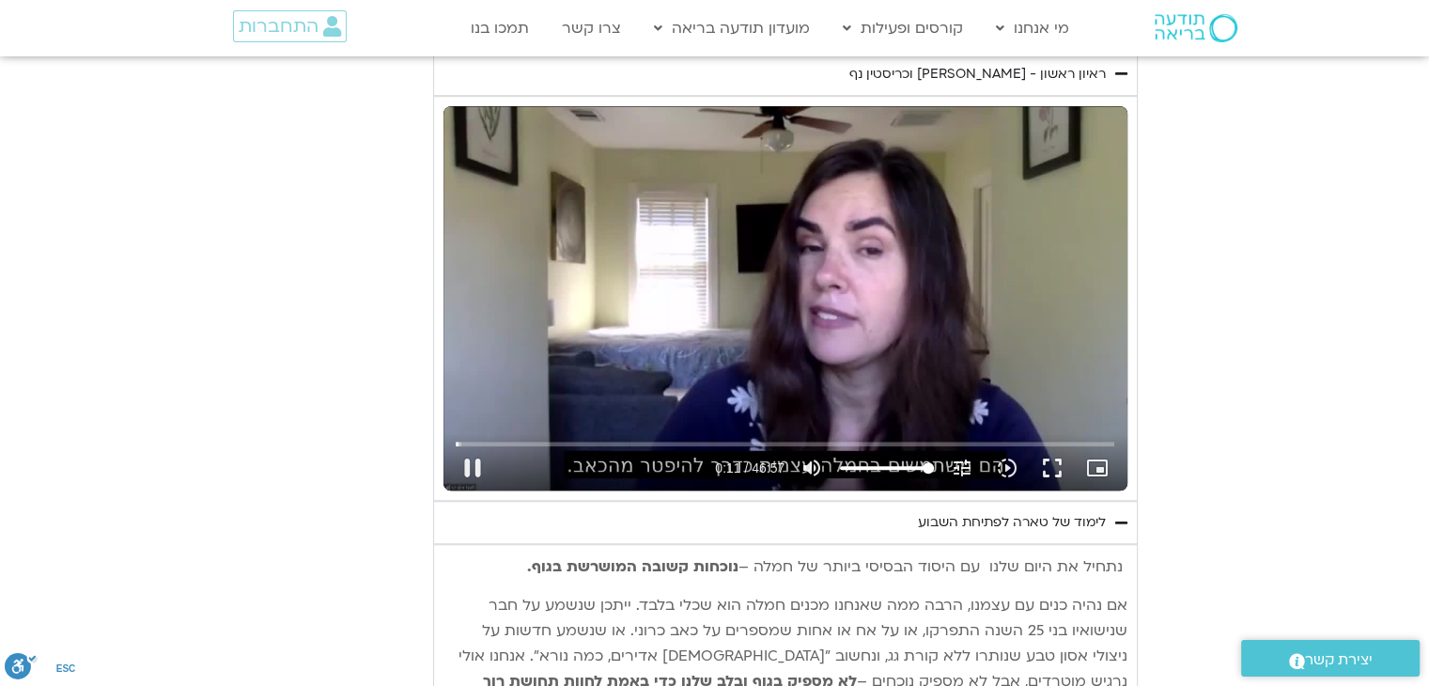
type input "992.52"
type input "11.774938"
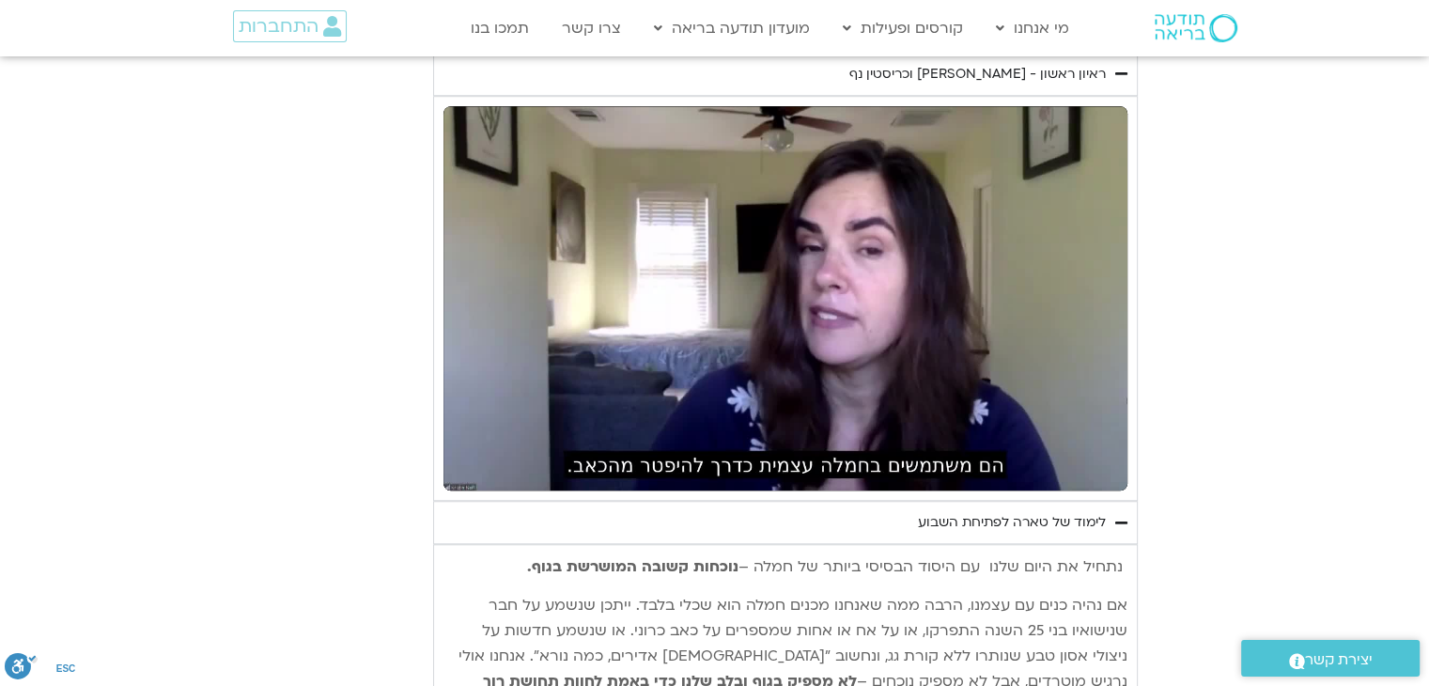
type input "992.52"
type input "12.286327"
type input "992.52"
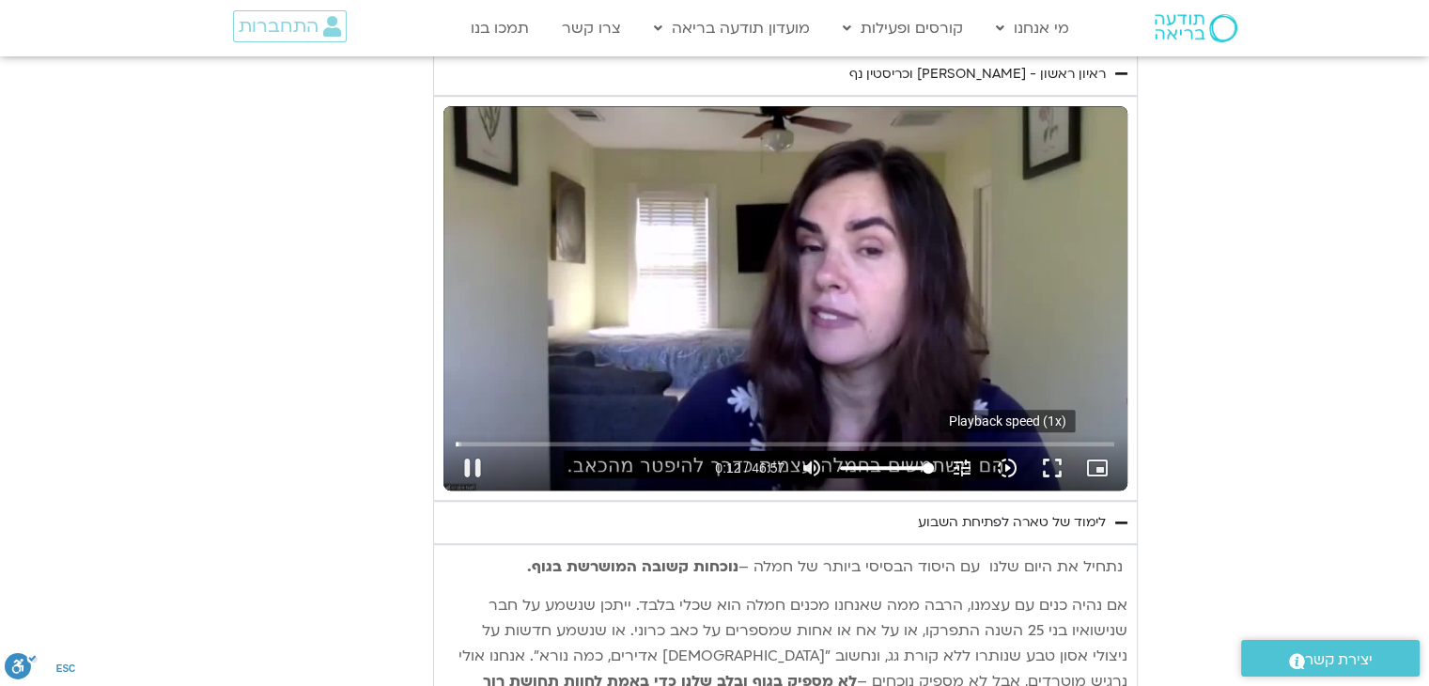
type input "12.41925"
type input "992.52"
type input "12.51943"
type input "992.52"
type input "12.669935"
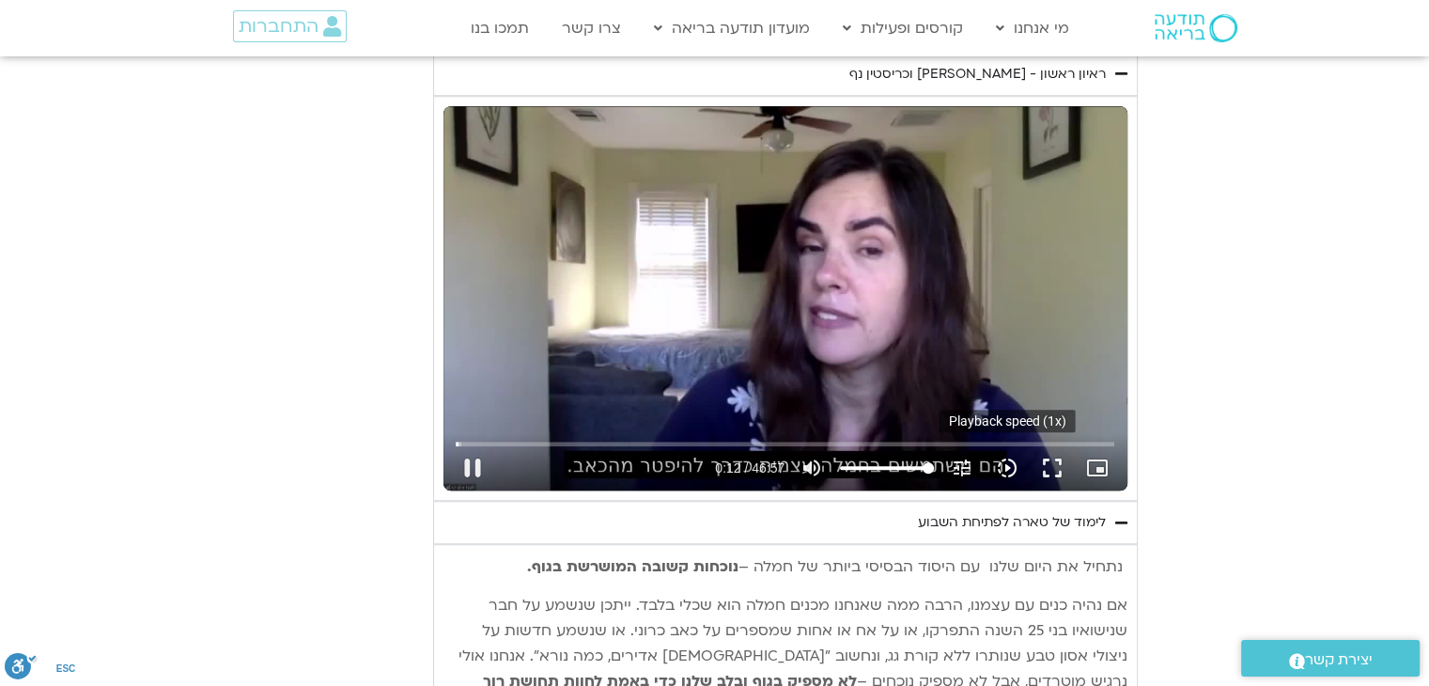
type input "992.52"
type input "12.802257"
type input "992.52"
type input "12.935974"
type input "992.52"
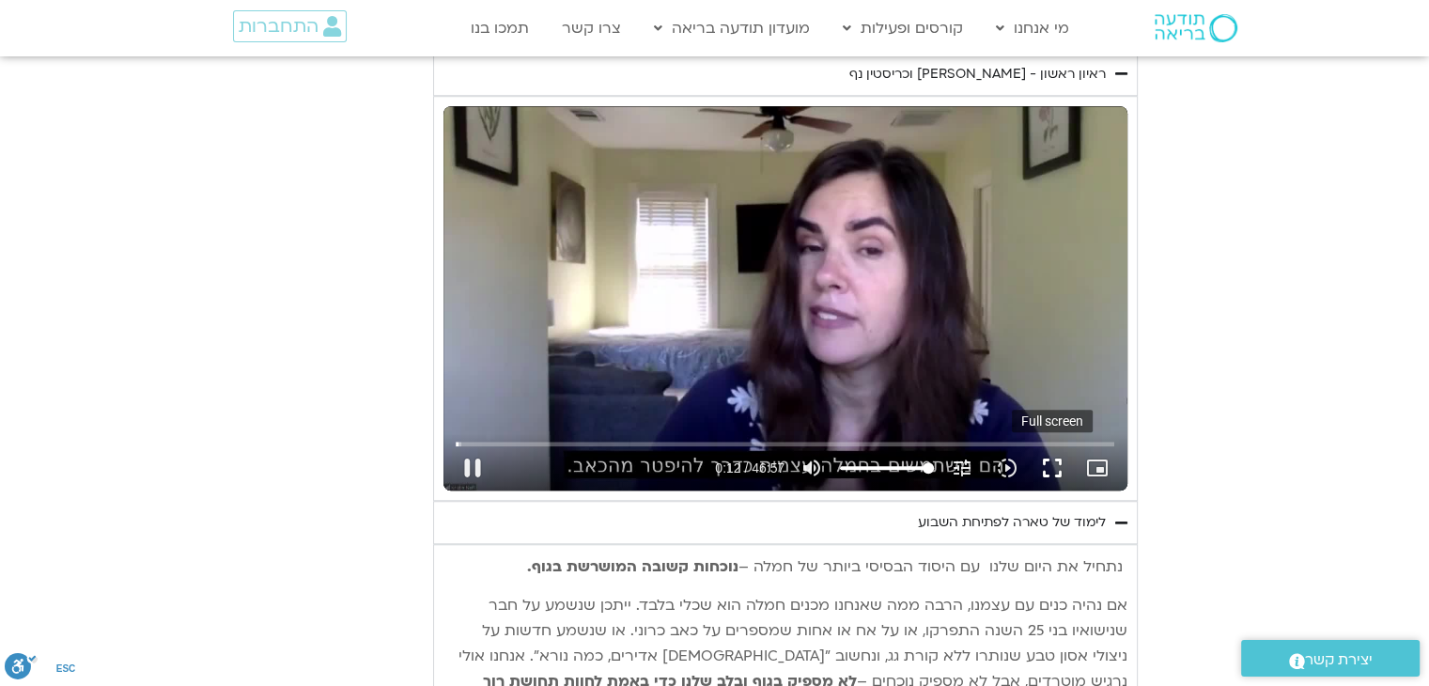
type input "13.068697"
type input "992.52"
type input "13.11889"
type input "992.52"
type input "13.218634"
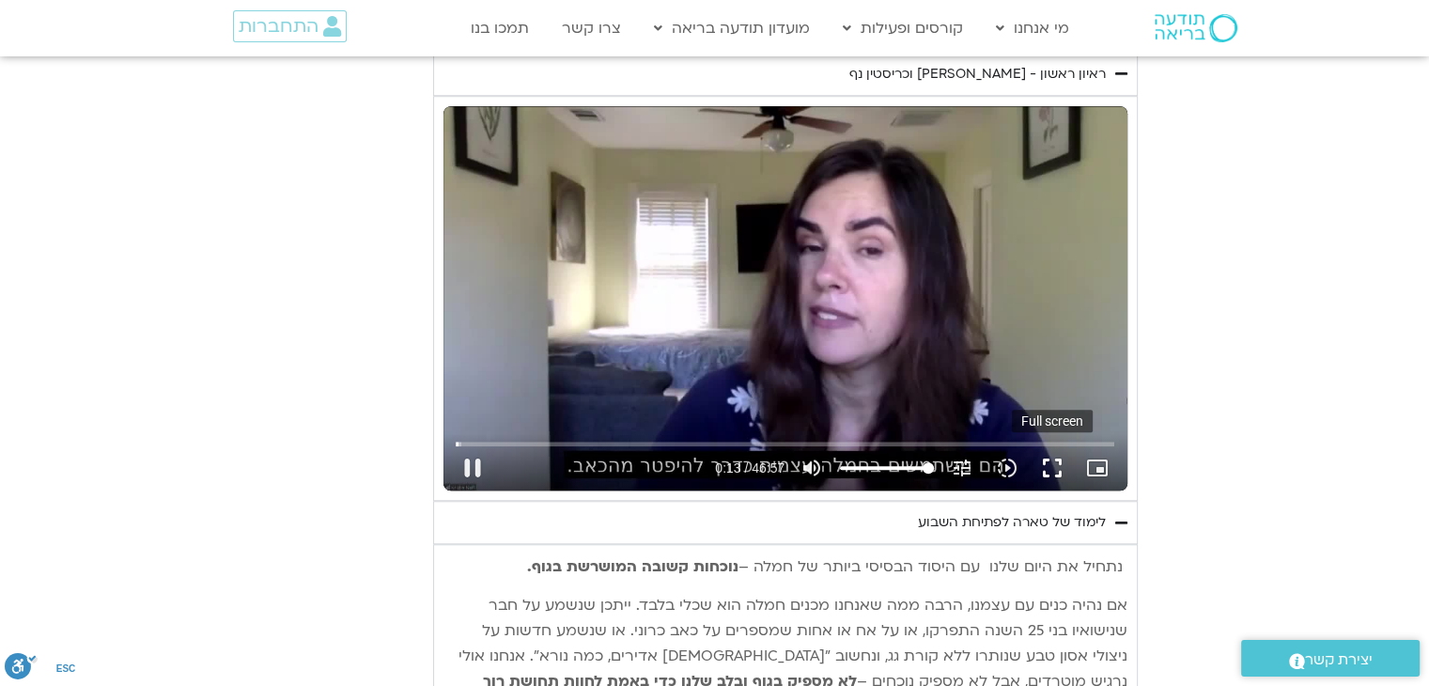
type input "992.52"
type input "13.349767"
type input "992.52"
type input "13.483978"
type input "992.52"
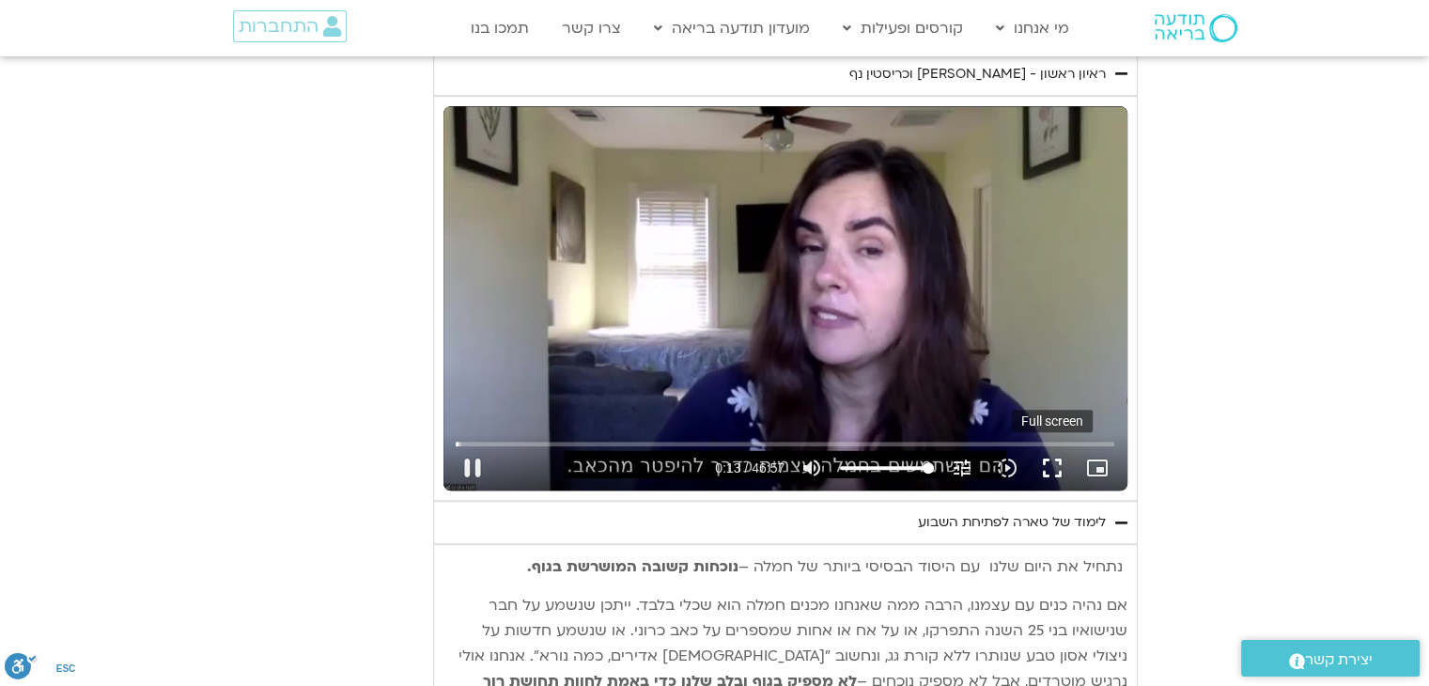
type input "13.609027"
type input "992.52"
type input "13.739732"
type input "992.52"
type input "13.872191"
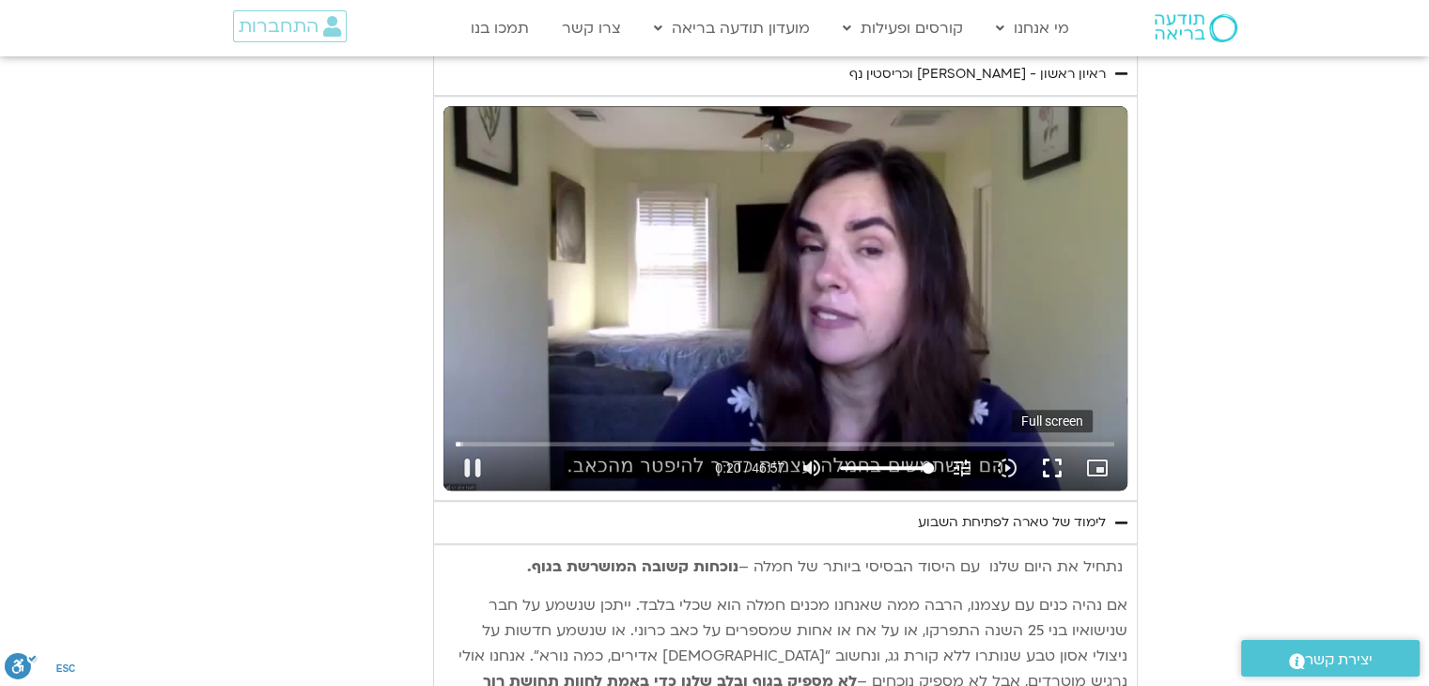
click at [1045, 463] on button "fullscreen" at bounding box center [1052, 467] width 45 height 45
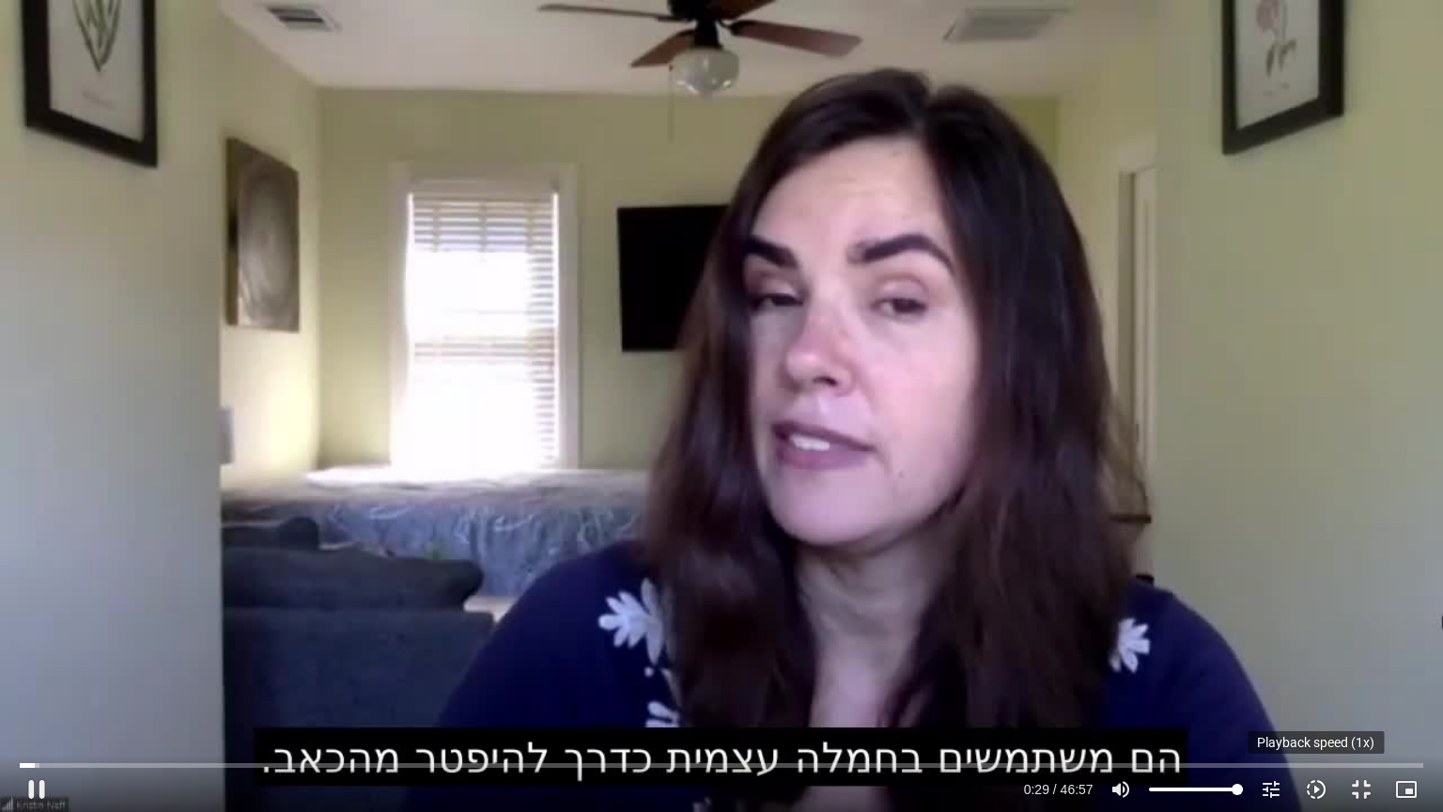
click at [1312, 685] on icon "slow_motion_video" at bounding box center [1316, 789] width 23 height 23
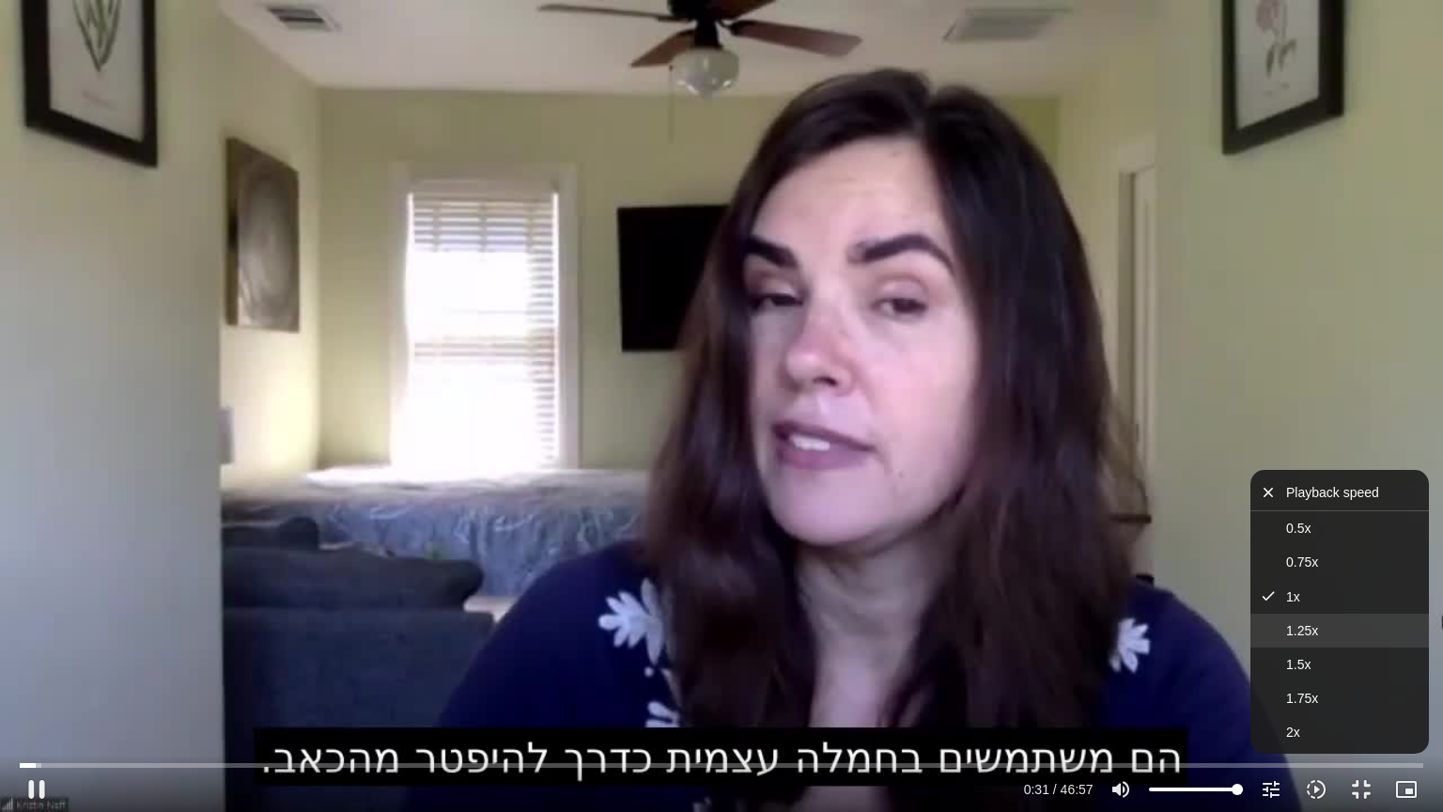
click at [1287, 628] on span "1.25x" at bounding box center [1302, 630] width 32 height 15
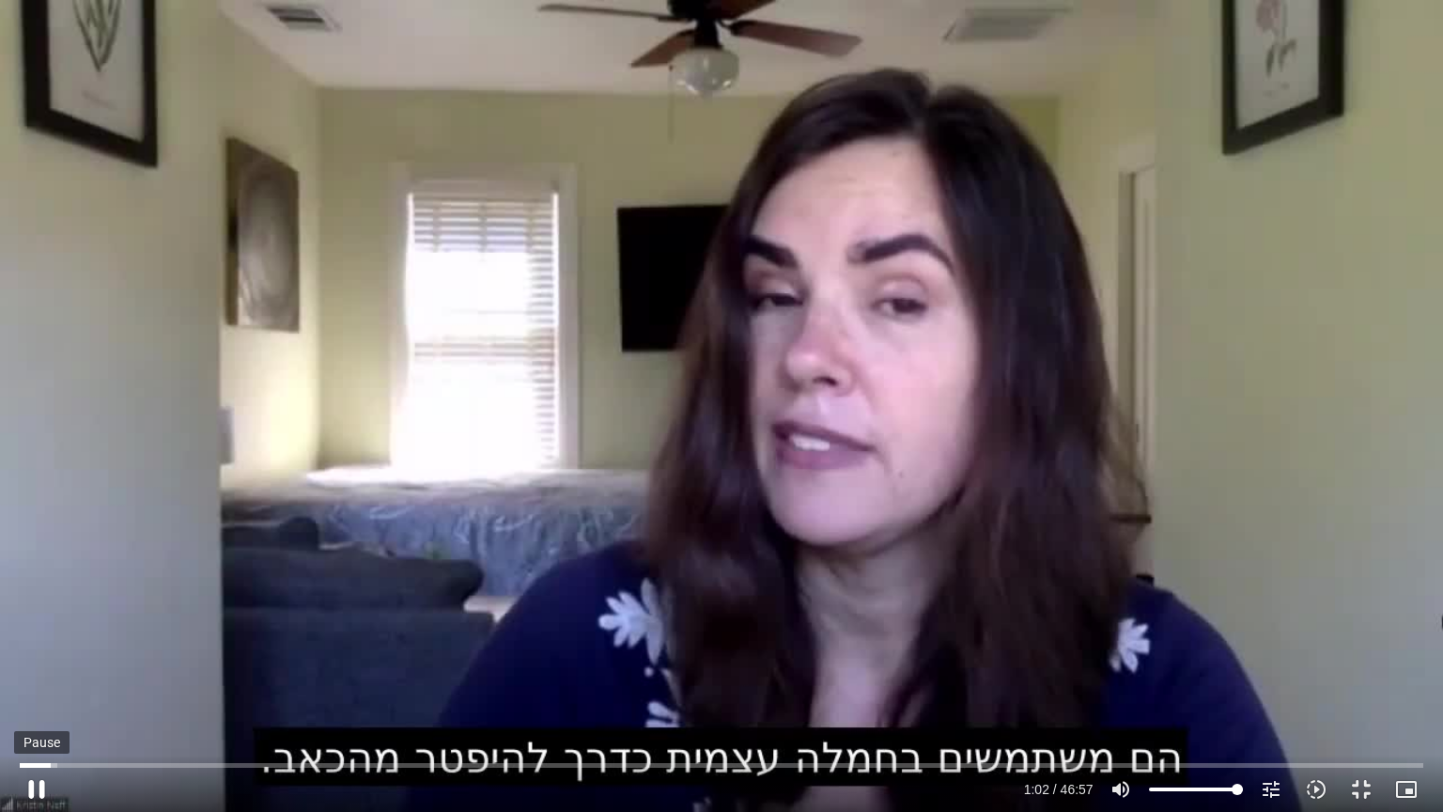
click at [41, 685] on button "pause" at bounding box center [36, 789] width 45 height 45
click at [44, 685] on div "Skip Ad 0:30 play_arrow 1:05 / 46:57 volume_up Mute tune Resolution Auto 720p s…" at bounding box center [721, 781] width 1414 height 61
click at [43, 685] on input "Seek" at bounding box center [721, 764] width 1403 height 11
click at [31, 685] on button "play_arrow" at bounding box center [36, 789] width 45 height 45
click at [1315, 685] on icon "slow_motion_video" at bounding box center [1316, 789] width 23 height 23
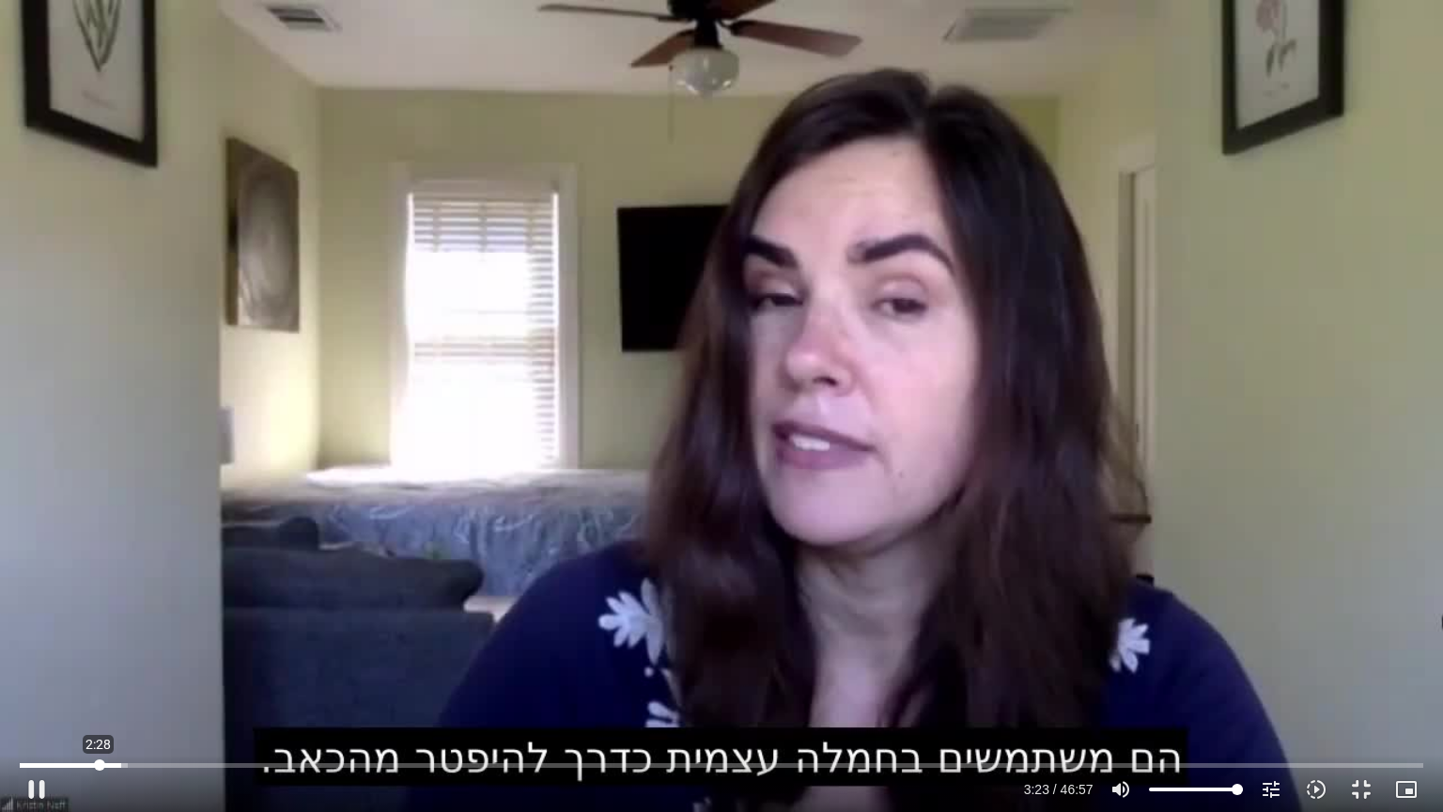
click at [99, 685] on input "Seek" at bounding box center [721, 764] width 1403 height 11
click at [1268, 685] on icon "tune" at bounding box center [1271, 789] width 23 height 23
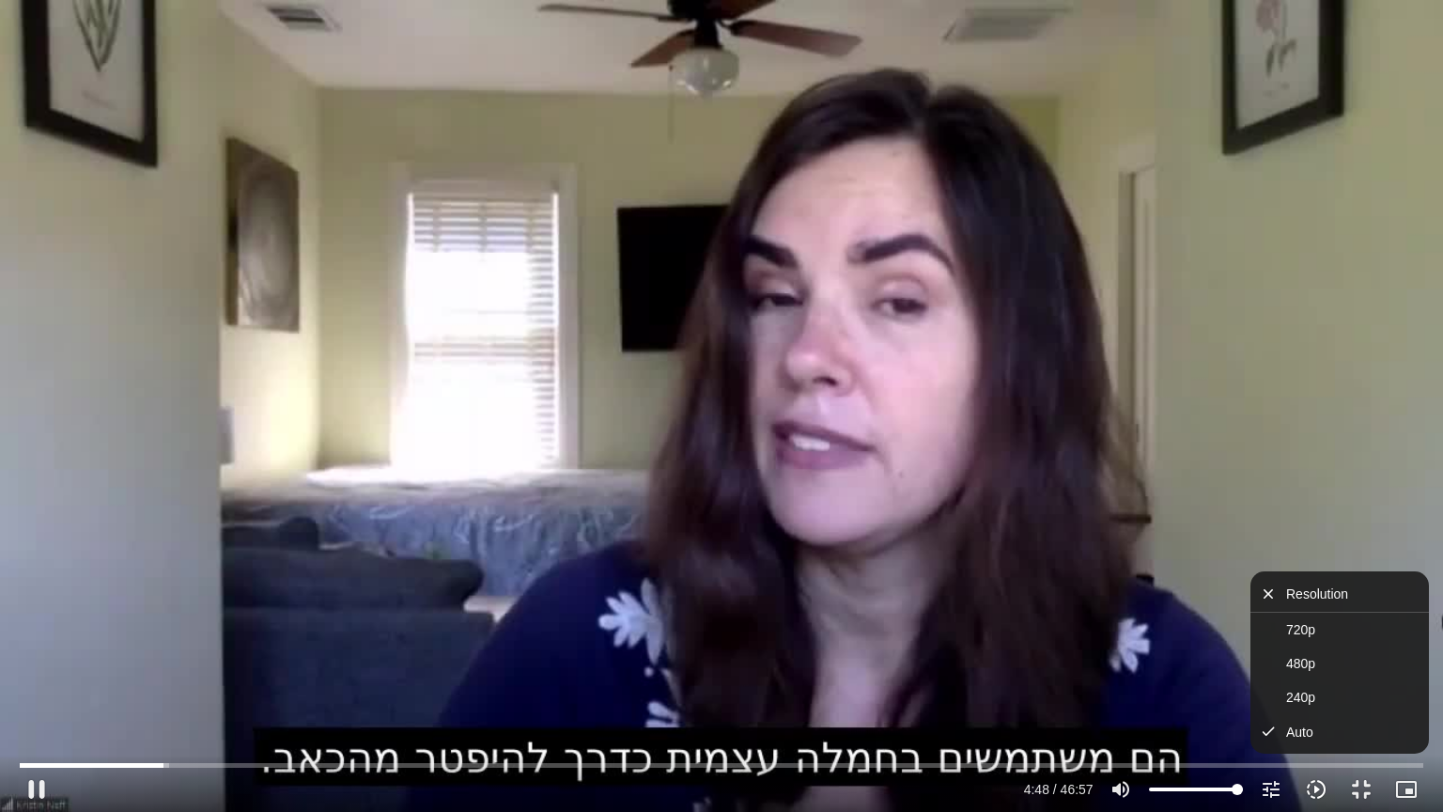
click at [1313, 685] on icon "slow_motion_video" at bounding box center [1316, 789] width 23 height 23
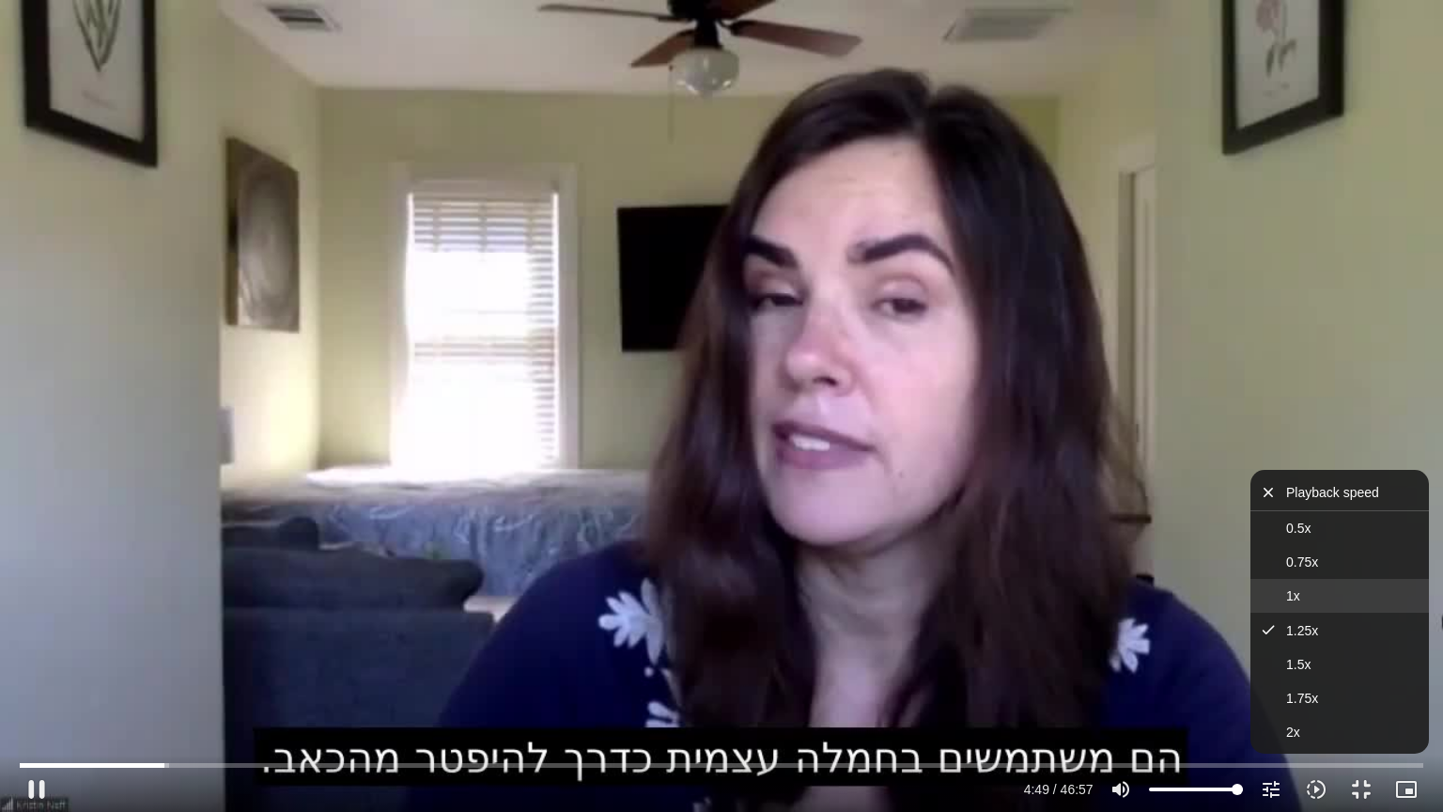
click at [1281, 594] on button "1x" at bounding box center [1339, 596] width 179 height 34
click at [1303, 626] on span "1.25x" at bounding box center [1302, 630] width 32 height 15
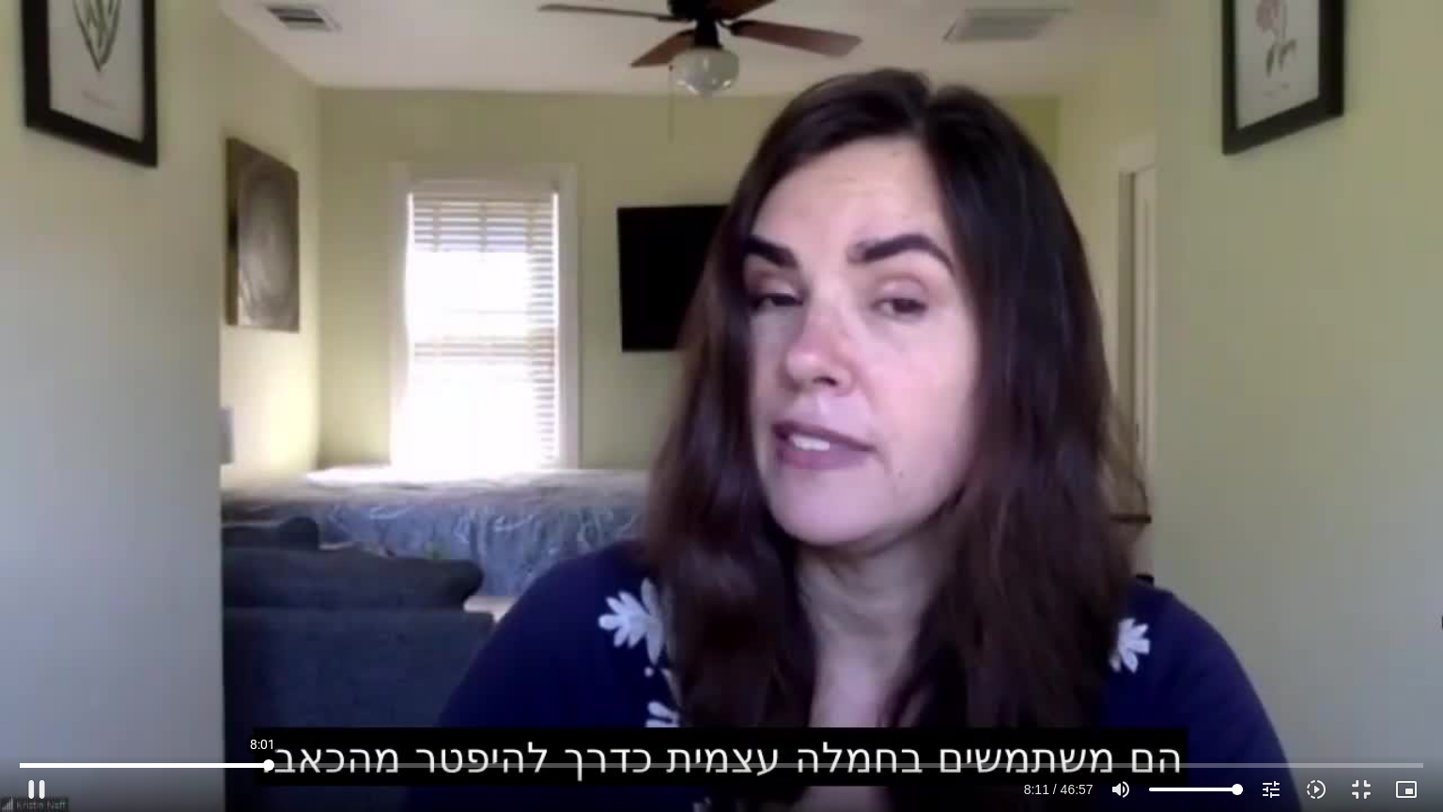
click at [263, 685] on input "Seek" at bounding box center [721, 764] width 1403 height 11
click at [256, 685] on input "Seek" at bounding box center [721, 764] width 1403 height 11
click at [334, 685] on input "Seek" at bounding box center [721, 764] width 1403 height 11
click at [39, 685] on button "pause" at bounding box center [36, 789] width 45 height 45
click at [440, 685] on input "Seek" at bounding box center [721, 764] width 1403 height 11
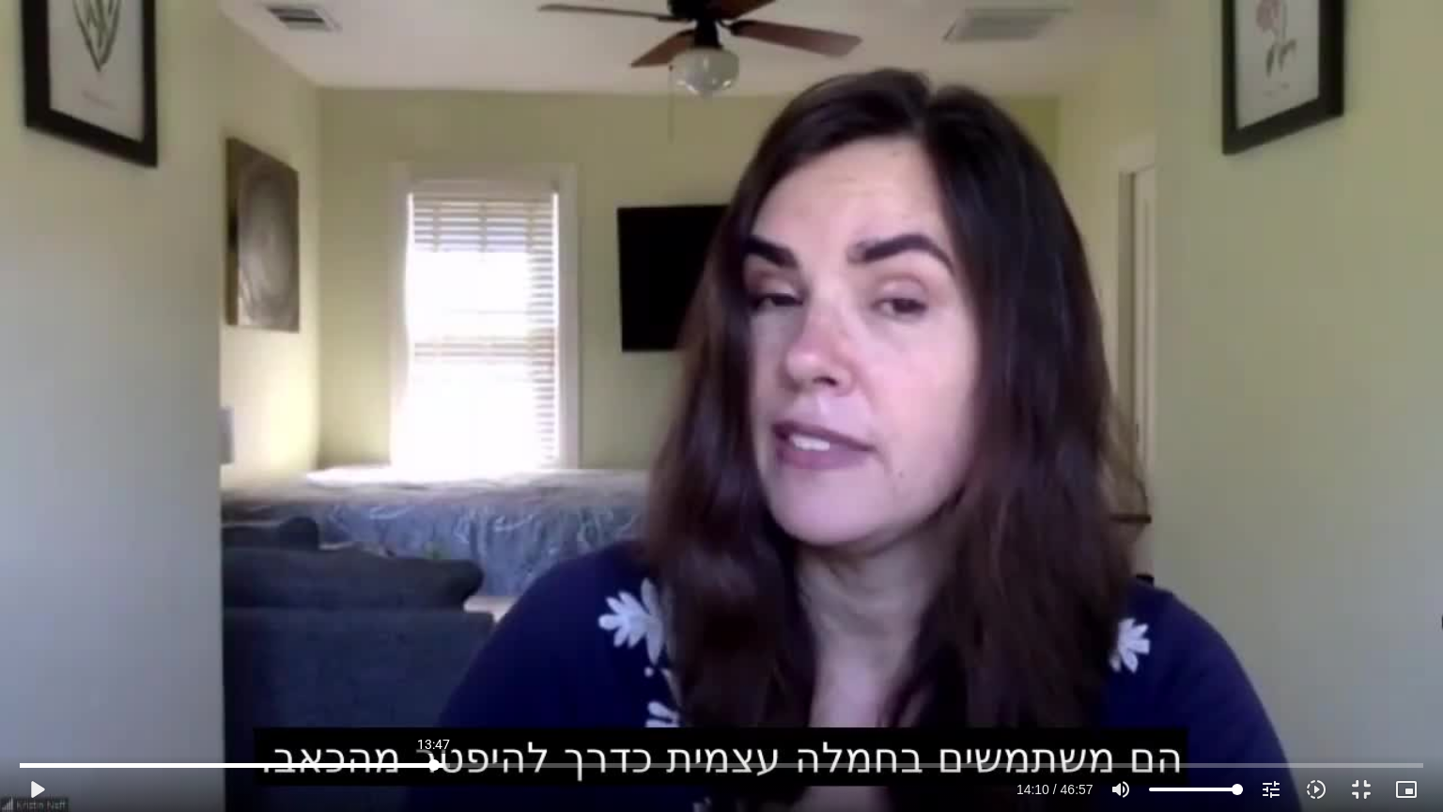
click at [434, 685] on input "Seek" at bounding box center [721, 764] width 1403 height 11
click at [44, 685] on button "play_arrow" at bounding box center [36, 789] width 45 height 45
click at [1277, 685] on icon "tune" at bounding box center [1271, 789] width 23 height 23
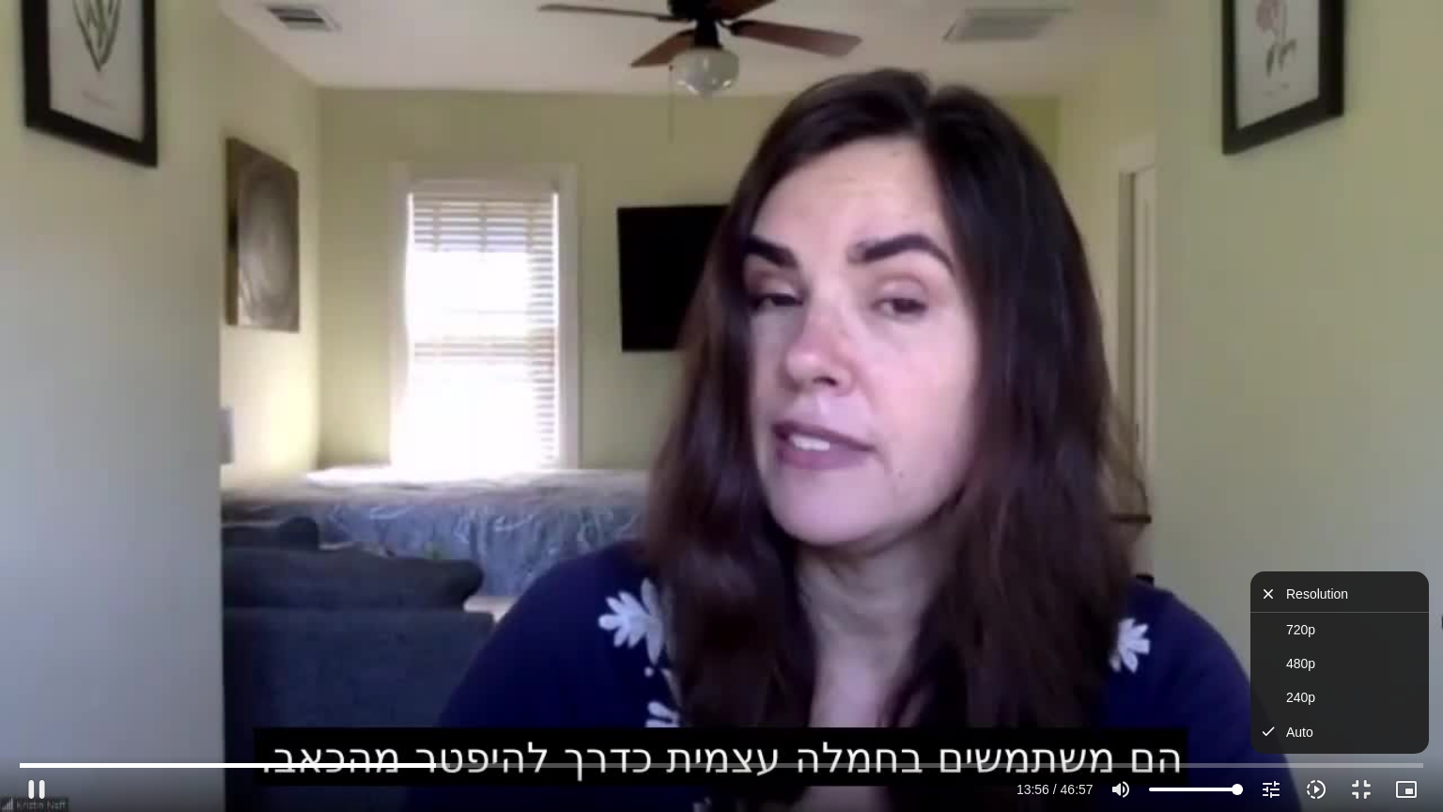
click at [1310, 685] on icon "slow_motion_video" at bounding box center [1316, 789] width 23 height 23
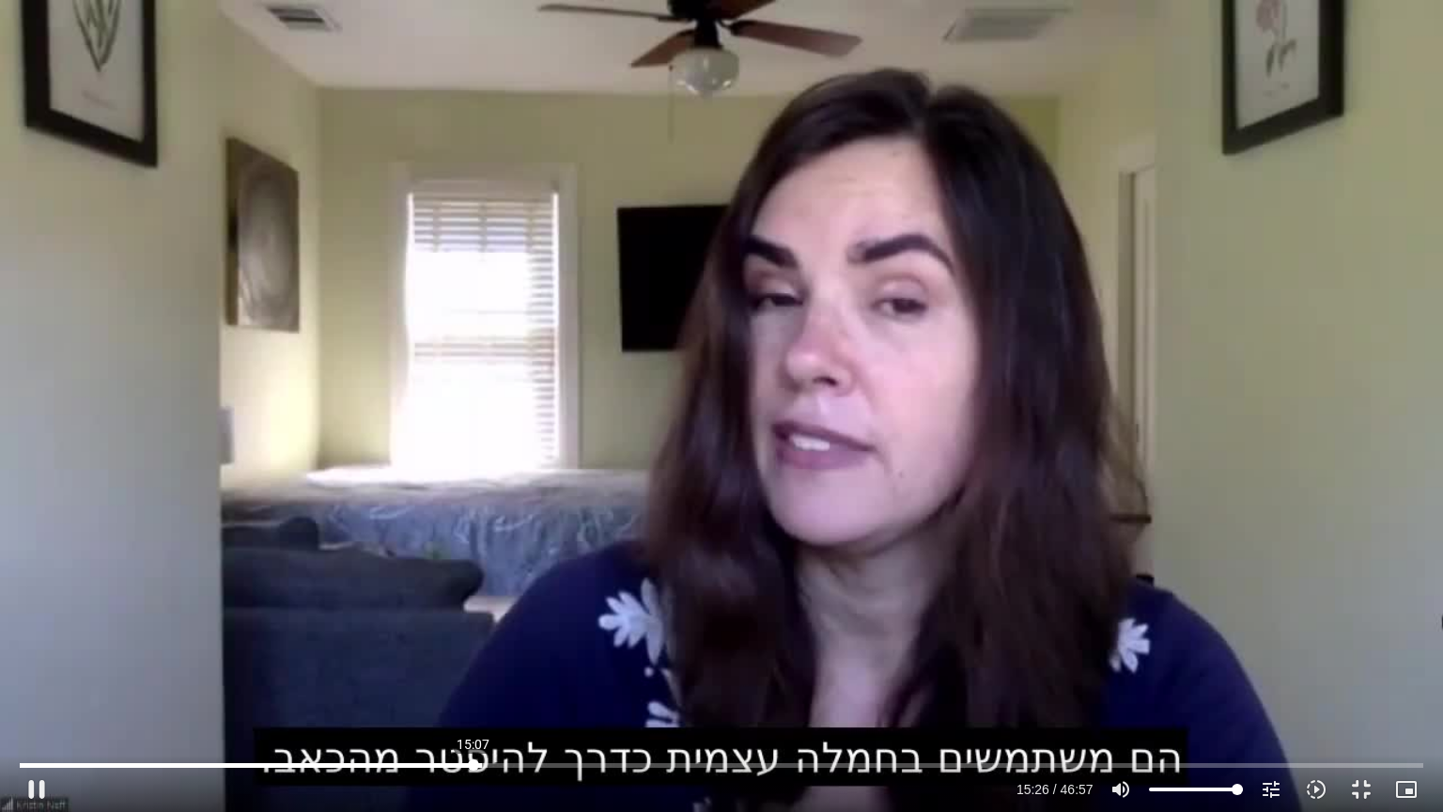
click at [473, 685] on input "Seek" at bounding box center [721, 764] width 1403 height 11
click at [691, 685] on input "Seek" at bounding box center [721, 764] width 1403 height 11
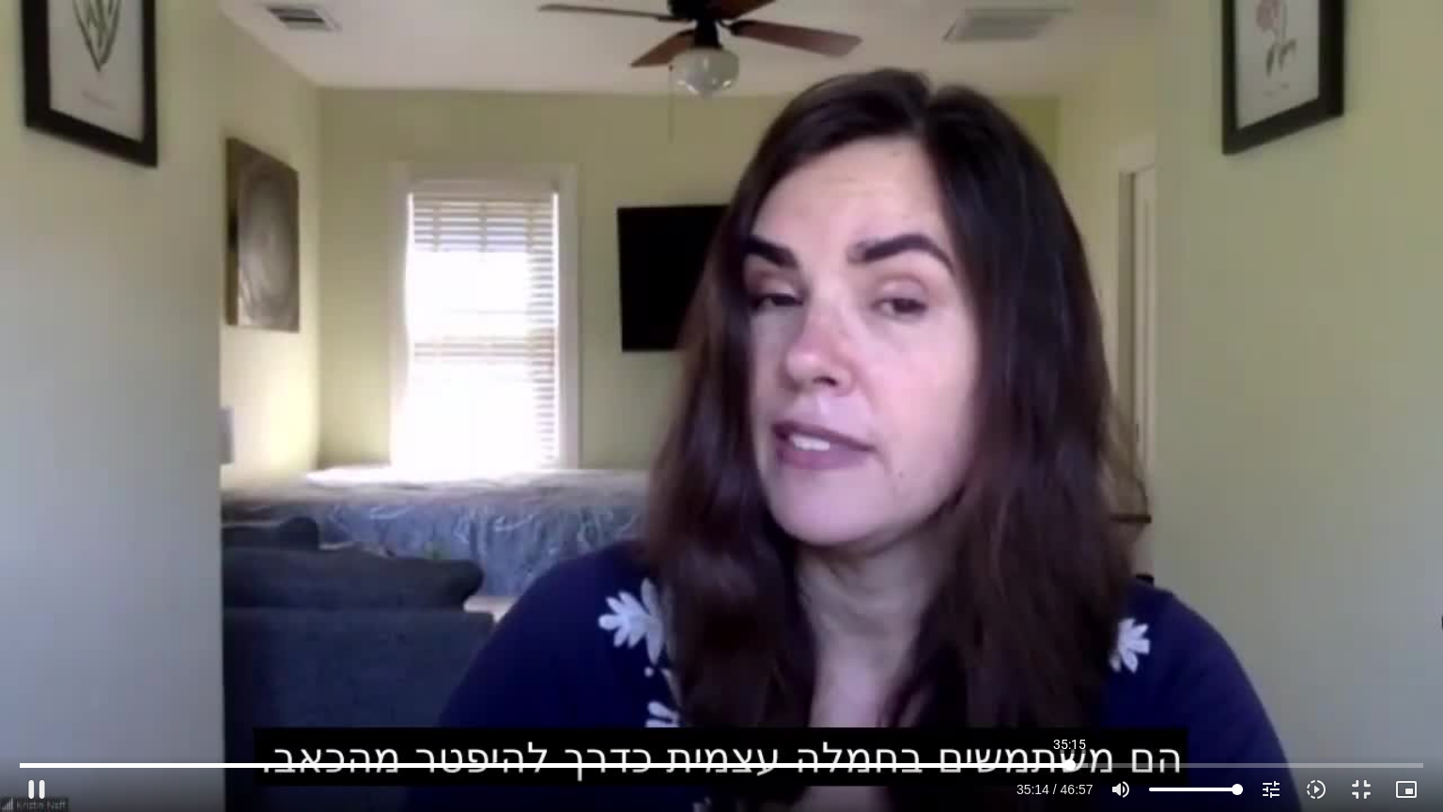
click at [1070, 685] on input "Seek" at bounding box center [721, 764] width 1403 height 11
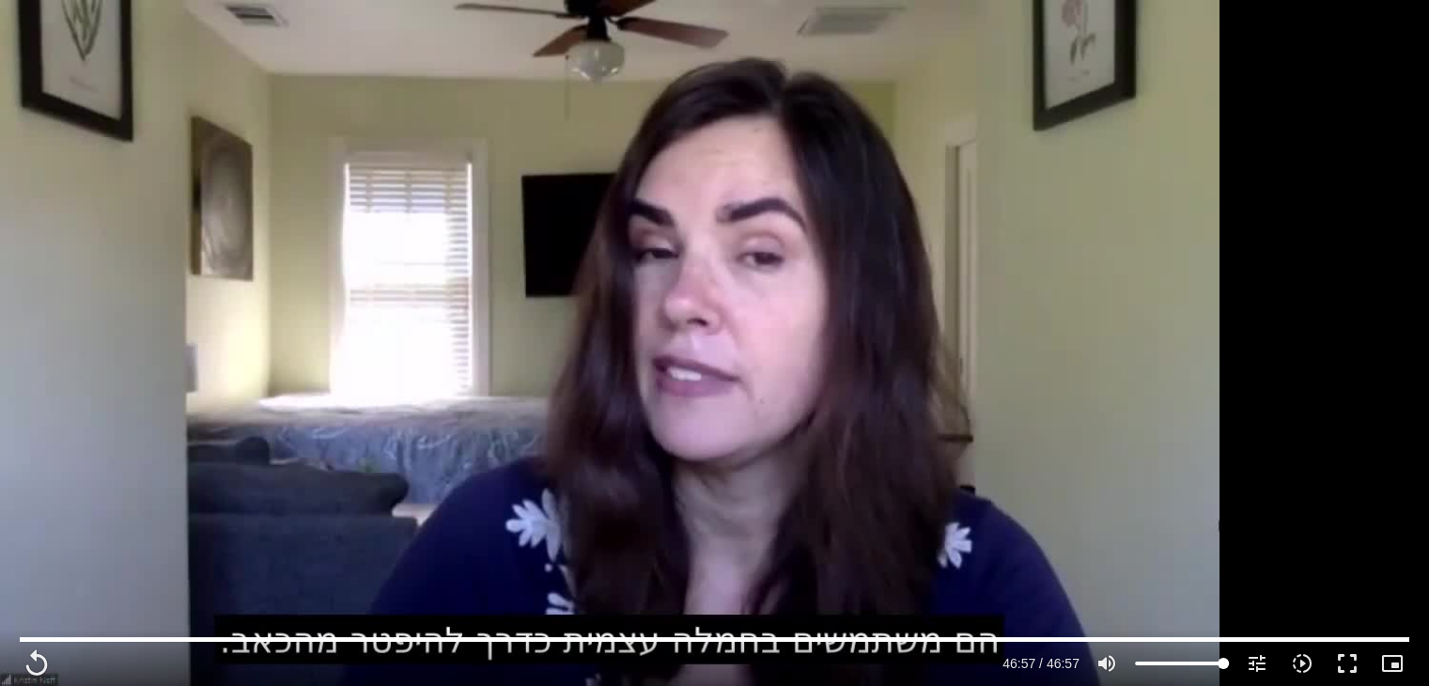
scroll to position [1666, 0]
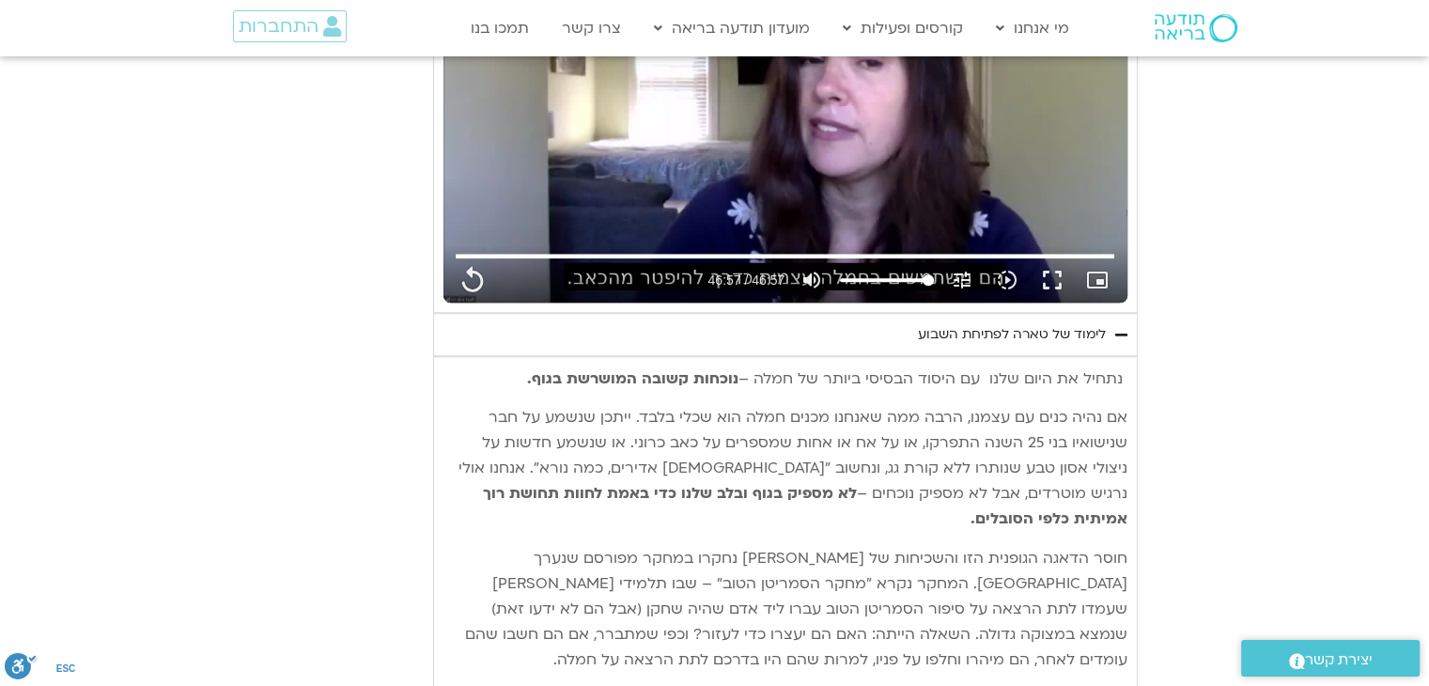
click at [1071, 328] on div "לימוד של טארה לפתיחת השבוע" at bounding box center [1012, 334] width 188 height 23
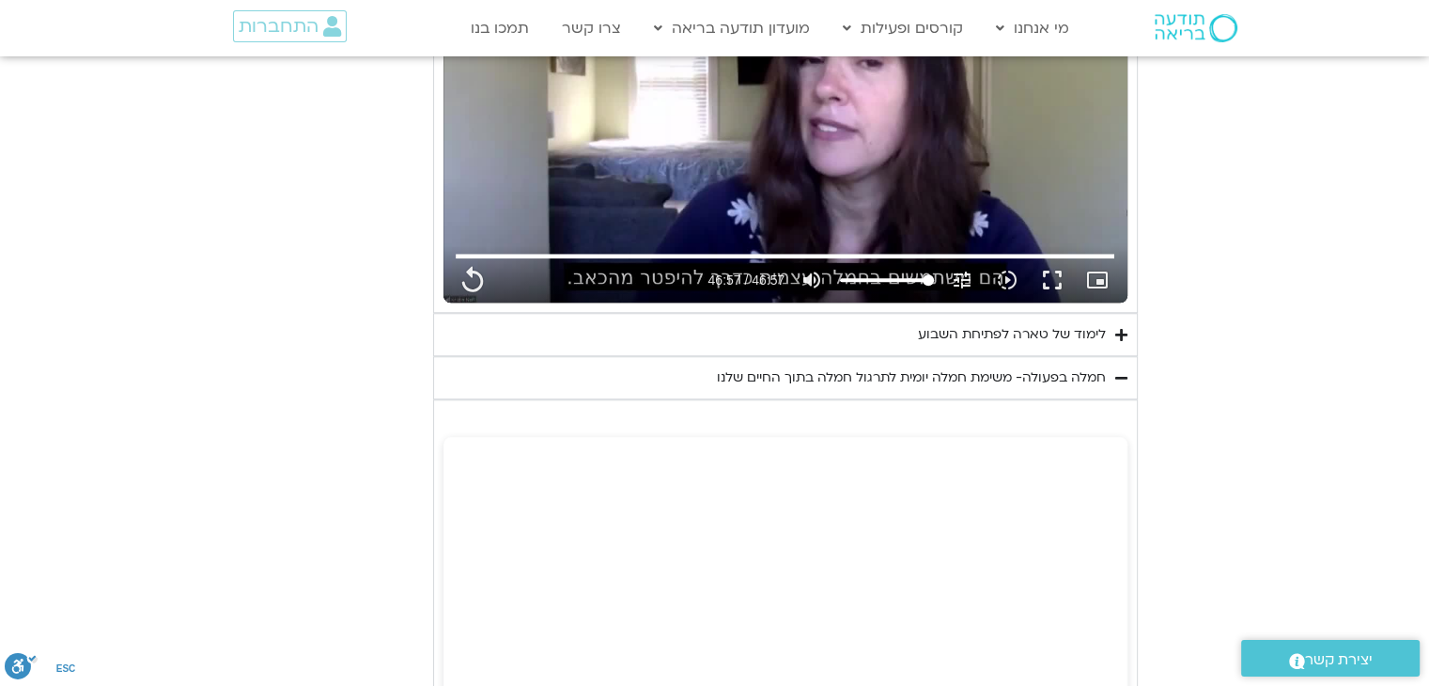
click at [1060, 377] on div "חמלה בפעולה- משימת חמלה יומית לתרגול חמלה בתוך החיים שלנו" at bounding box center [911, 377] width 389 height 23
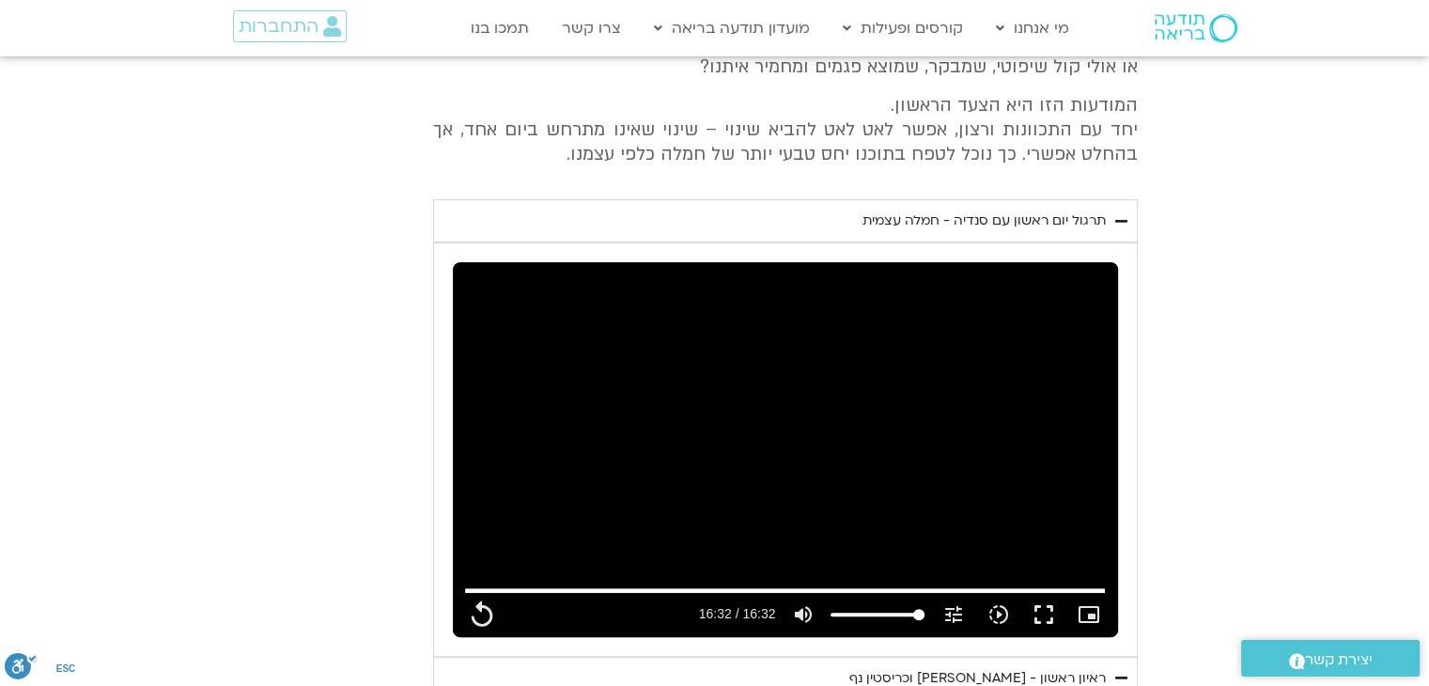
scroll to position [1008, 0]
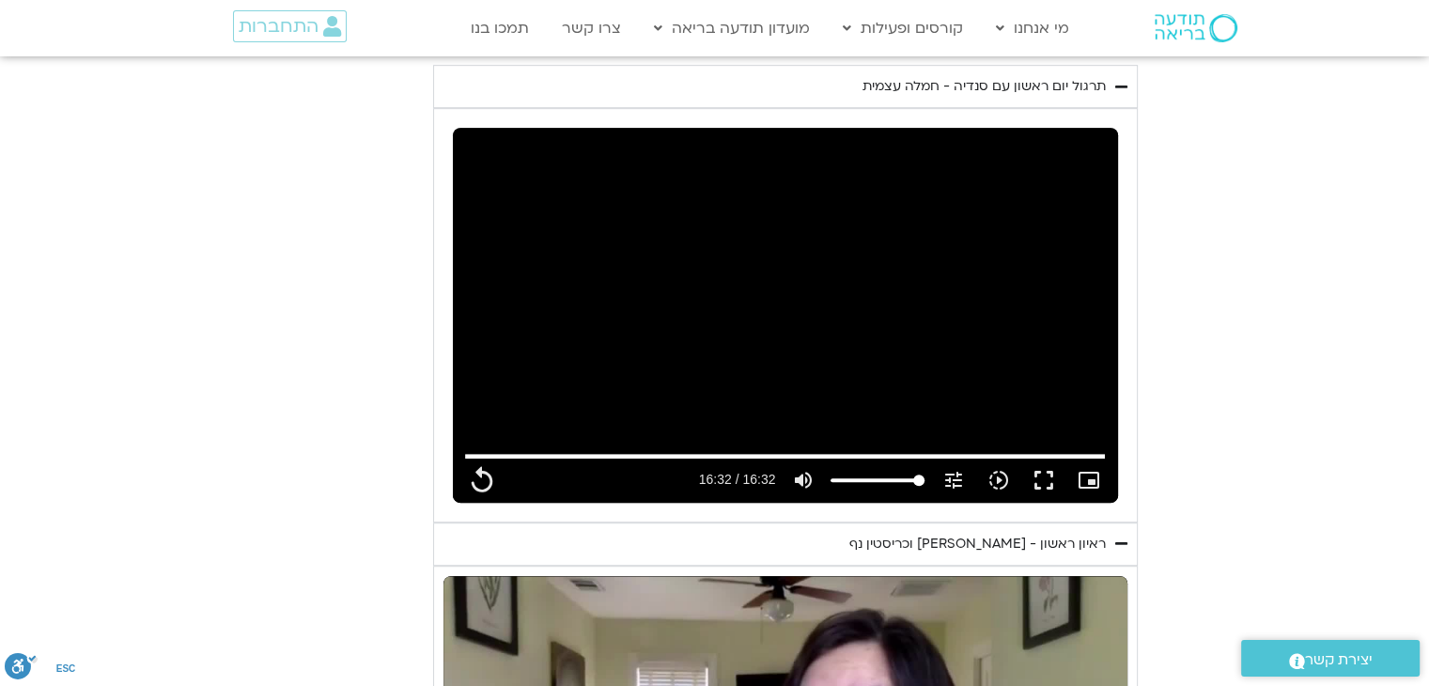
click at [1070, 538] on div "ראיון ראשון - [PERSON_NAME] וכריסטין נף" at bounding box center [977, 544] width 256 height 23
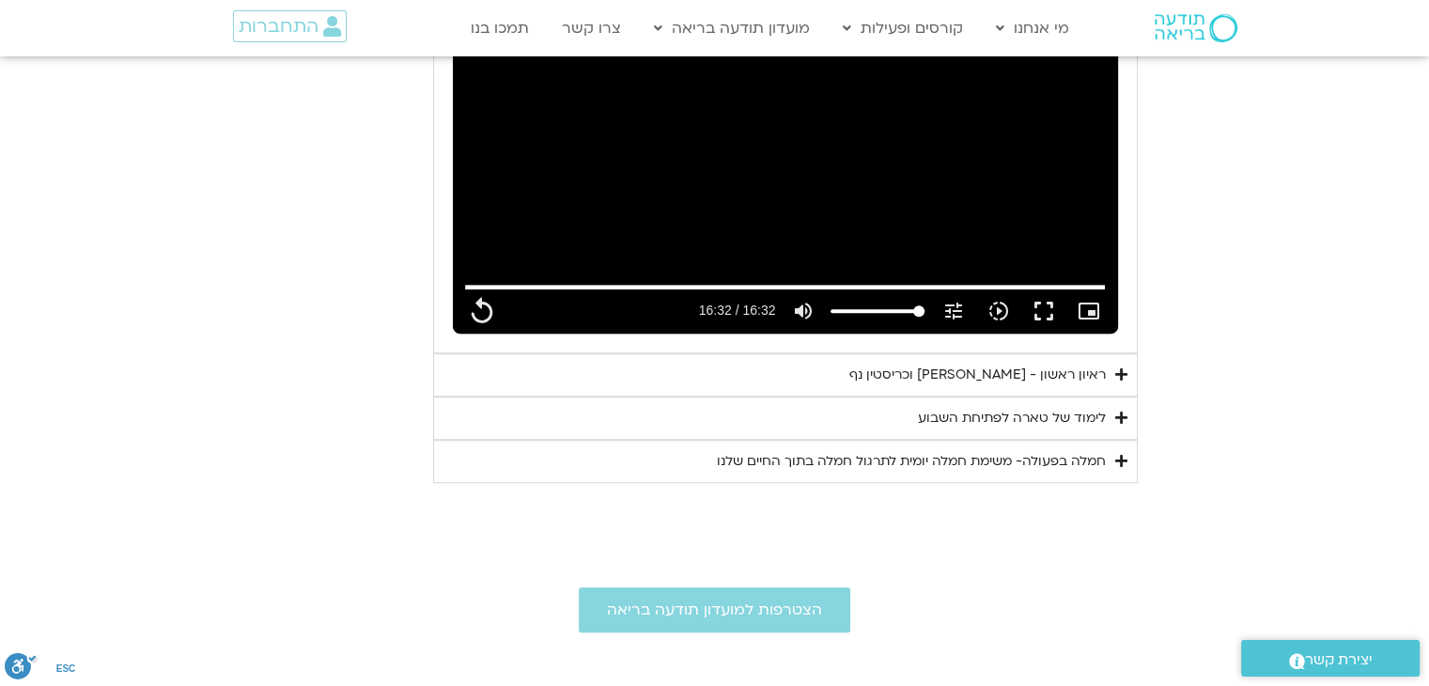
scroll to position [1196, 0]
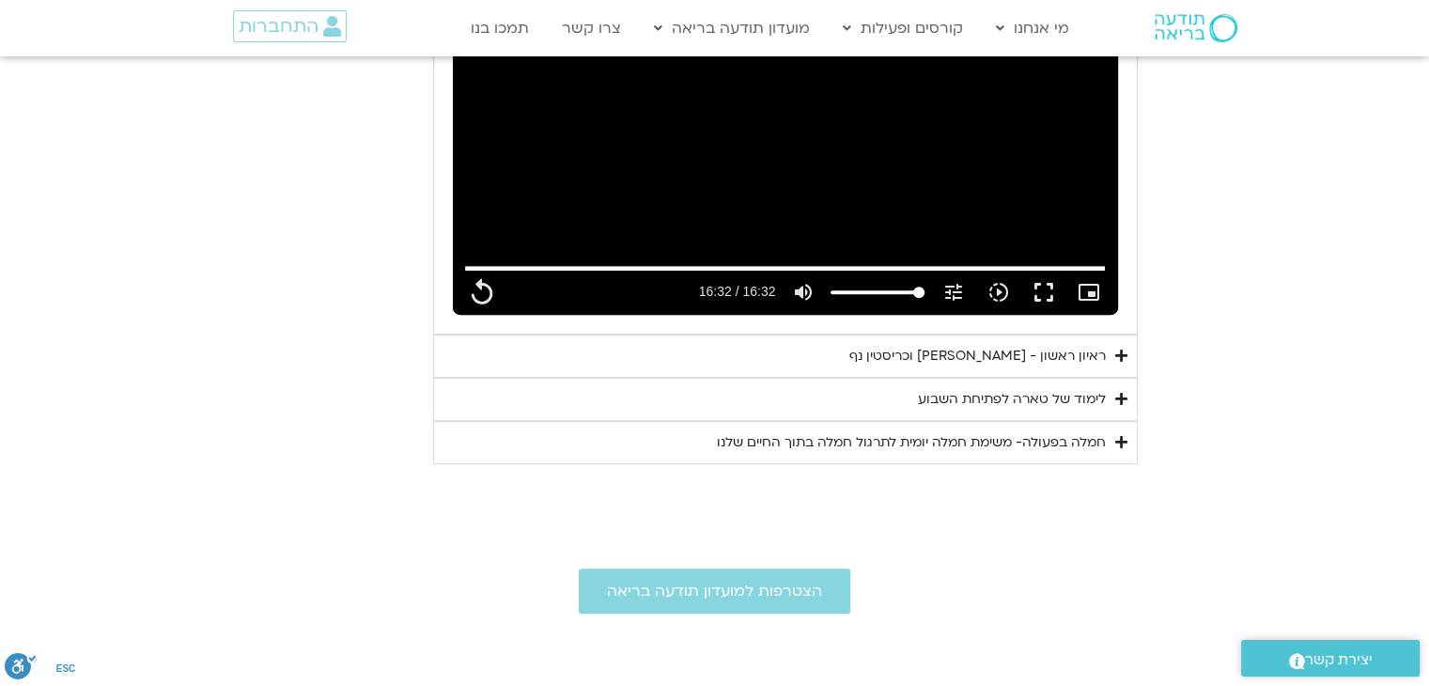
click at [1075, 399] on div "לימוד של טארה לפתיחת השבוע" at bounding box center [1012, 399] width 188 height 23
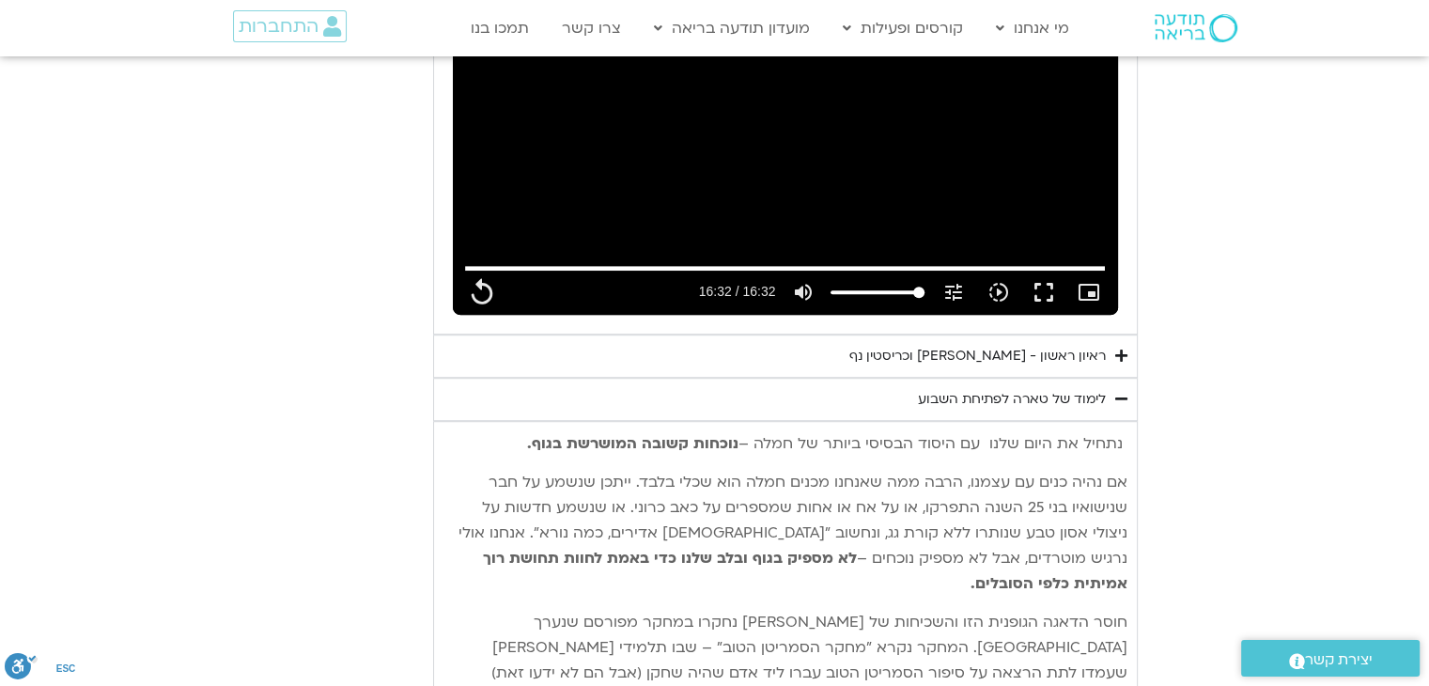
click at [1090, 395] on div "לימוד של טארה לפתיחת השבוע" at bounding box center [1012, 399] width 188 height 23
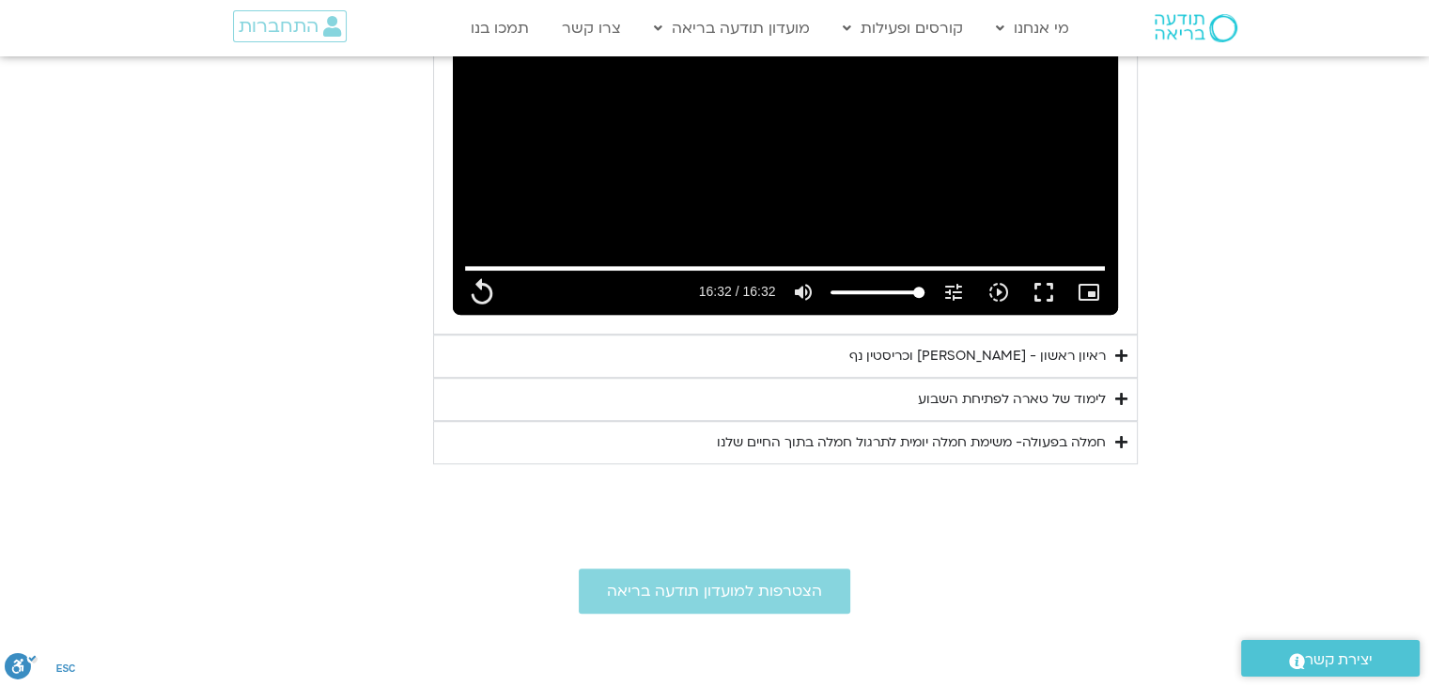
click at [1077, 436] on div "חמלה בפעולה- משימת חמלה יומית לתרגול חמלה בתוך החיים שלנו" at bounding box center [911, 442] width 389 height 23
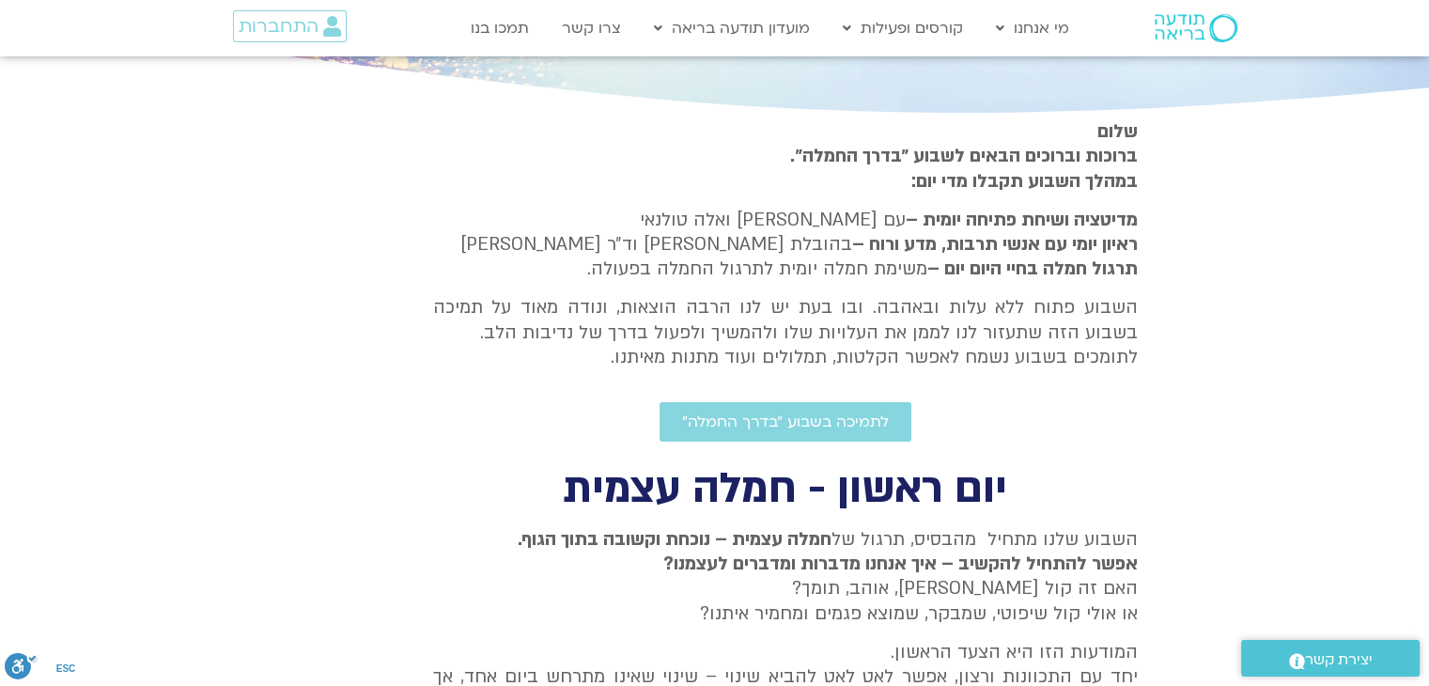
scroll to position [163, 0]
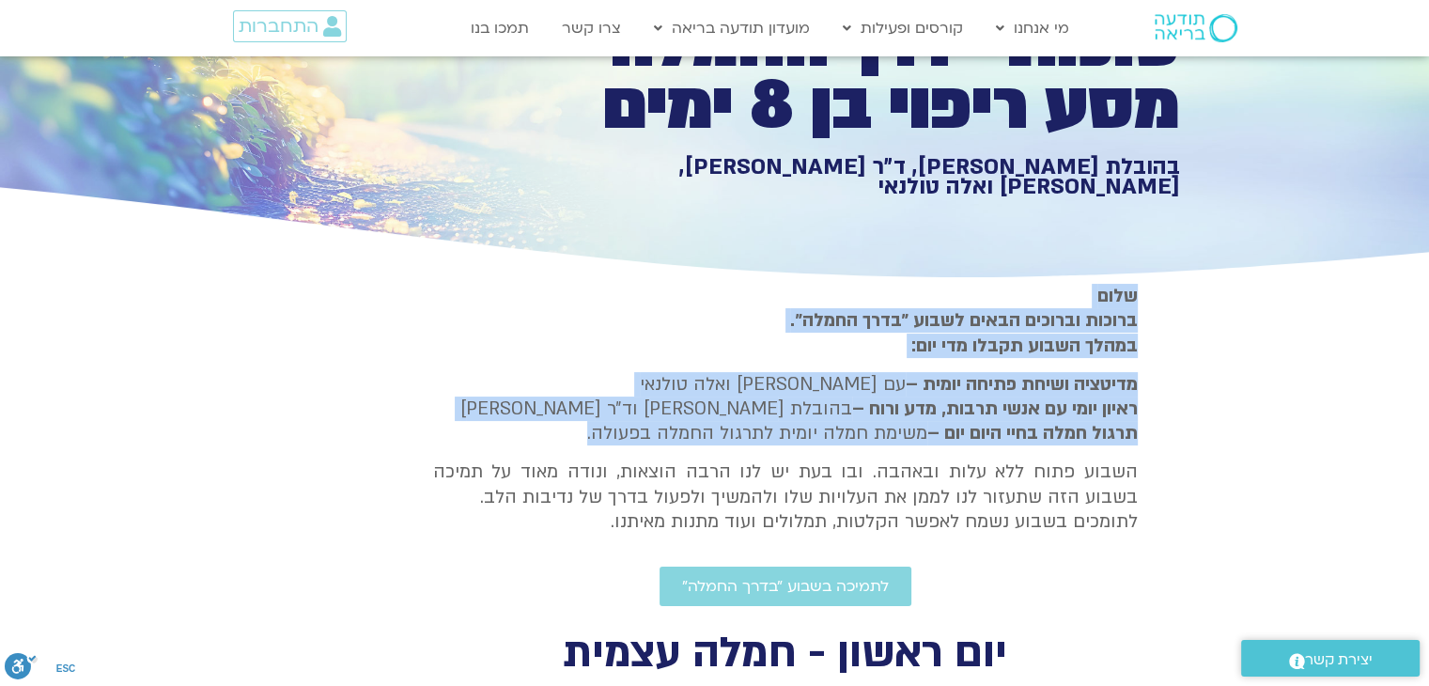
drag, startPoint x: 1135, startPoint y: 289, endPoint x: 553, endPoint y: 428, distance: 597.9
click at [553, 428] on div "[PERSON_NAME] וברוכים הבאים לשבוע ״בדרך החמלה״. במהלך השבוע תקבלו מדי יום: מדיט…" at bounding box center [785, 409] width 705 height 250
copy div "[PERSON_NAME] וברוכים הבאים לשבוע ״בדרך החמלה״. במהלך השבוע תקבלו מדי יום: מדיט…"
click at [894, 411] on b "ראיון יומי עם אנשי תרבות, מדע ורוח –" at bounding box center [995, 408] width 286 height 24
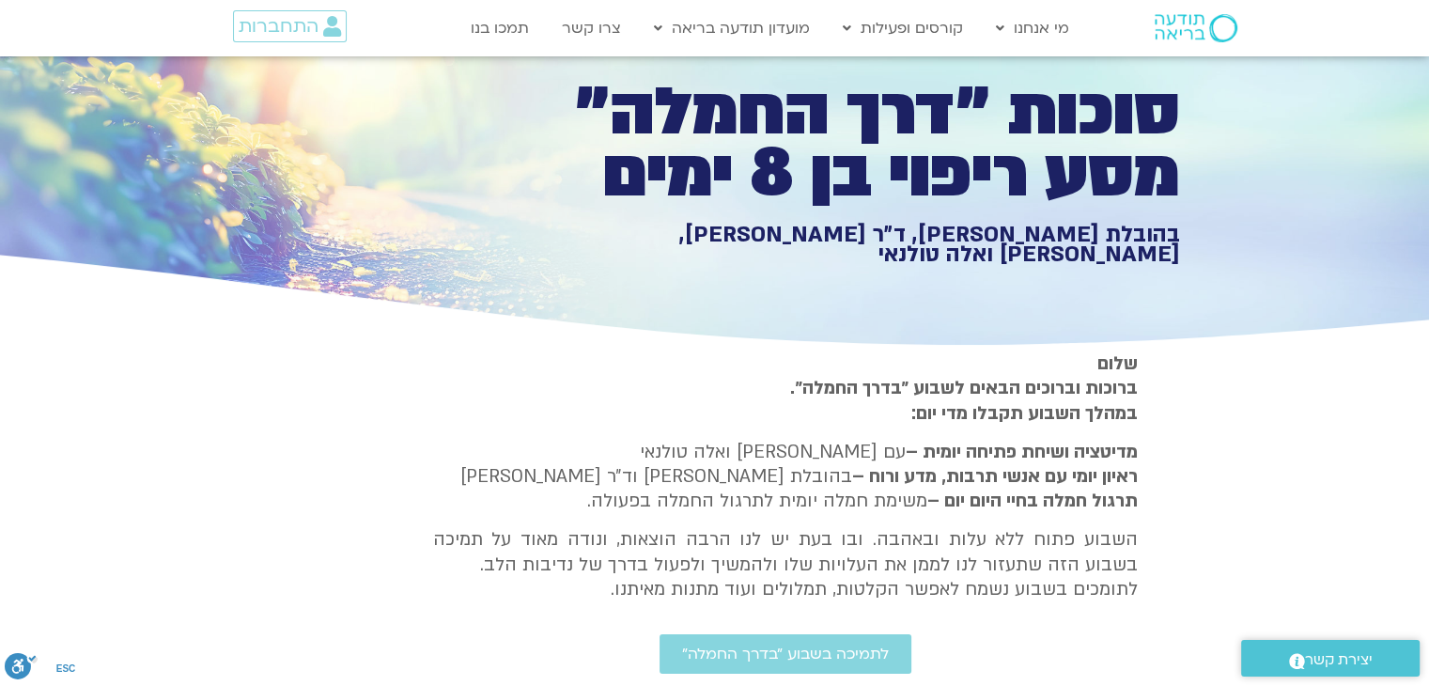
scroll to position [0, 0]
